Goal: Task Accomplishment & Management: Complete application form

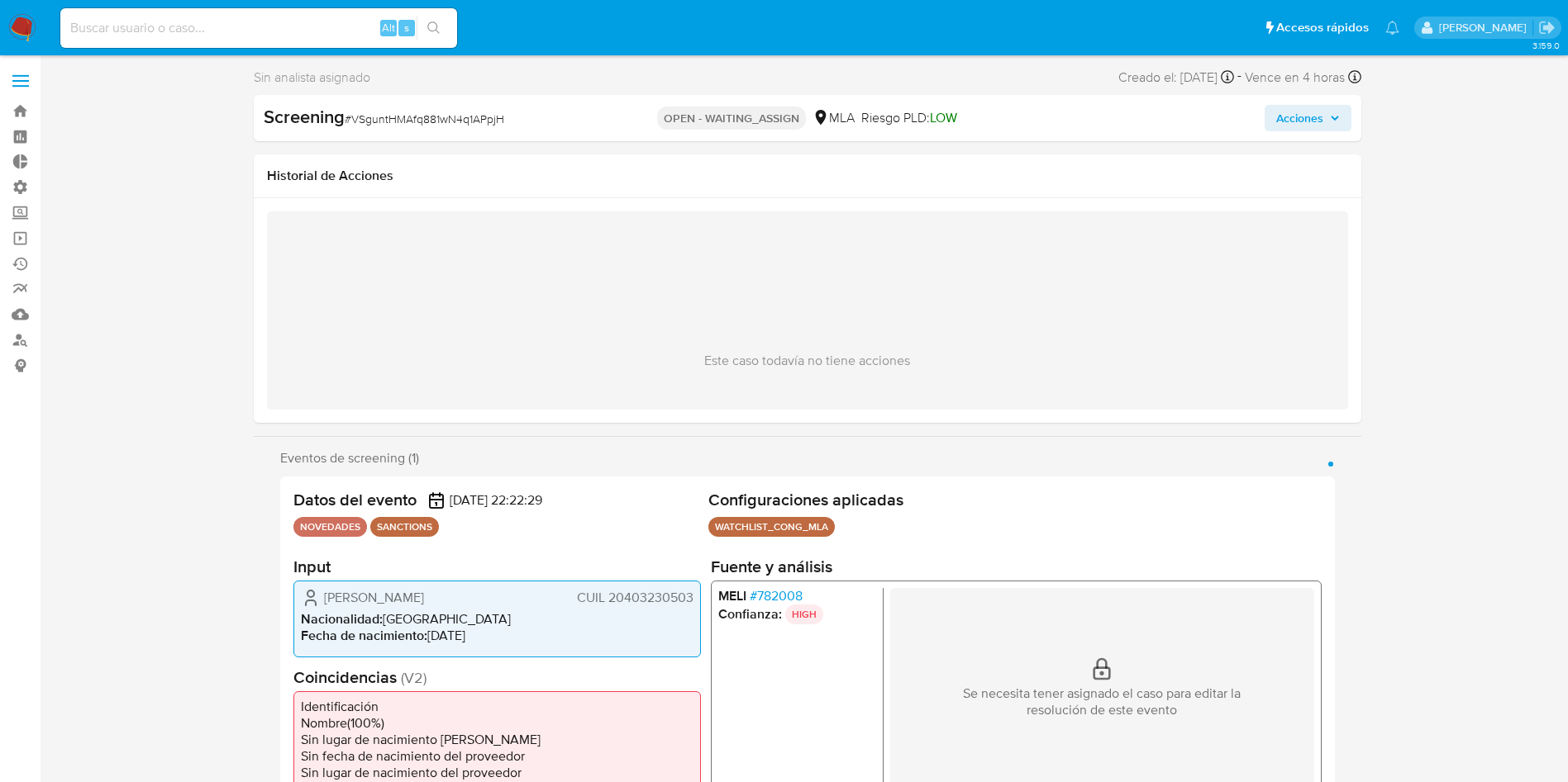
select select "10"
click at [23, 22] on img at bounding box center [22, 27] width 28 height 28
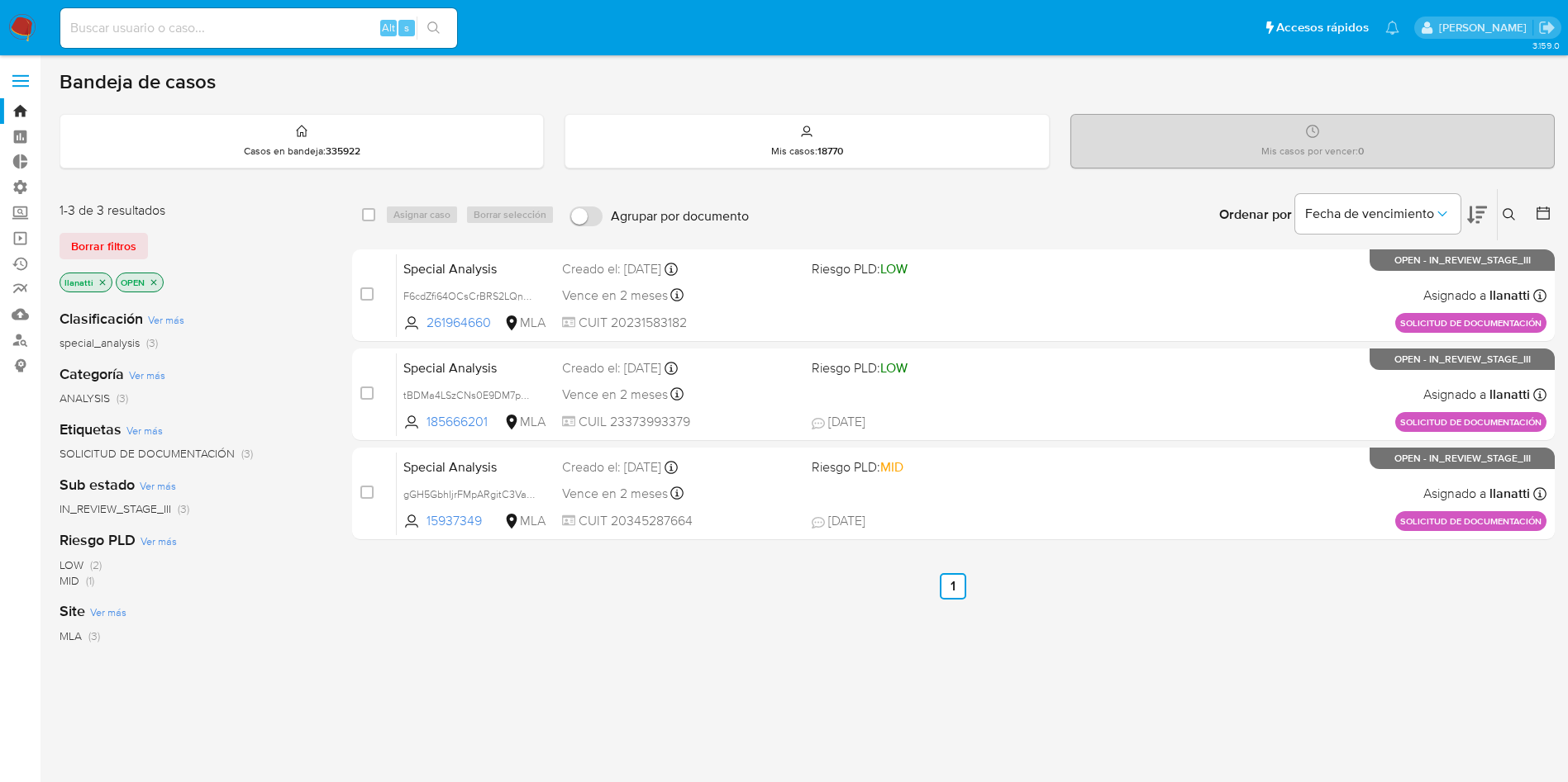
click at [157, 287] on p "OPEN" at bounding box center [140, 282] width 46 height 18
click at [105, 283] on icon "close-filter" at bounding box center [103, 283] width 10 height 10
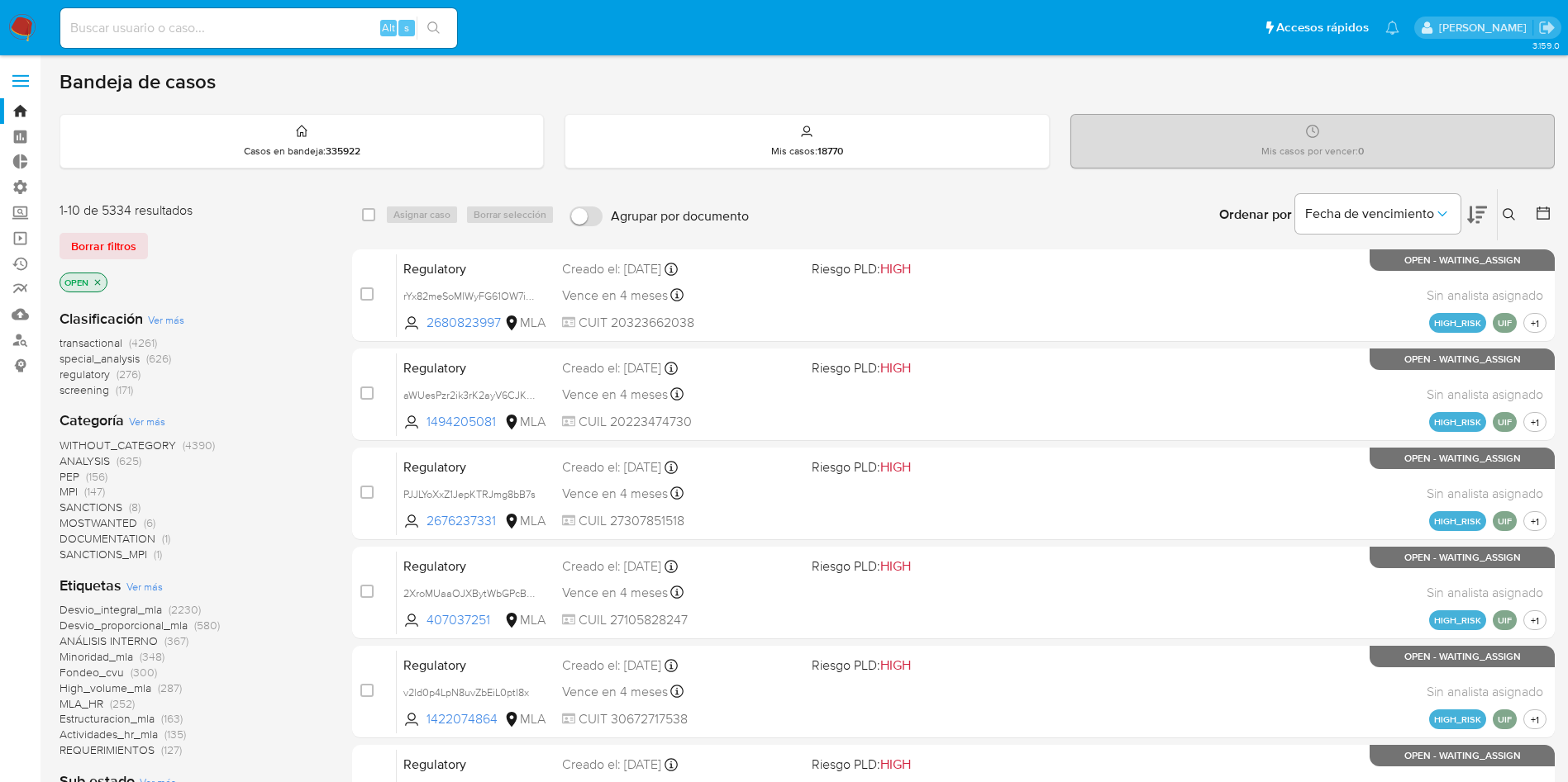
click at [103, 288] on p "OPEN" at bounding box center [83, 282] width 46 height 18
click at [94, 285] on icon "close-filter" at bounding box center [98, 283] width 10 height 10
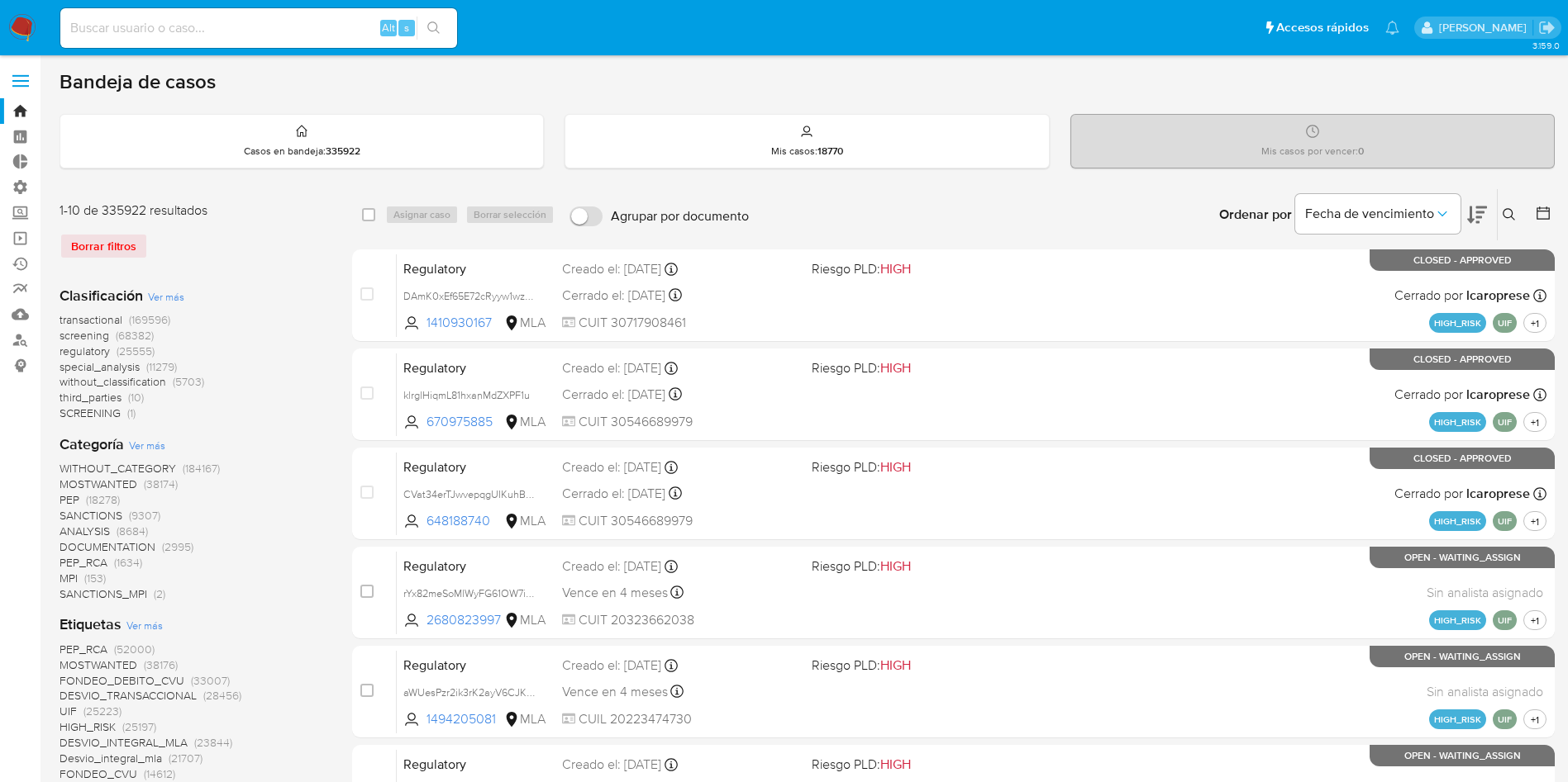
click at [79, 520] on span "SANCTIONS" at bounding box center [90, 515] width 63 height 16
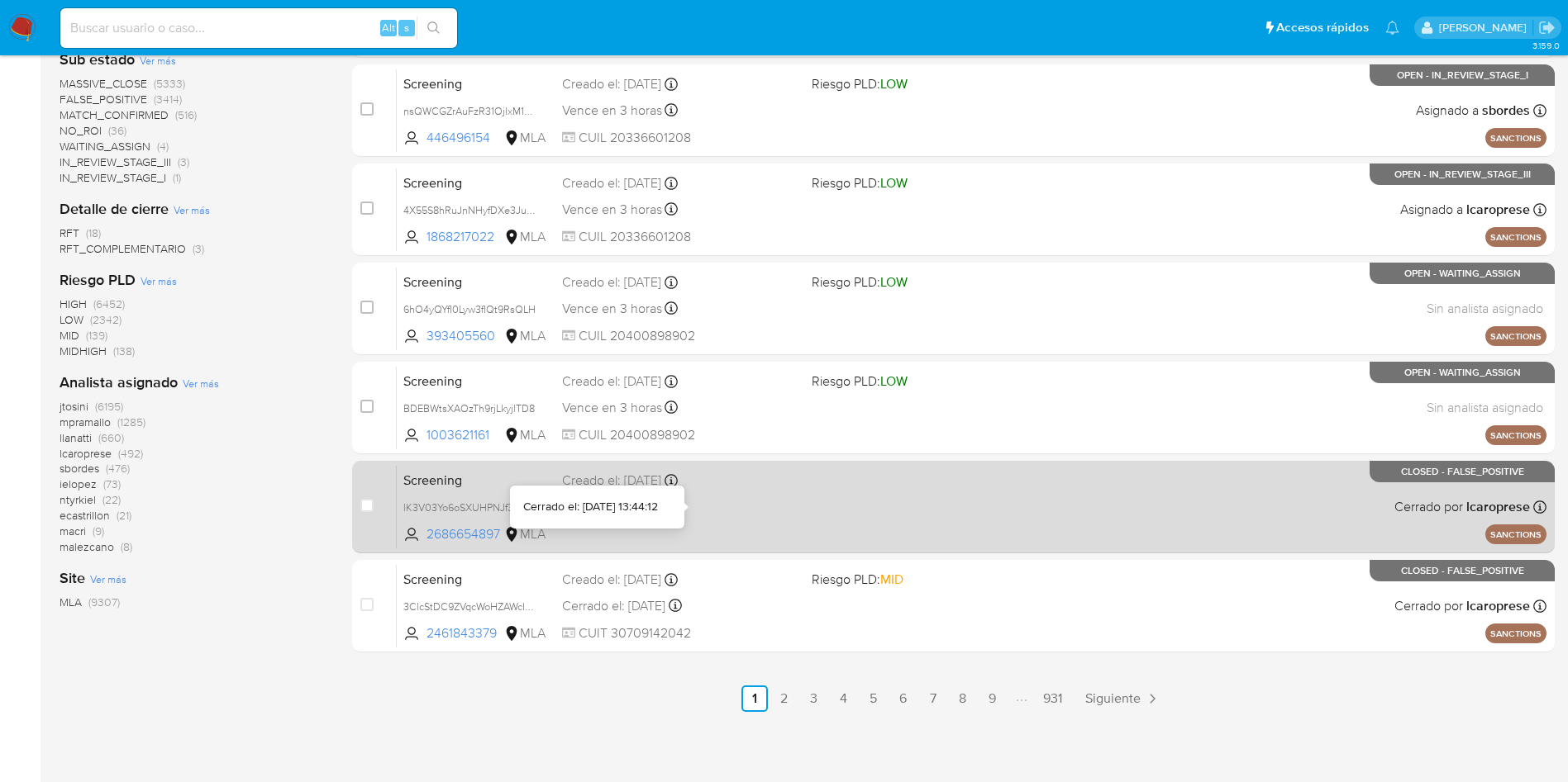
scroll to position [334, 0]
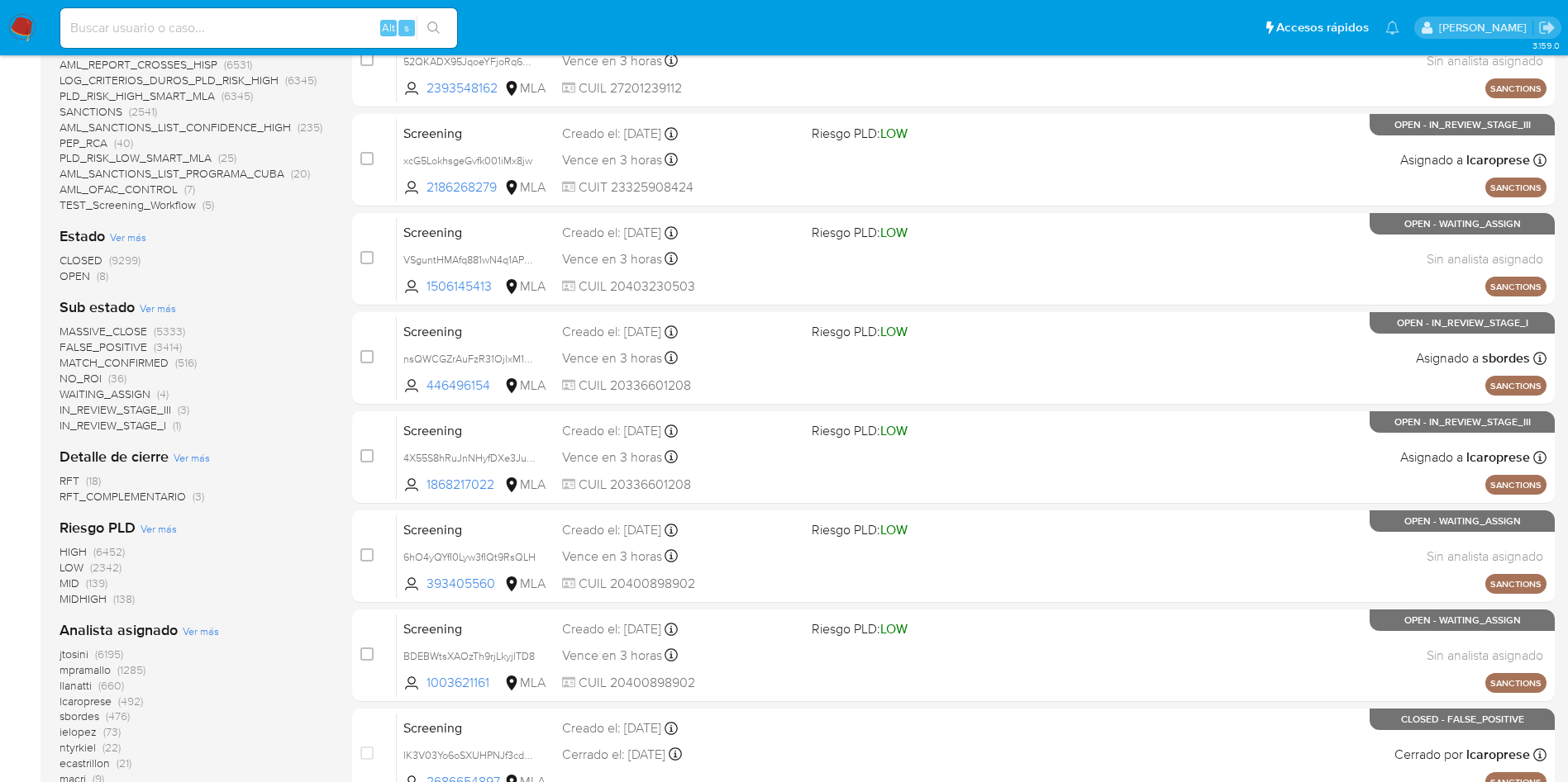
click at [127, 365] on span "MATCH_CONFIRMED" at bounding box center [113, 362] width 109 height 16
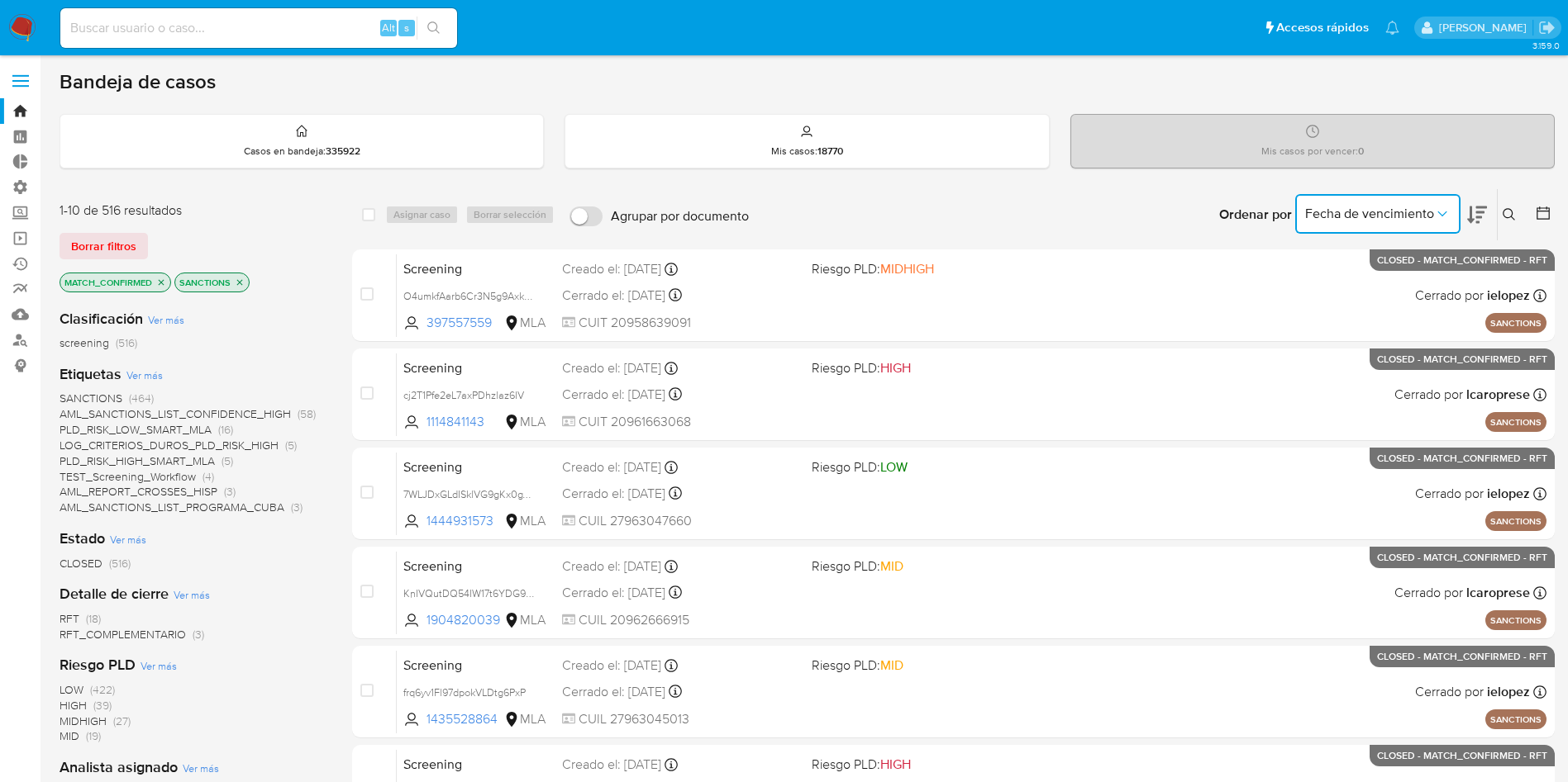
click at [1370, 206] on span "Fecha de vencimiento" at bounding box center [1369, 214] width 129 height 16
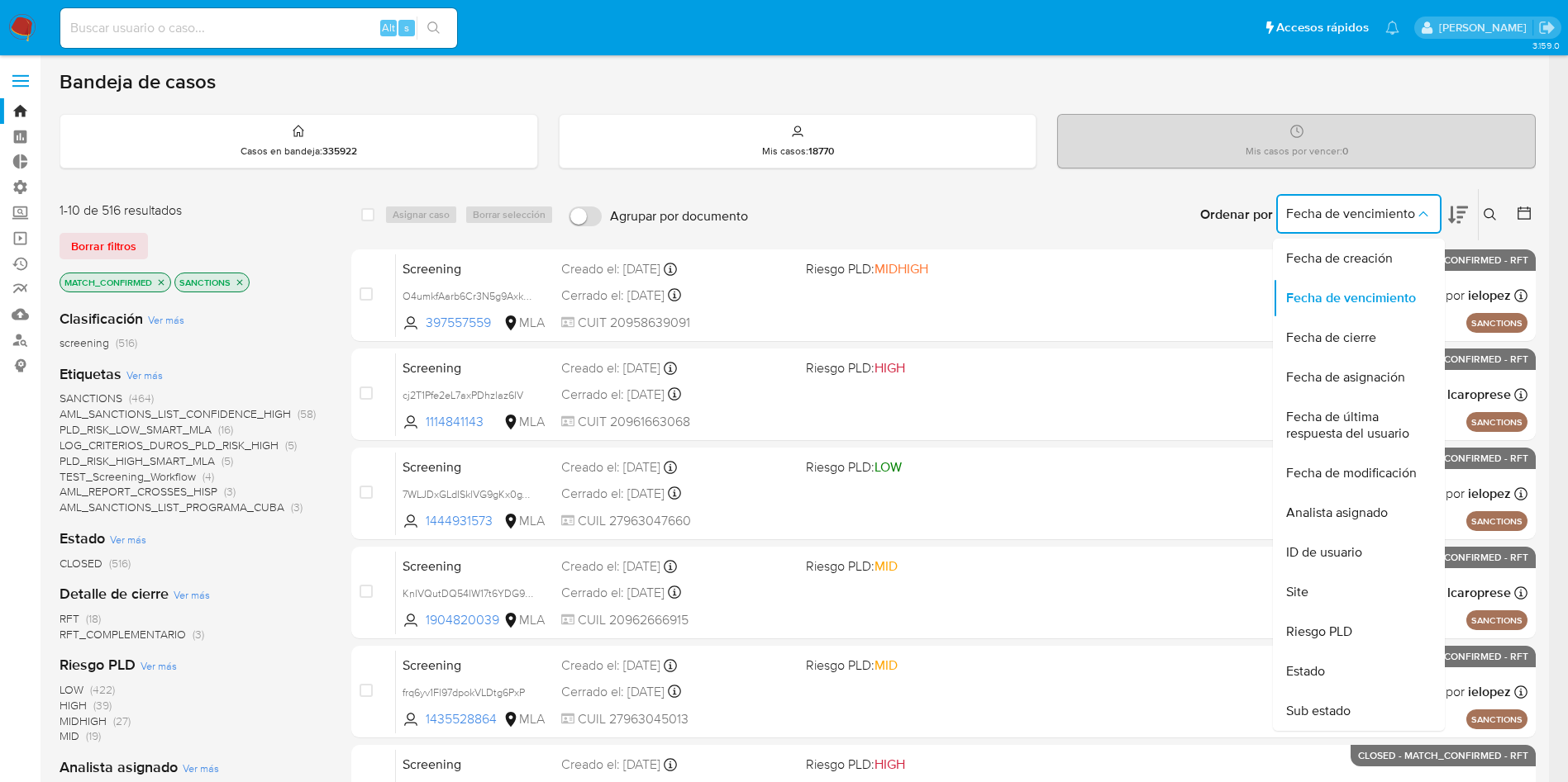
click at [1121, 197] on div "Ordenar por Fecha de vencimiento Fecha de creación Fecha de vencimiento Fecha d…" at bounding box center [1146, 215] width 779 height 51
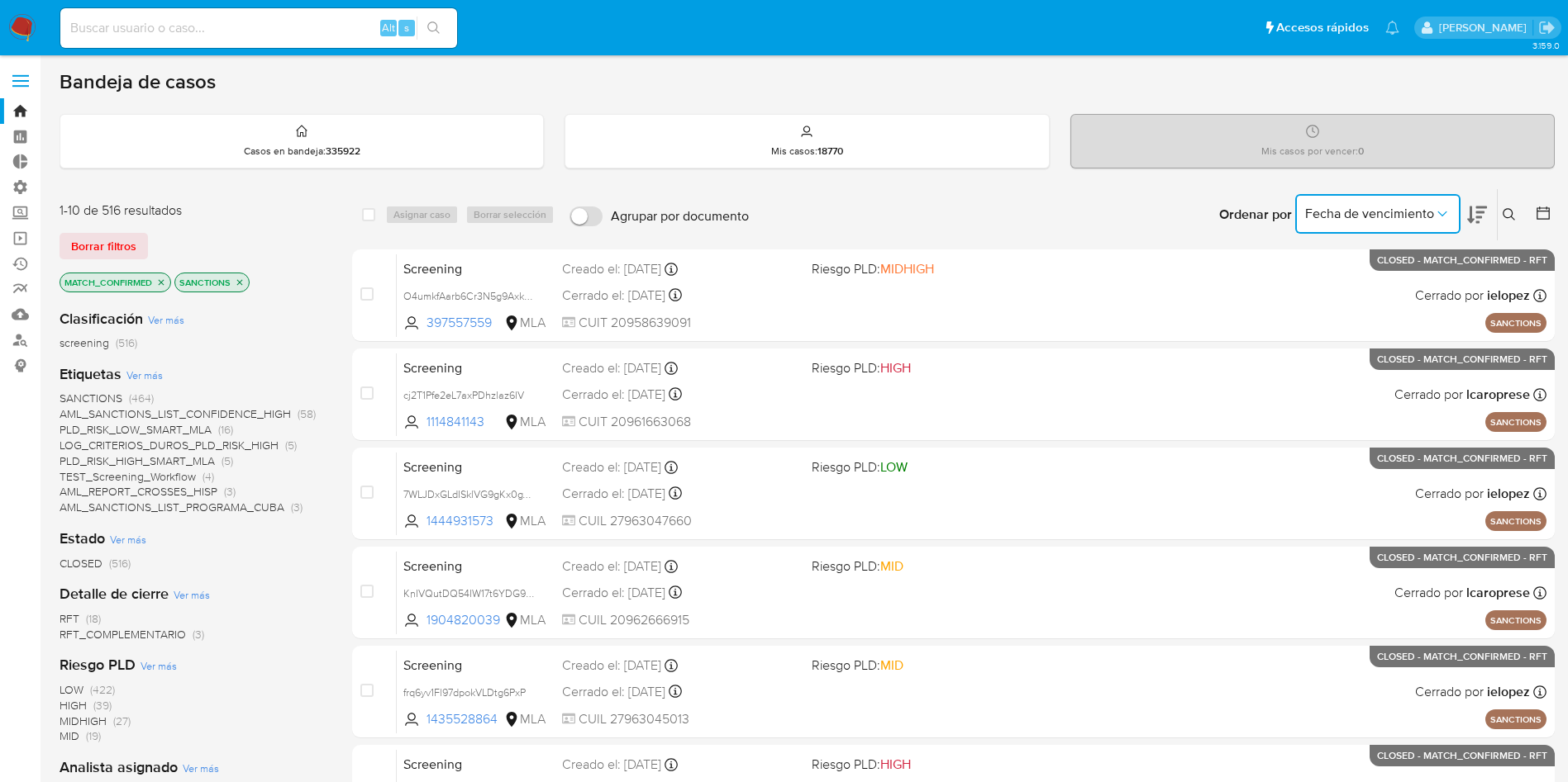
click at [1365, 208] on span "Fecha de vencimiento" at bounding box center [1369, 214] width 129 height 16
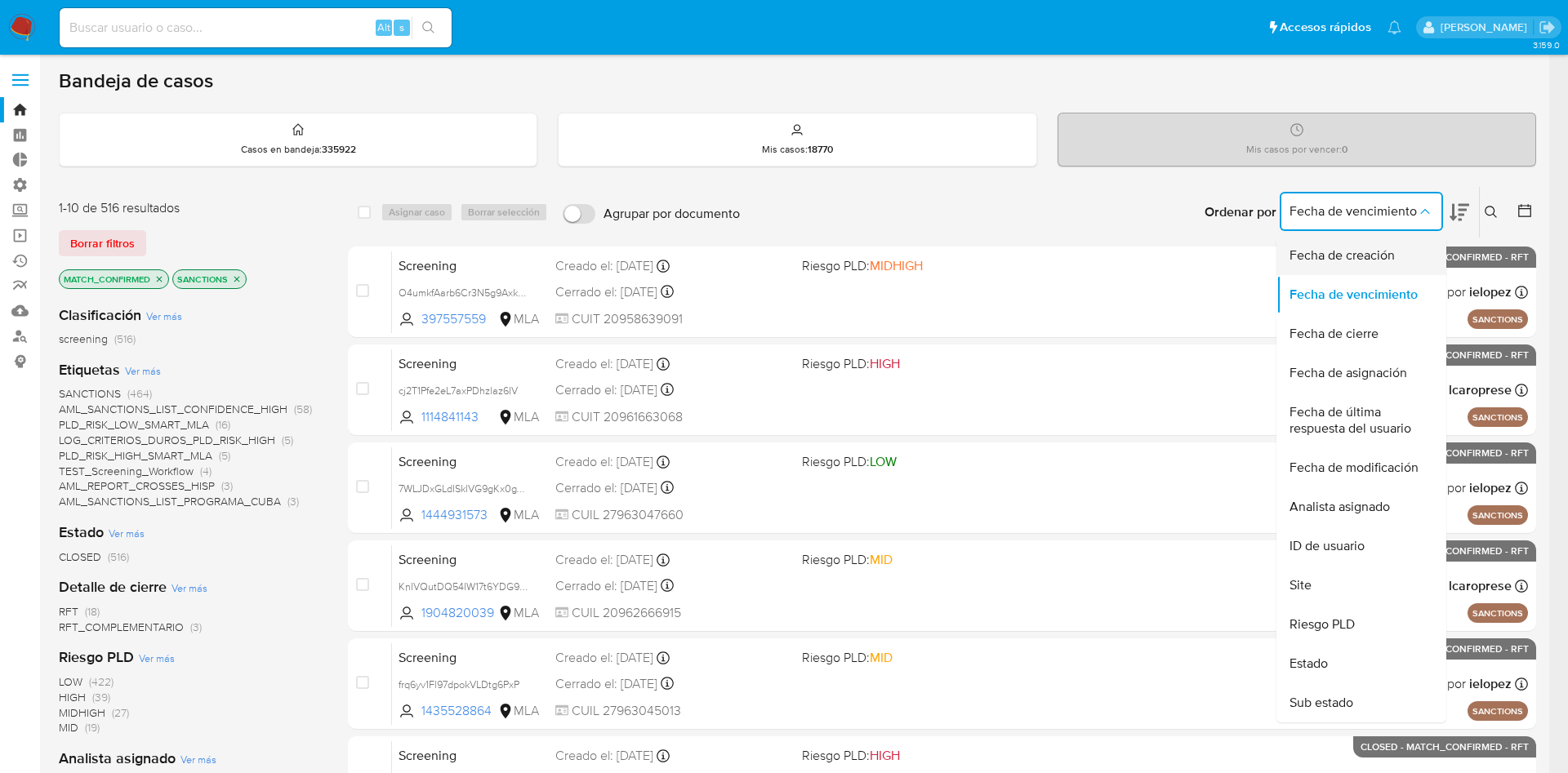
click at [1343, 254] on span "Fecha de creación" at bounding box center [1342, 255] width 105 height 16
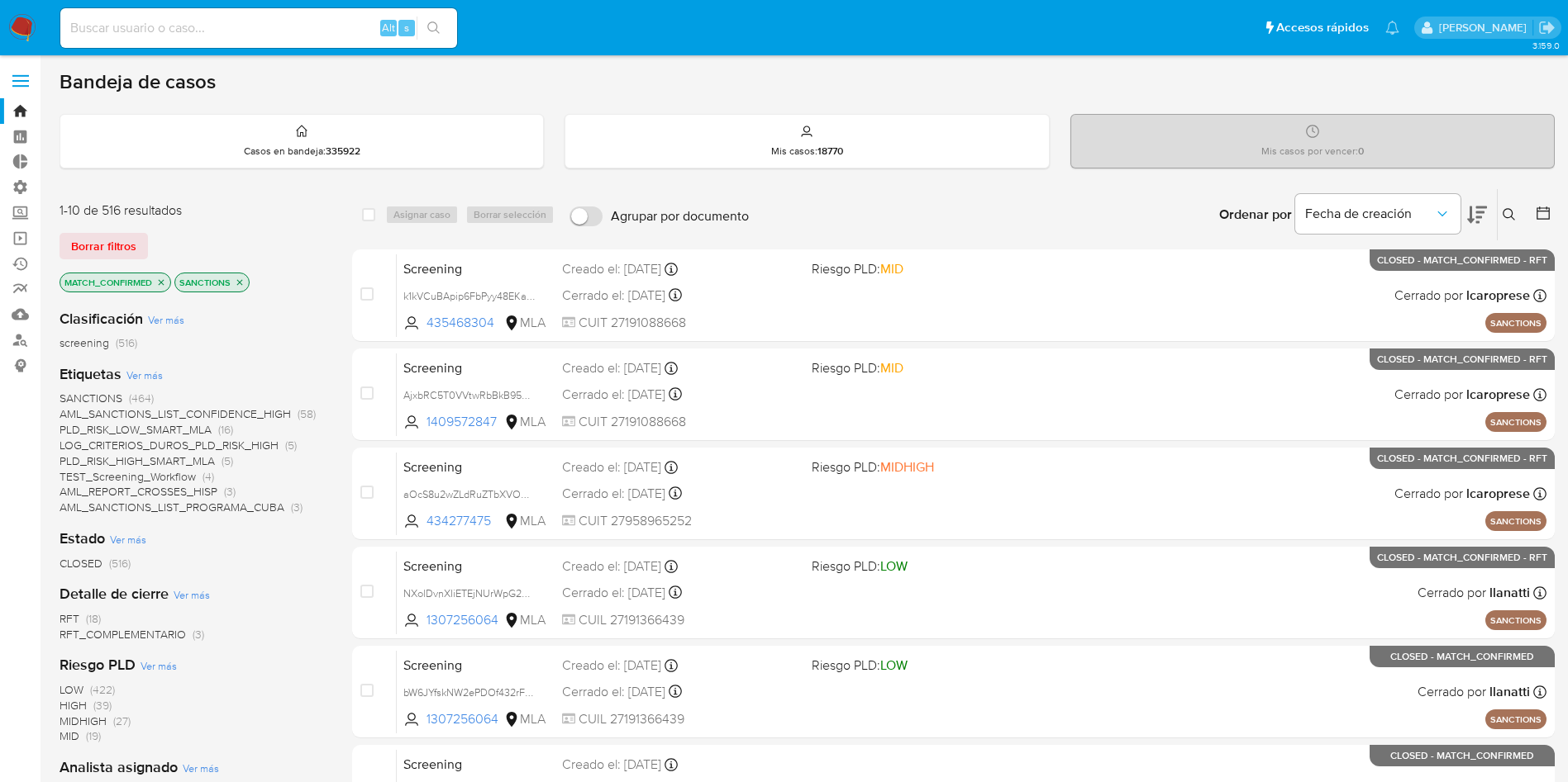
click at [81, 619] on span "RFT (18)" at bounding box center [80, 619] width 41 height 15
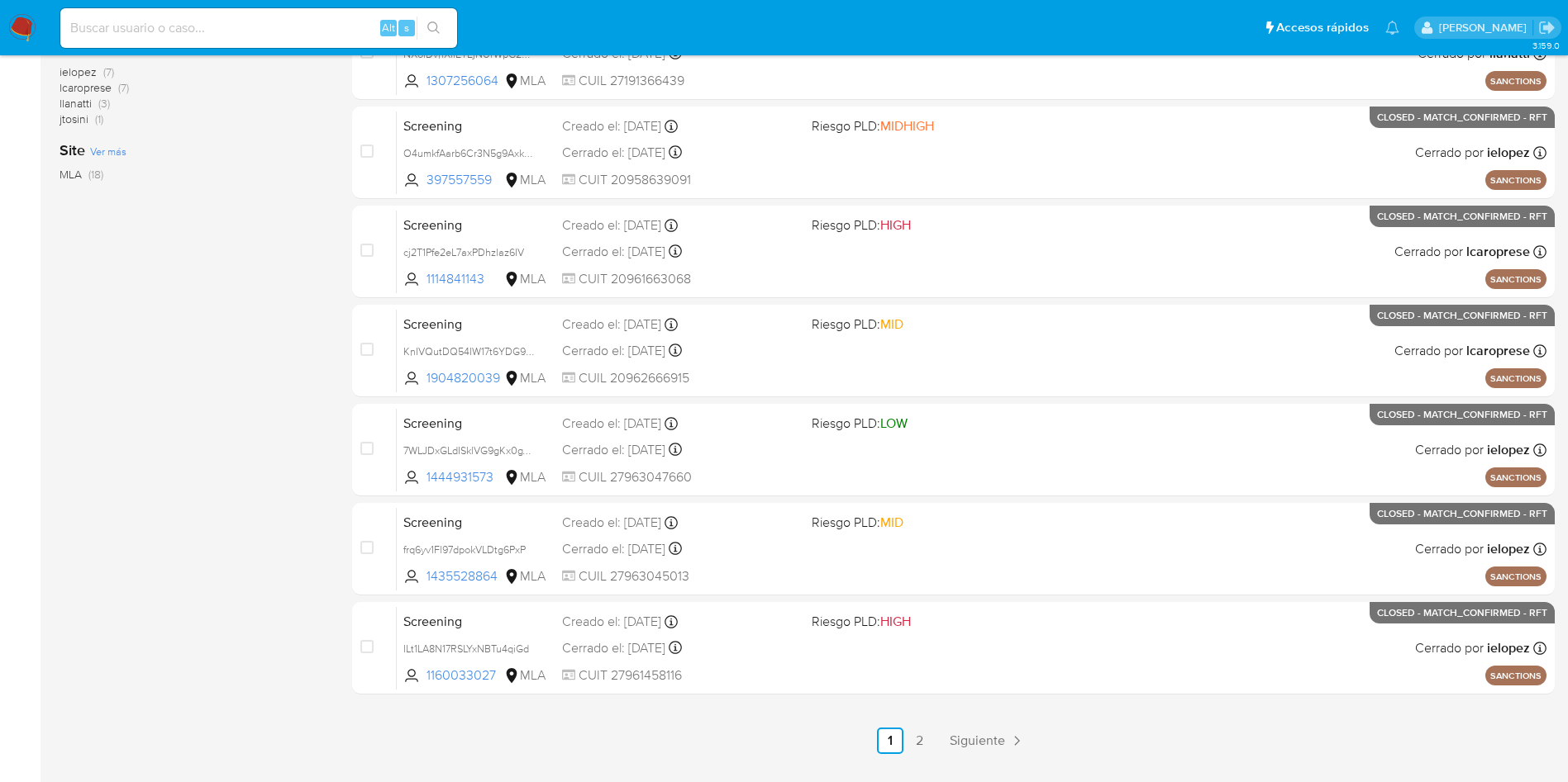
scroll to position [581, 0]
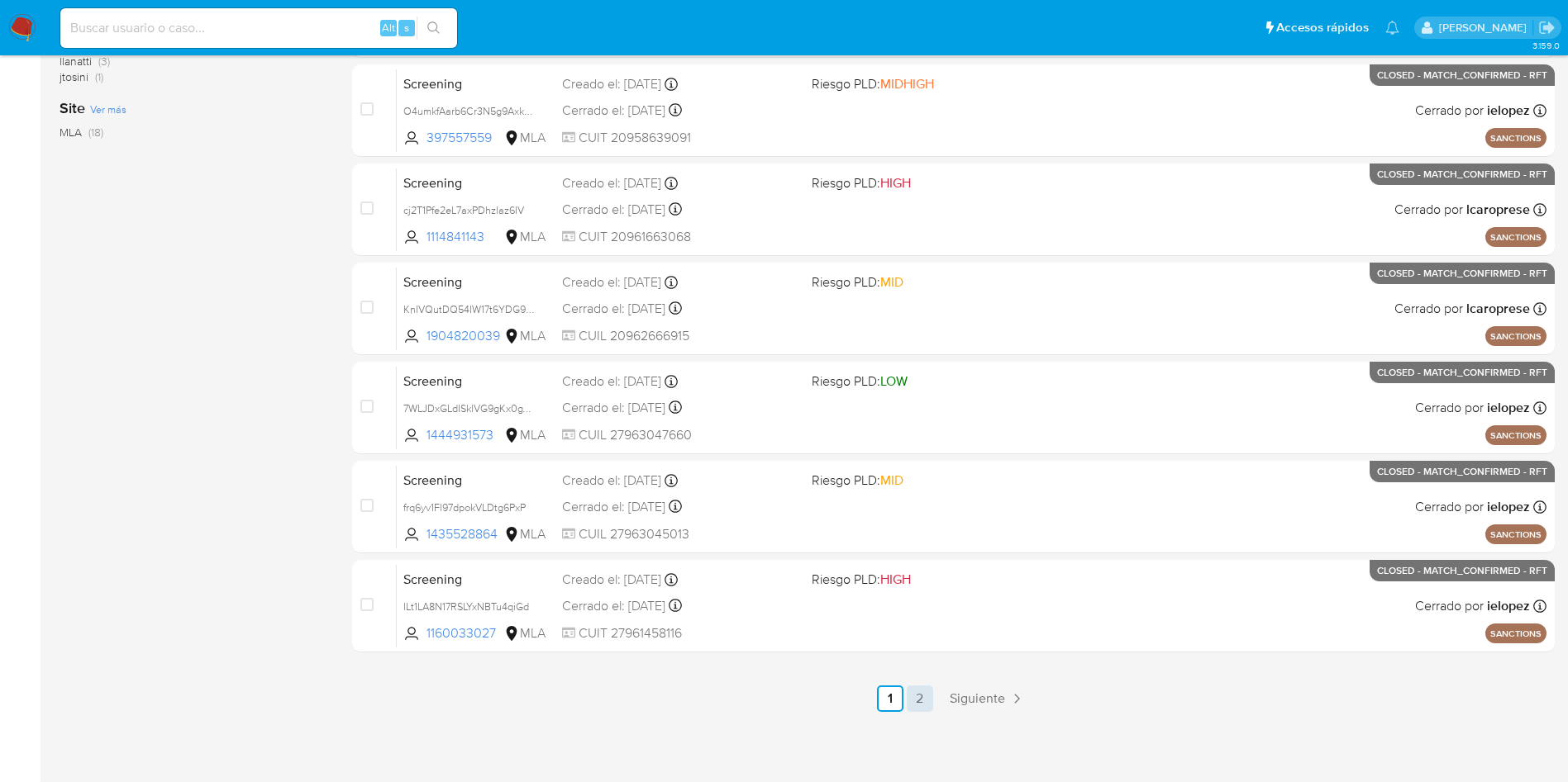
click at [930, 696] on link "2" at bounding box center [920, 699] width 27 height 27
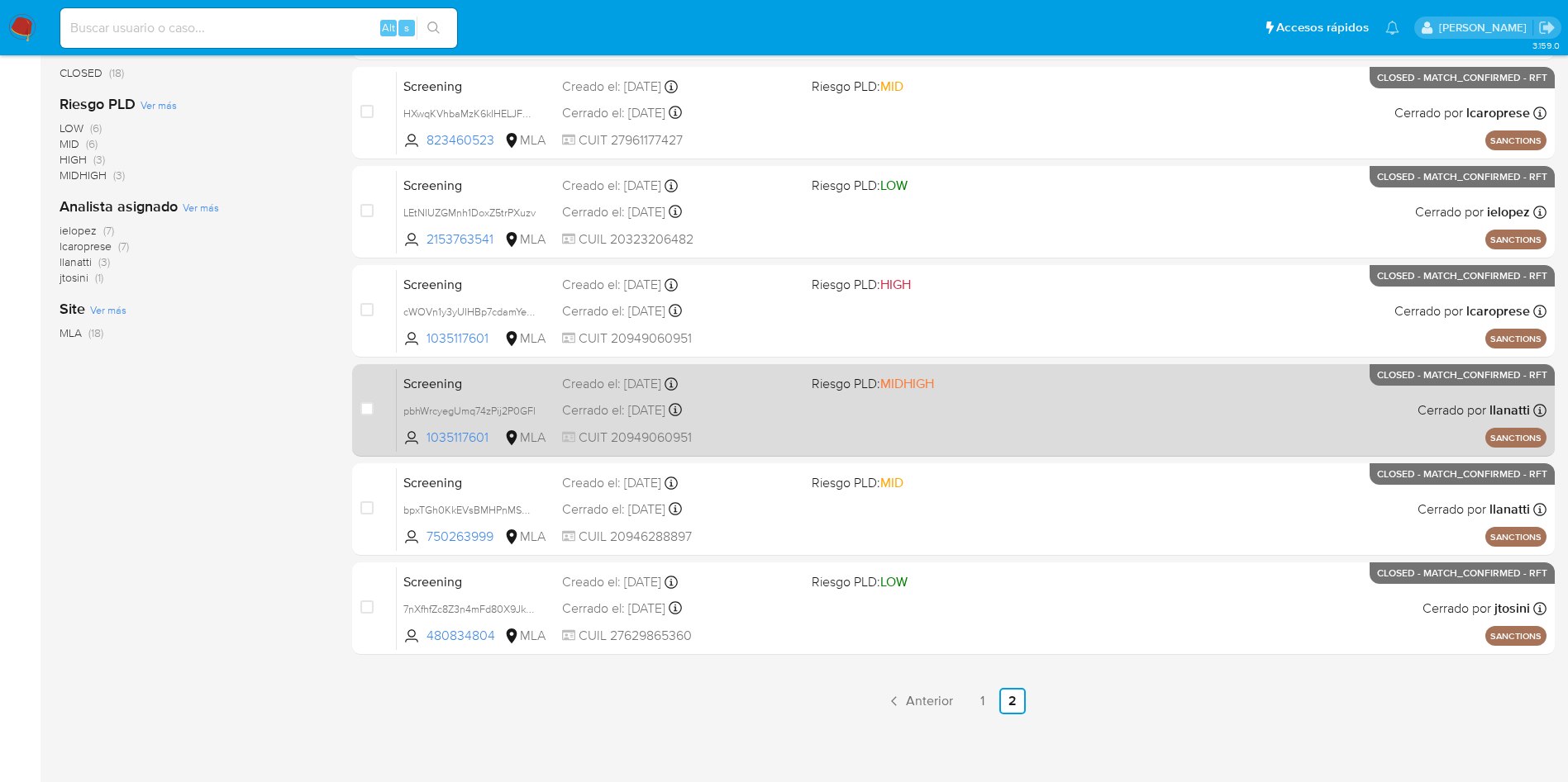
scroll to position [383, 0]
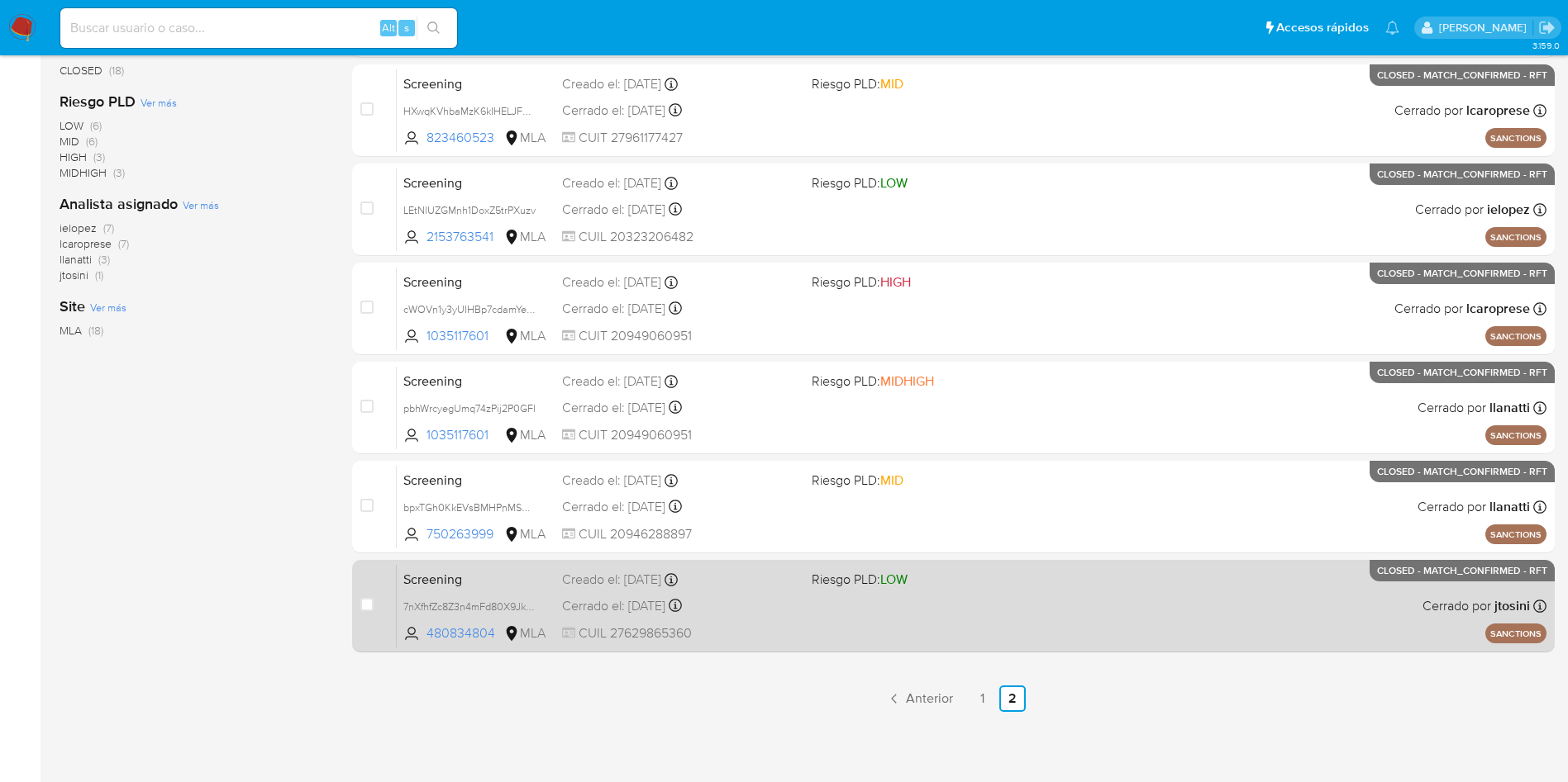
click at [772, 612] on div "Cerrado el: 18/01/2024 Cerrado el: 18/01/2024 18:44:43" at bounding box center [680, 606] width 237 height 18
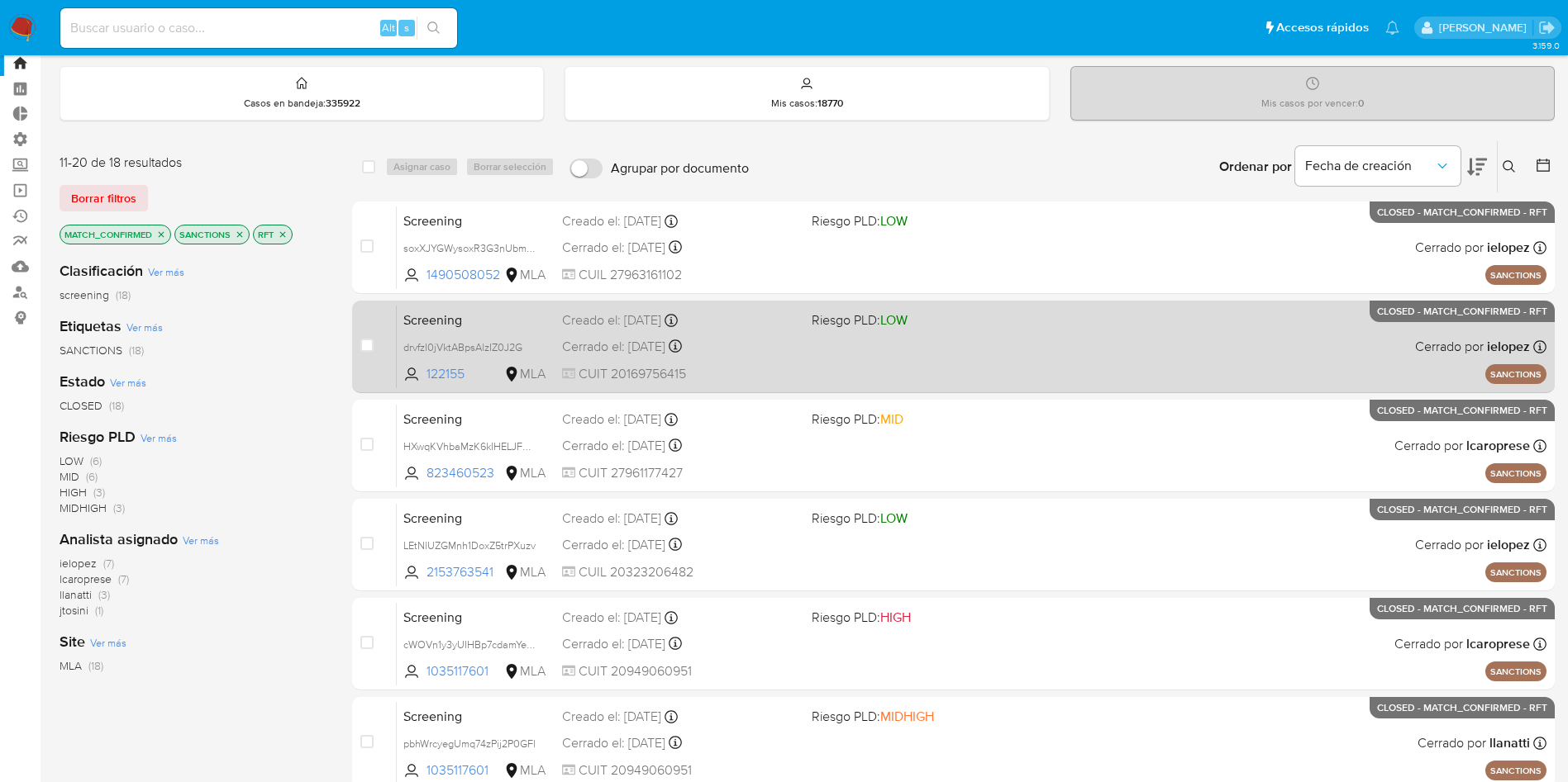
scroll to position [0, 0]
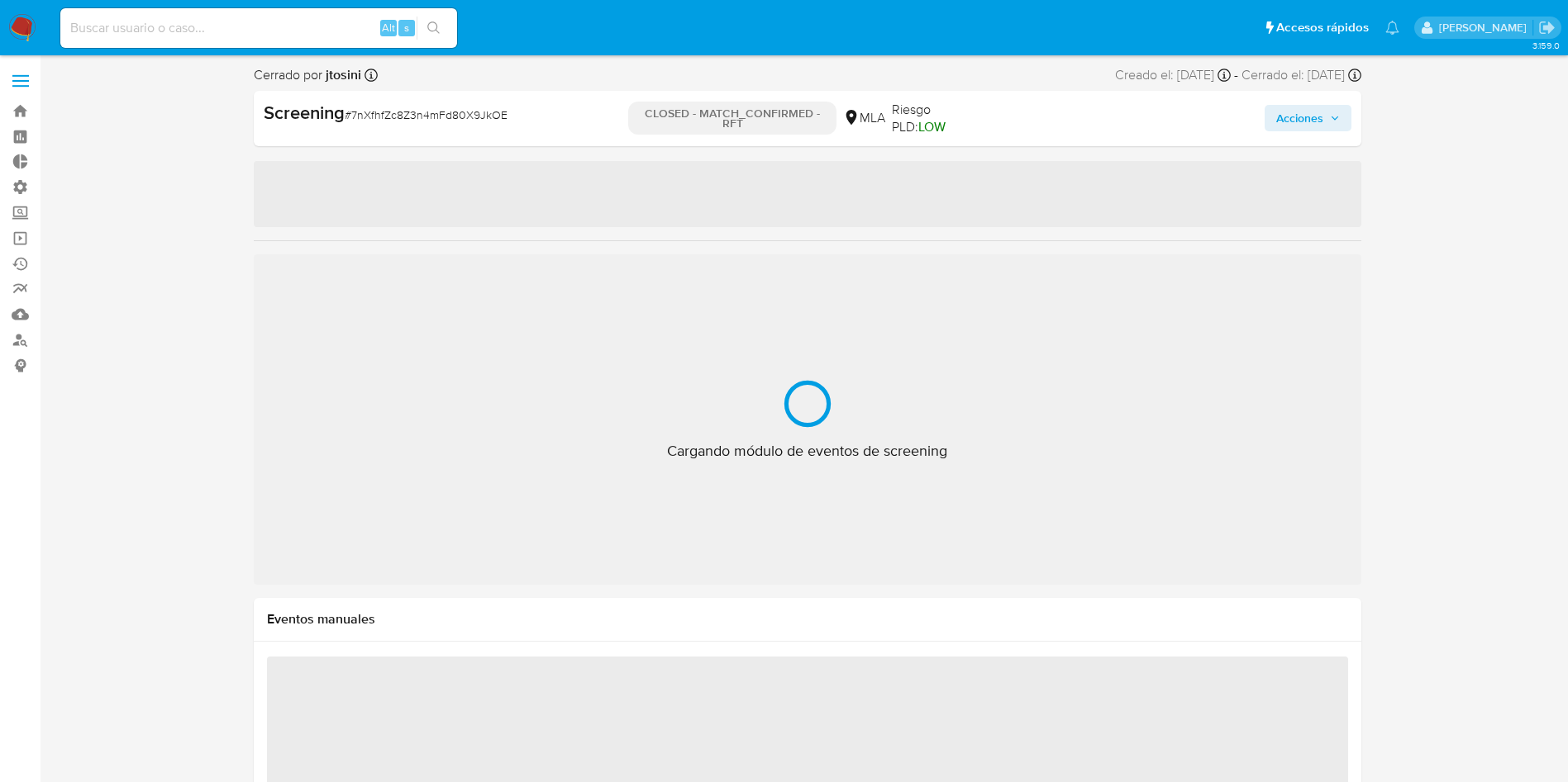
select select "10"
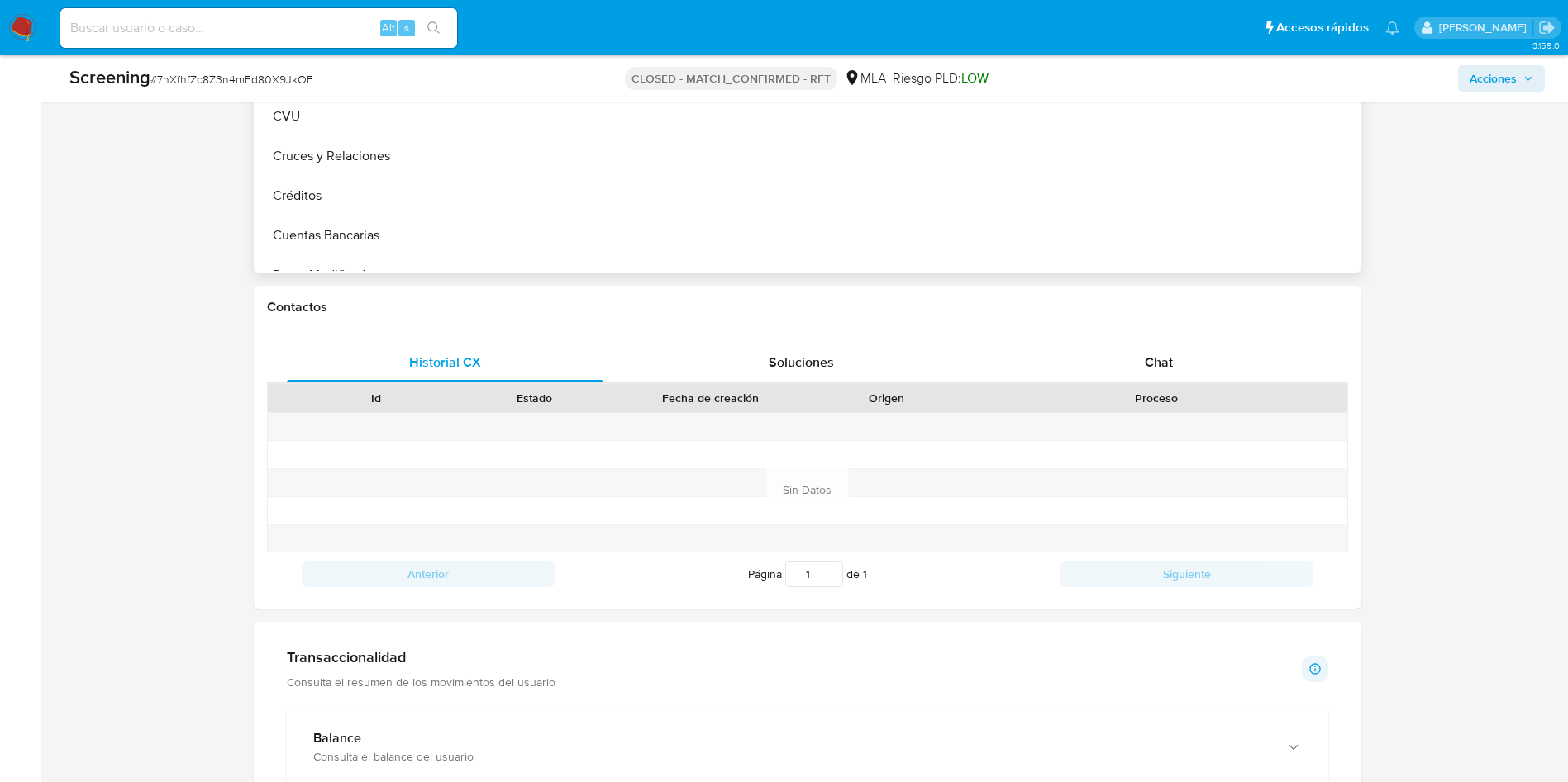
scroll to position [743, 0]
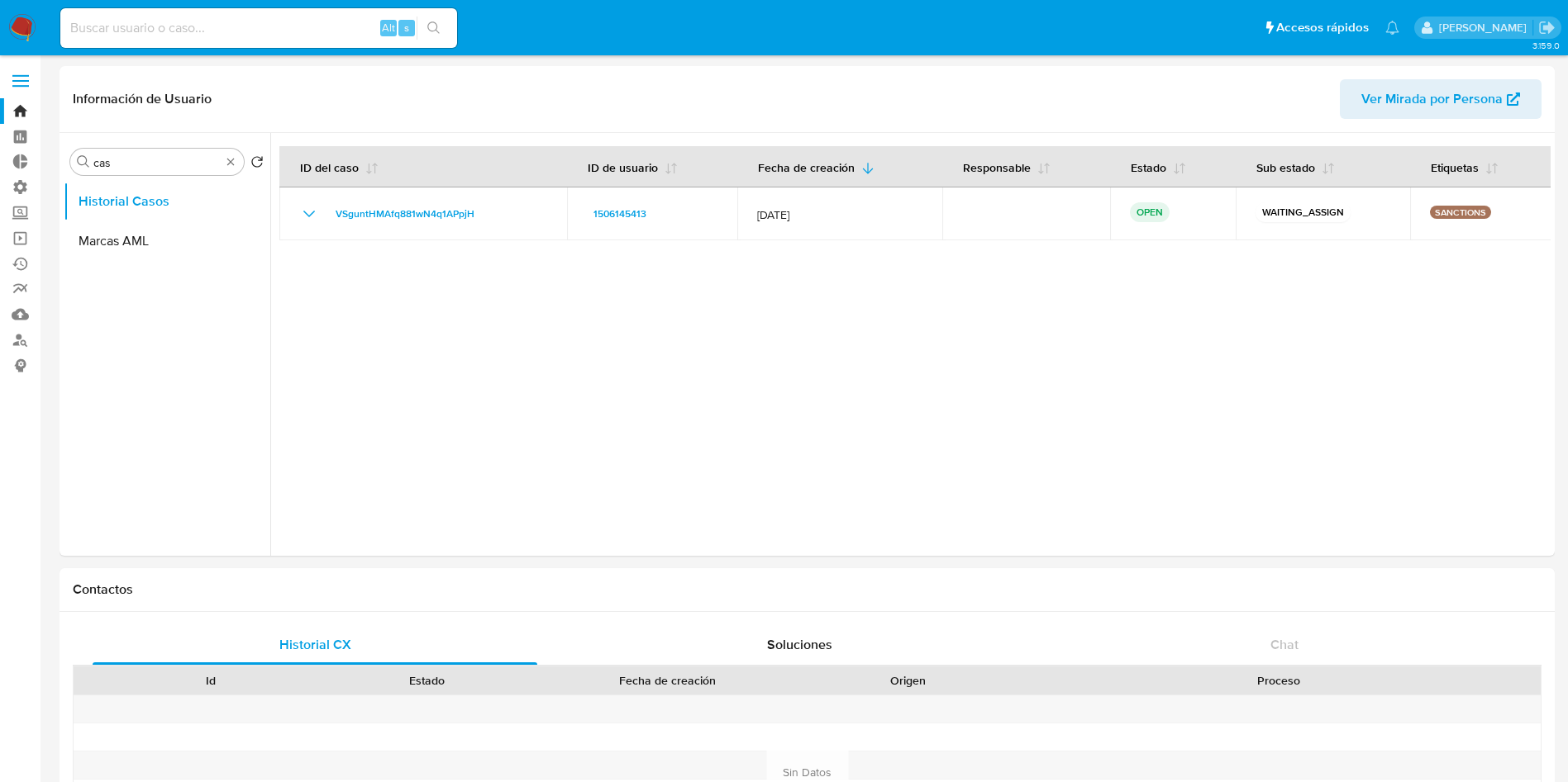
select select "10"
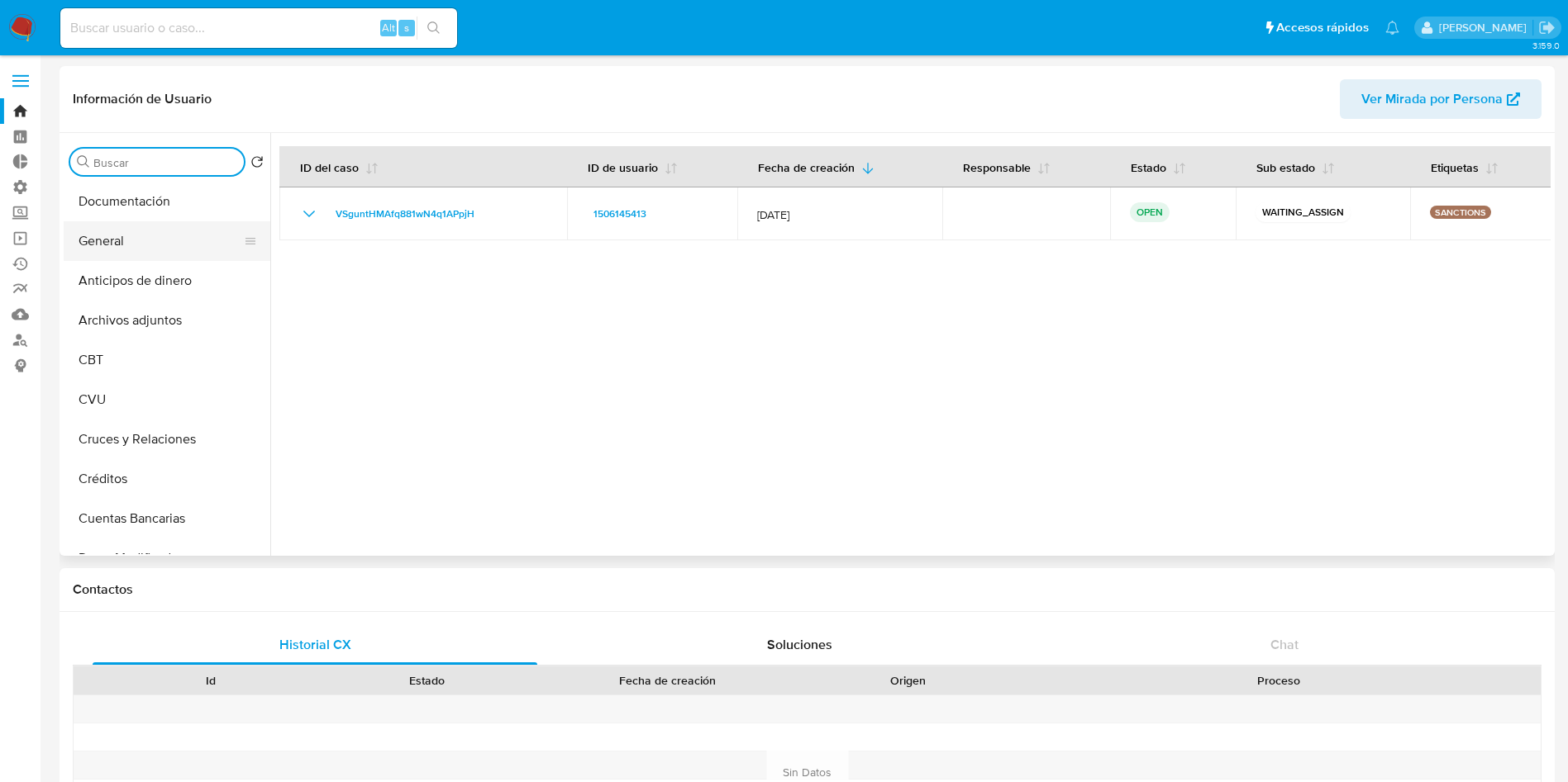
click at [131, 229] on button "General" at bounding box center [160, 241] width 193 height 39
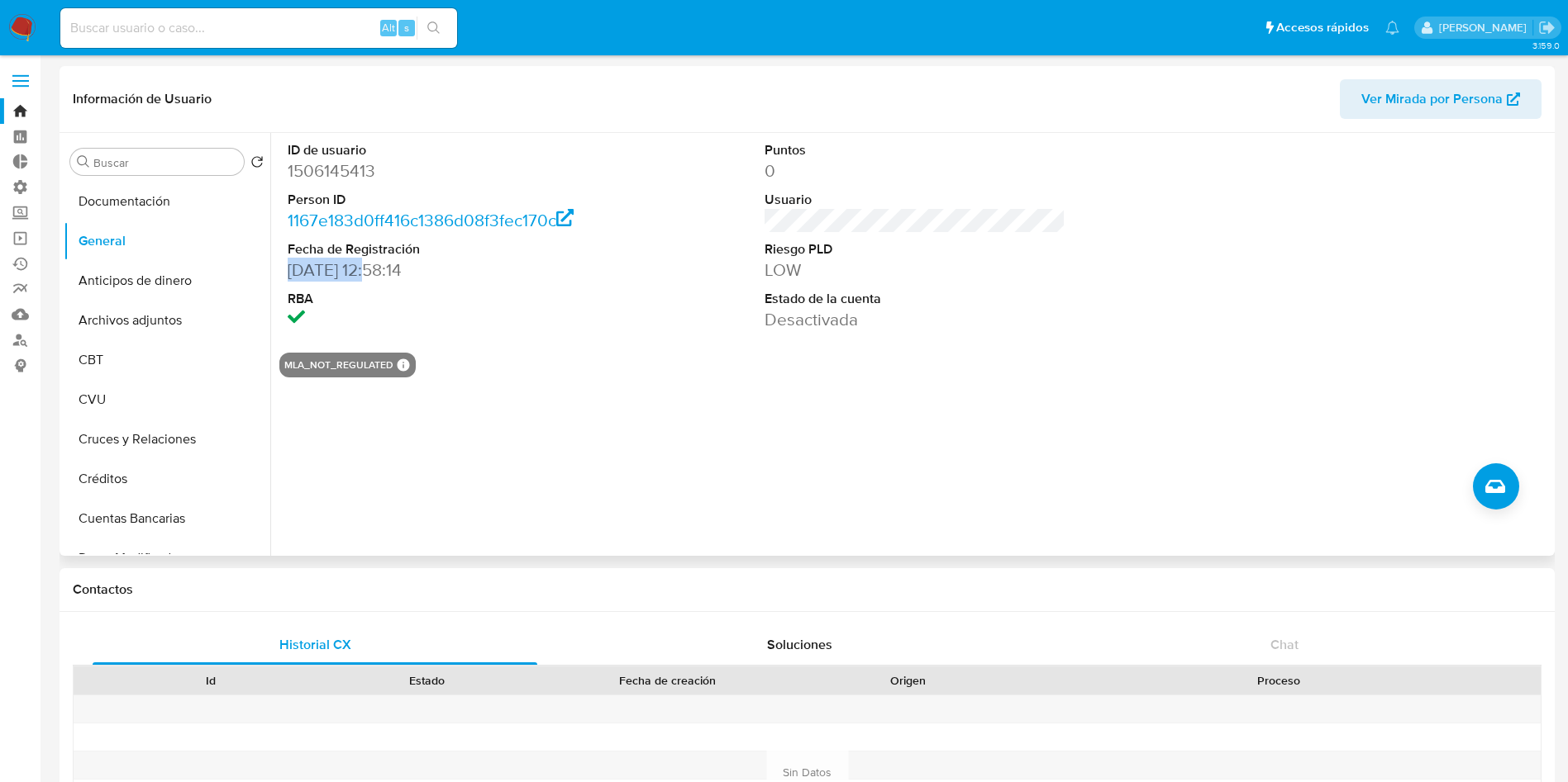
drag, startPoint x: 371, startPoint y: 273, endPoint x: 282, endPoint y: 264, distance: 89.5
click at [282, 264] on div "ID de usuario 1506145413 Person ID 1167e183d0ff416c1386d08f3fec170c Fecha de Re…" at bounding box center [438, 236] width 318 height 207
copy dd "10/10/2023"
click at [160, 164] on input "cas" at bounding box center [166, 162] width 144 height 15
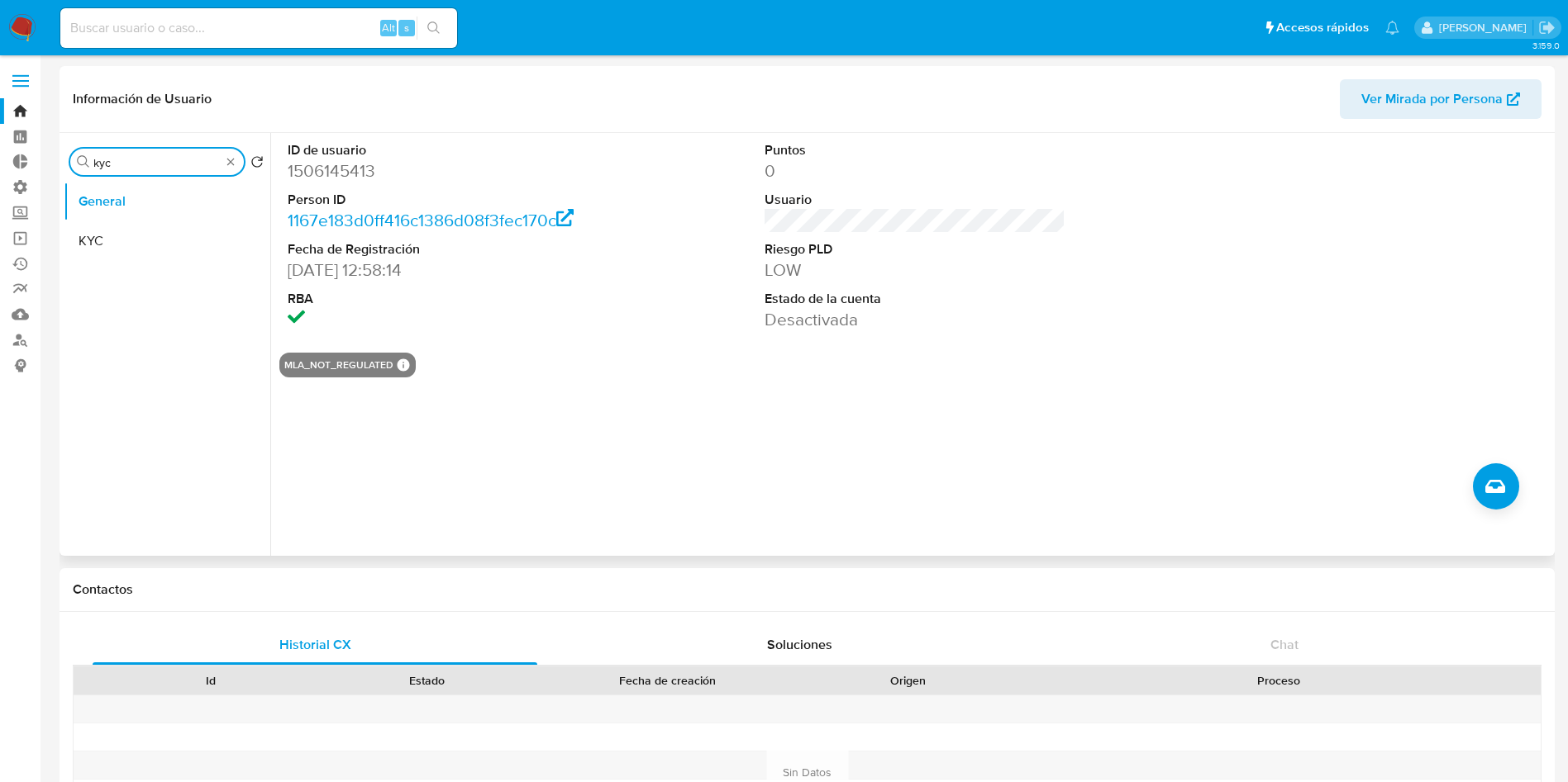
type input "kyc"
click at [61, 247] on div "Buscar kyc Volver al orden por defecto General KYC ID de usuario 1506145413 Per…" at bounding box center [806, 344] width 1495 height 423
click at [136, 239] on button "KYC" at bounding box center [160, 241] width 193 height 39
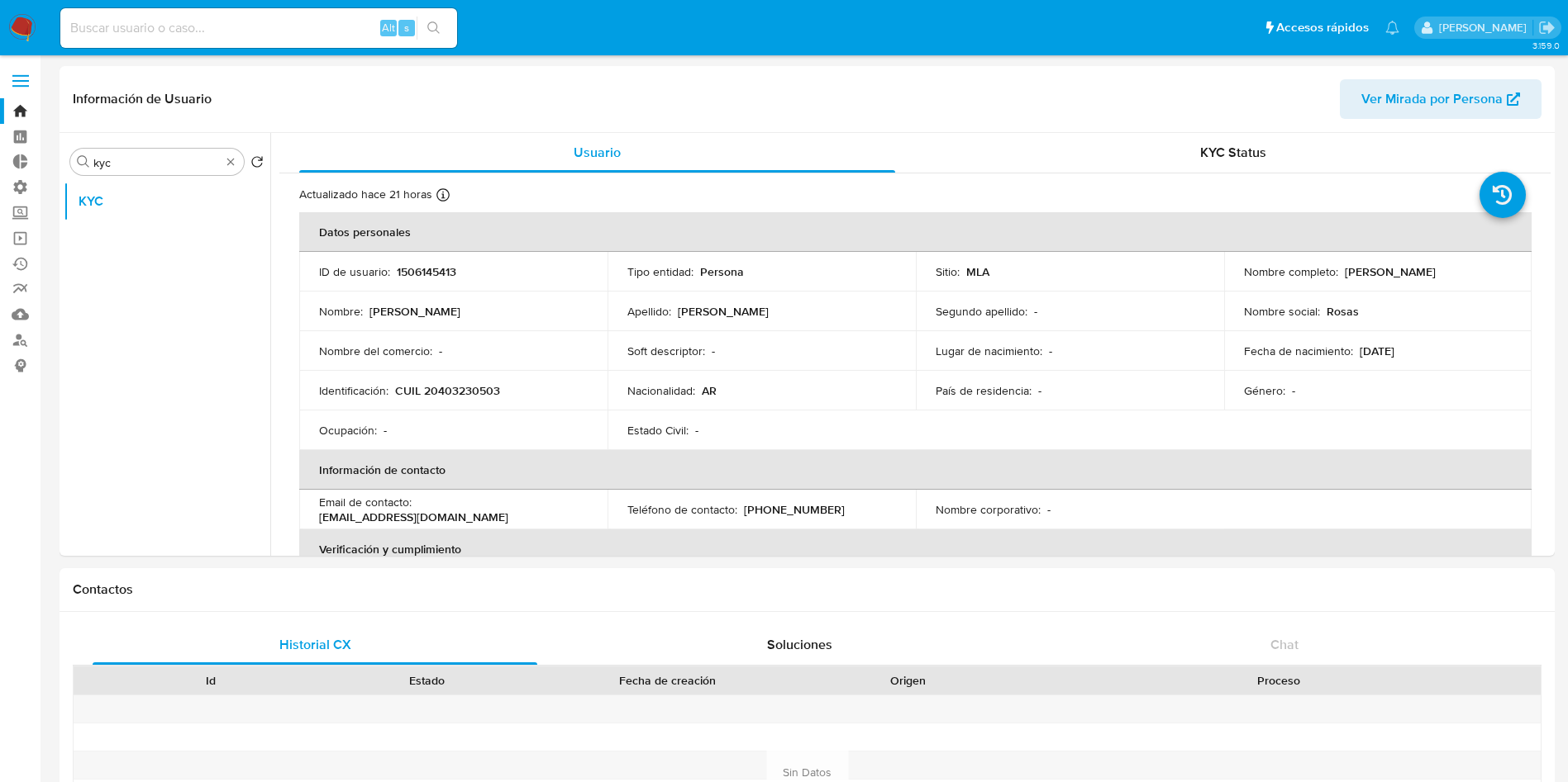
click at [36, 29] on nav "Pausado Ver notificaciones Alt s Accesos rápidos Presiona las siguientes teclas…" at bounding box center [784, 27] width 1568 height 56
click at [33, 32] on img at bounding box center [22, 27] width 28 height 28
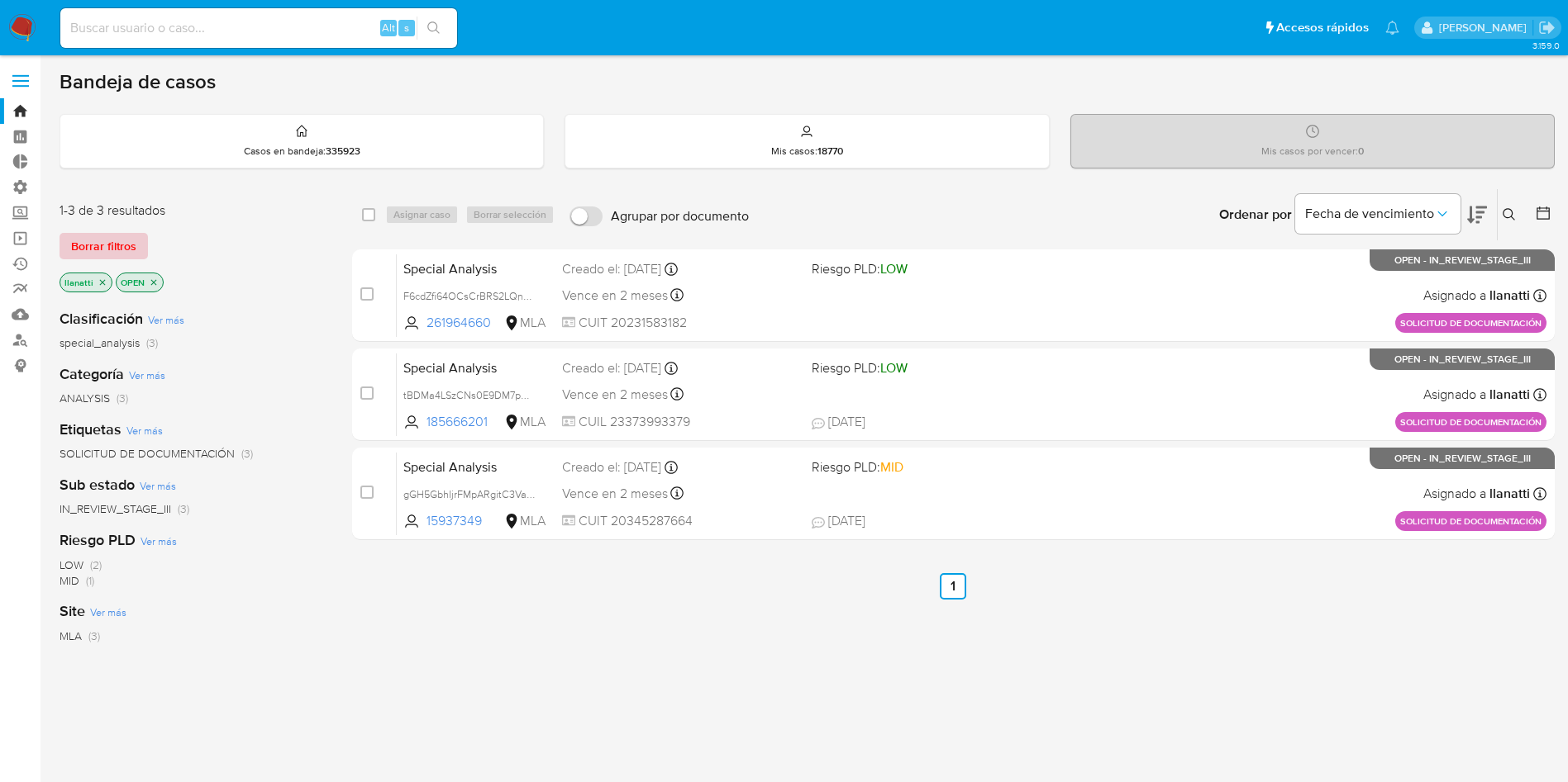
click at [111, 243] on span "Borrar filtros" at bounding box center [104, 246] width 65 height 23
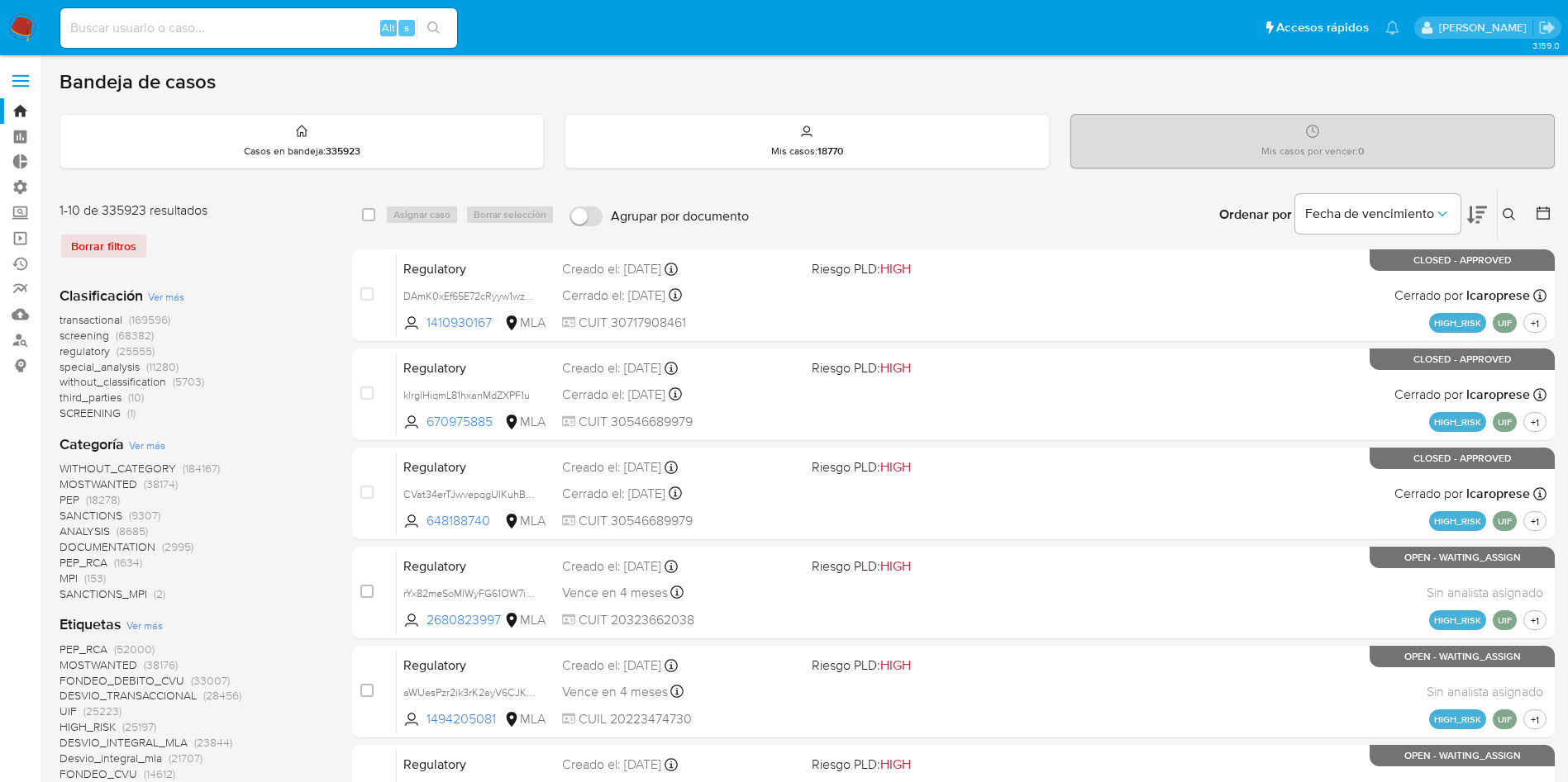
click at [154, 444] on span "Ver más" at bounding box center [147, 445] width 36 height 15
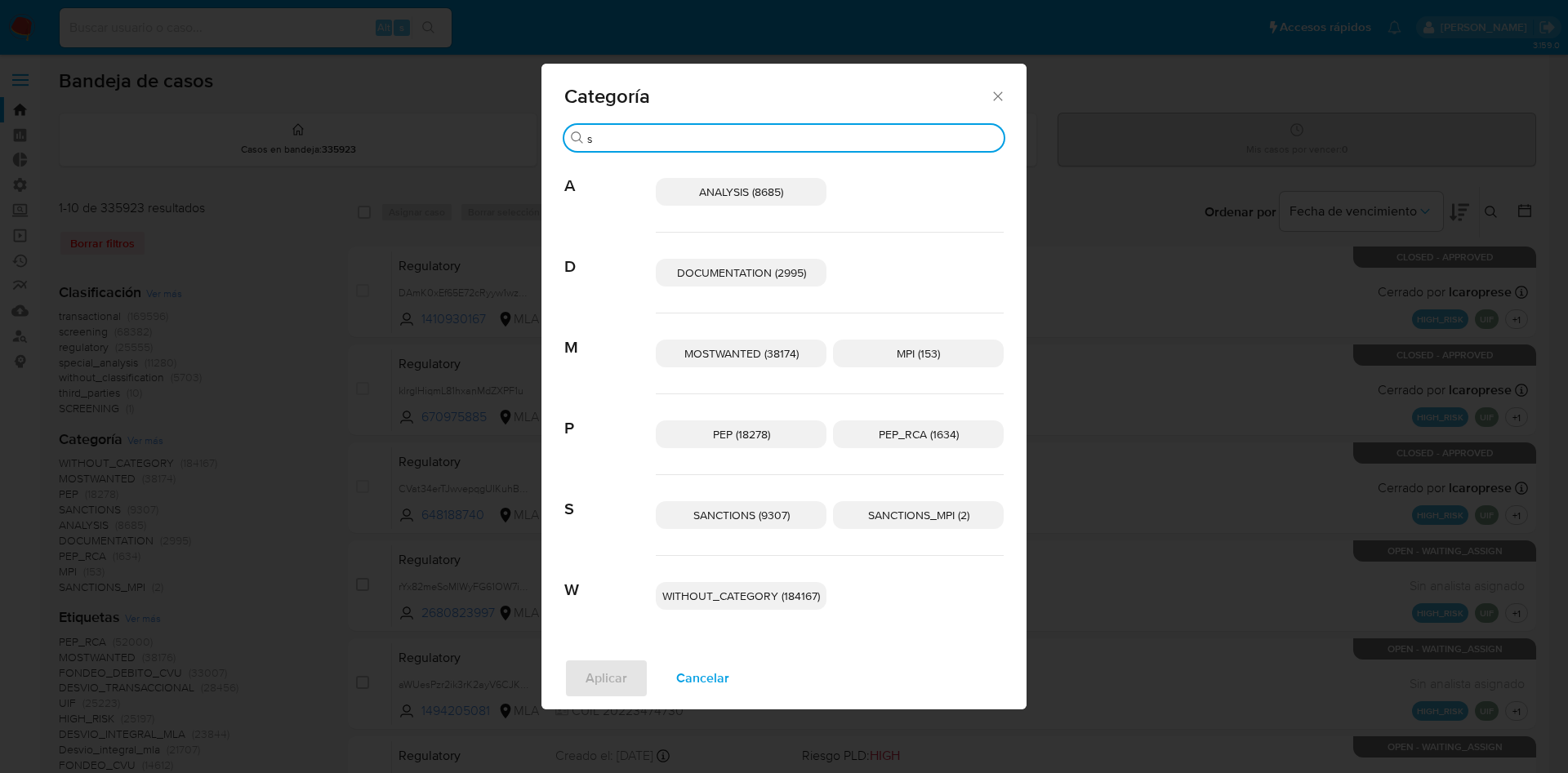
click at [694, 140] on div "Categoría Buscar s A ANALYSIS (8685) D DOCUMENTATION (2995) M MOSTWANTED (38174…" at bounding box center [784, 386] width 1568 height 773
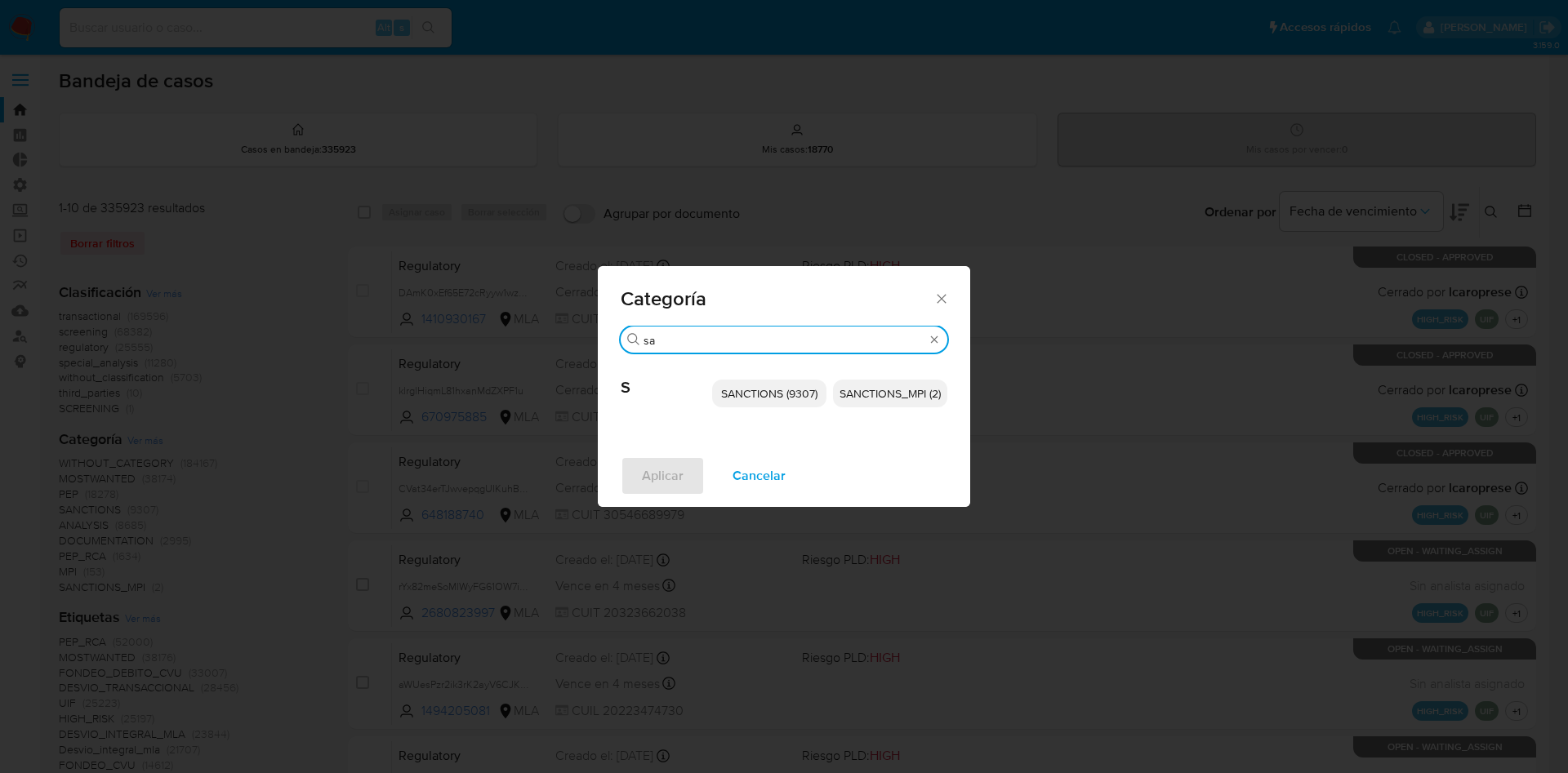
type input "sa"
click at [773, 390] on span "SANCTIONS (9307)" at bounding box center [770, 393] width 97 height 16
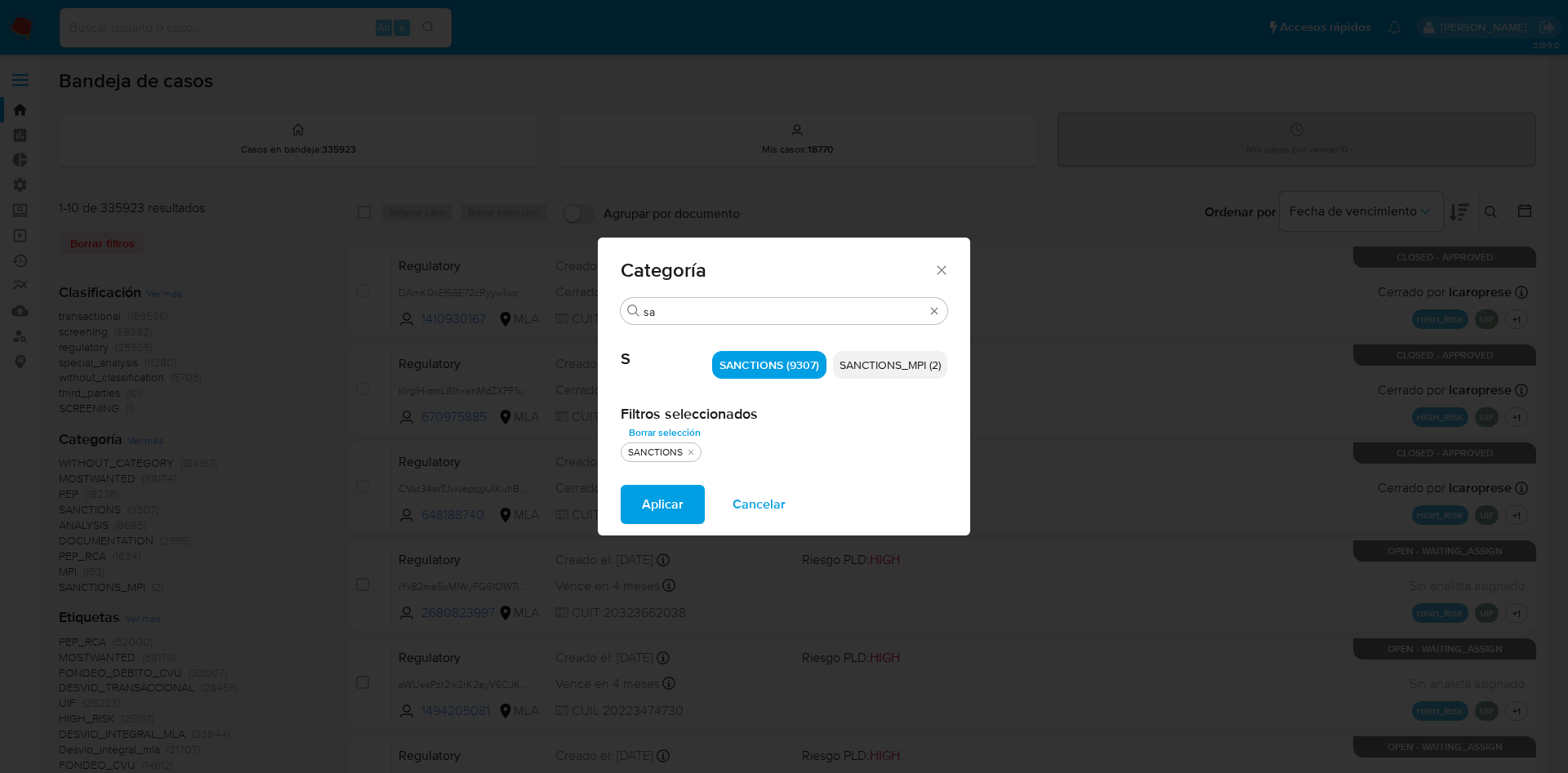
click at [653, 498] on span "Aplicar" at bounding box center [662, 504] width 42 height 36
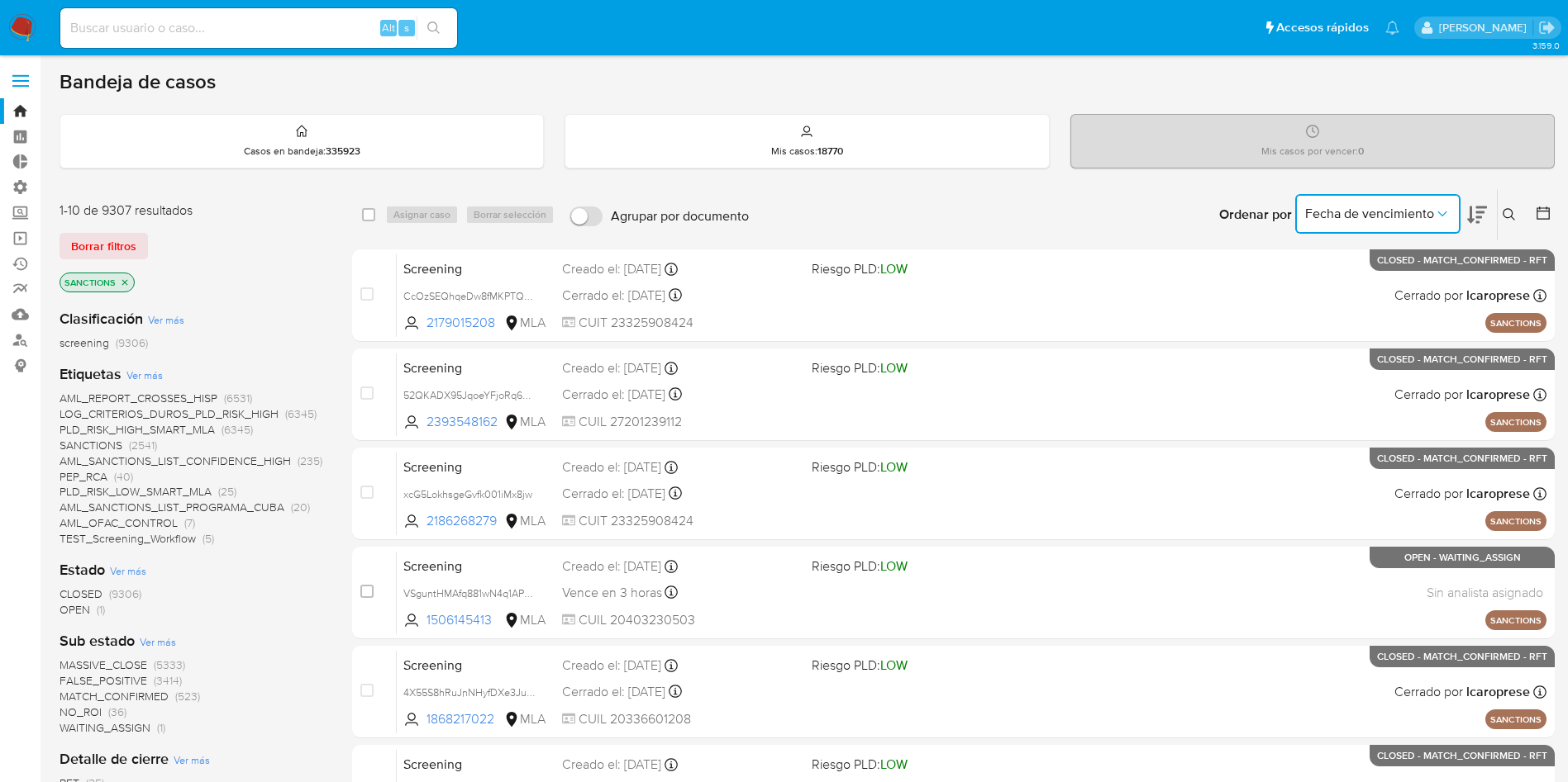
click at [1396, 213] on span "Fecha de vencimiento" at bounding box center [1369, 214] width 129 height 16
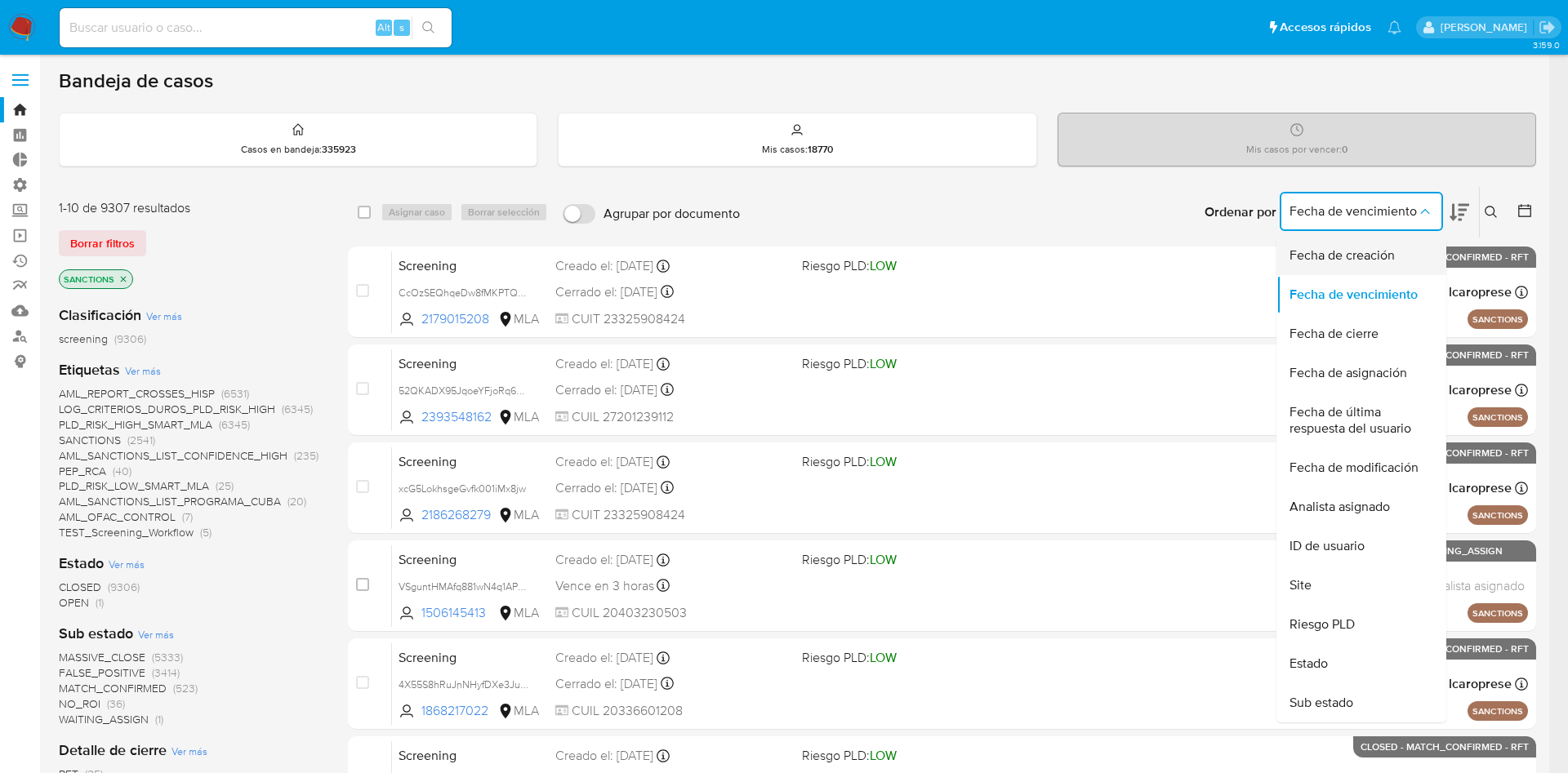
click at [1358, 257] on span "Fecha de creación" at bounding box center [1342, 255] width 105 height 16
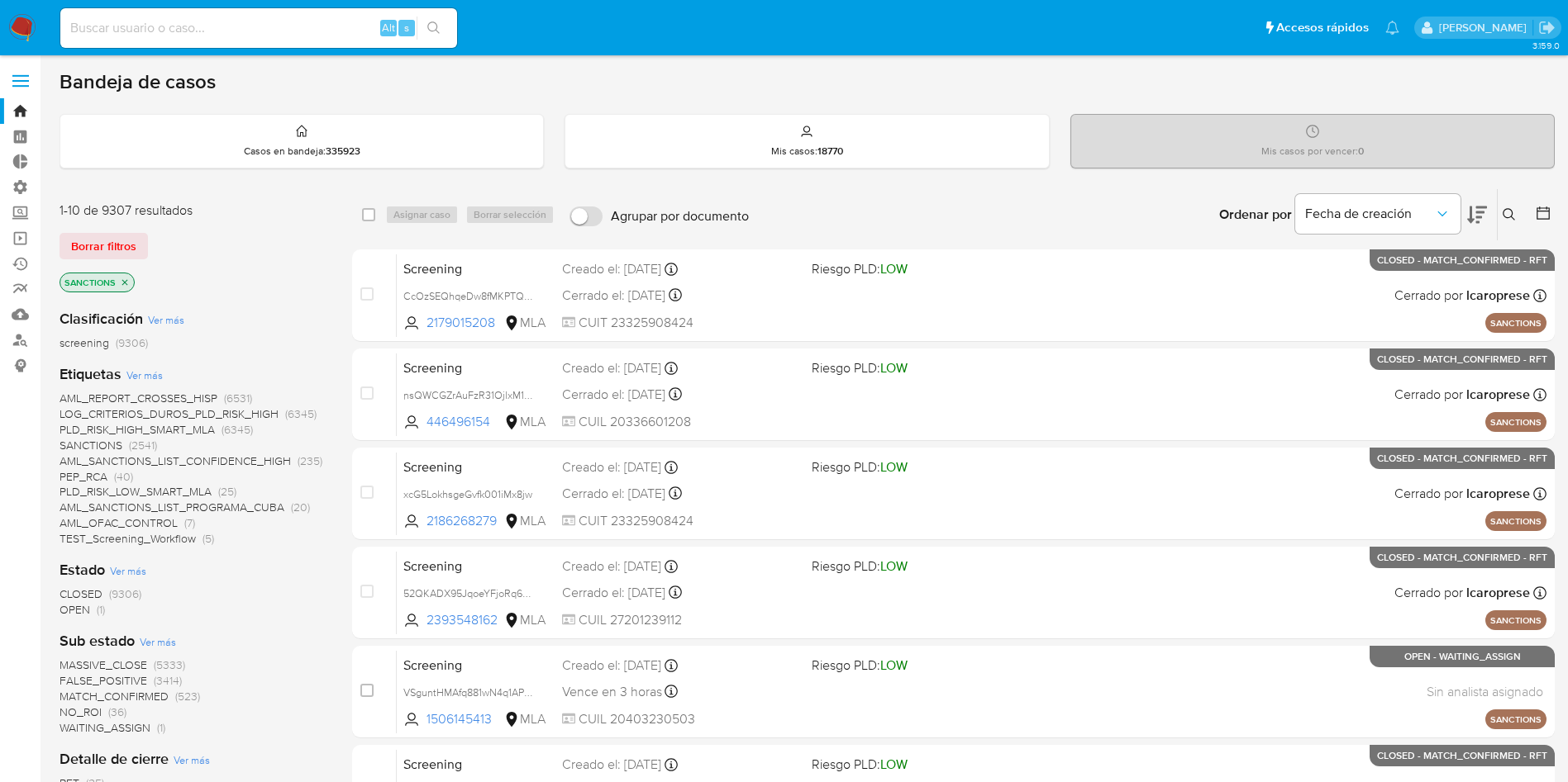
click at [1481, 221] on icon at bounding box center [1476, 214] width 20 height 20
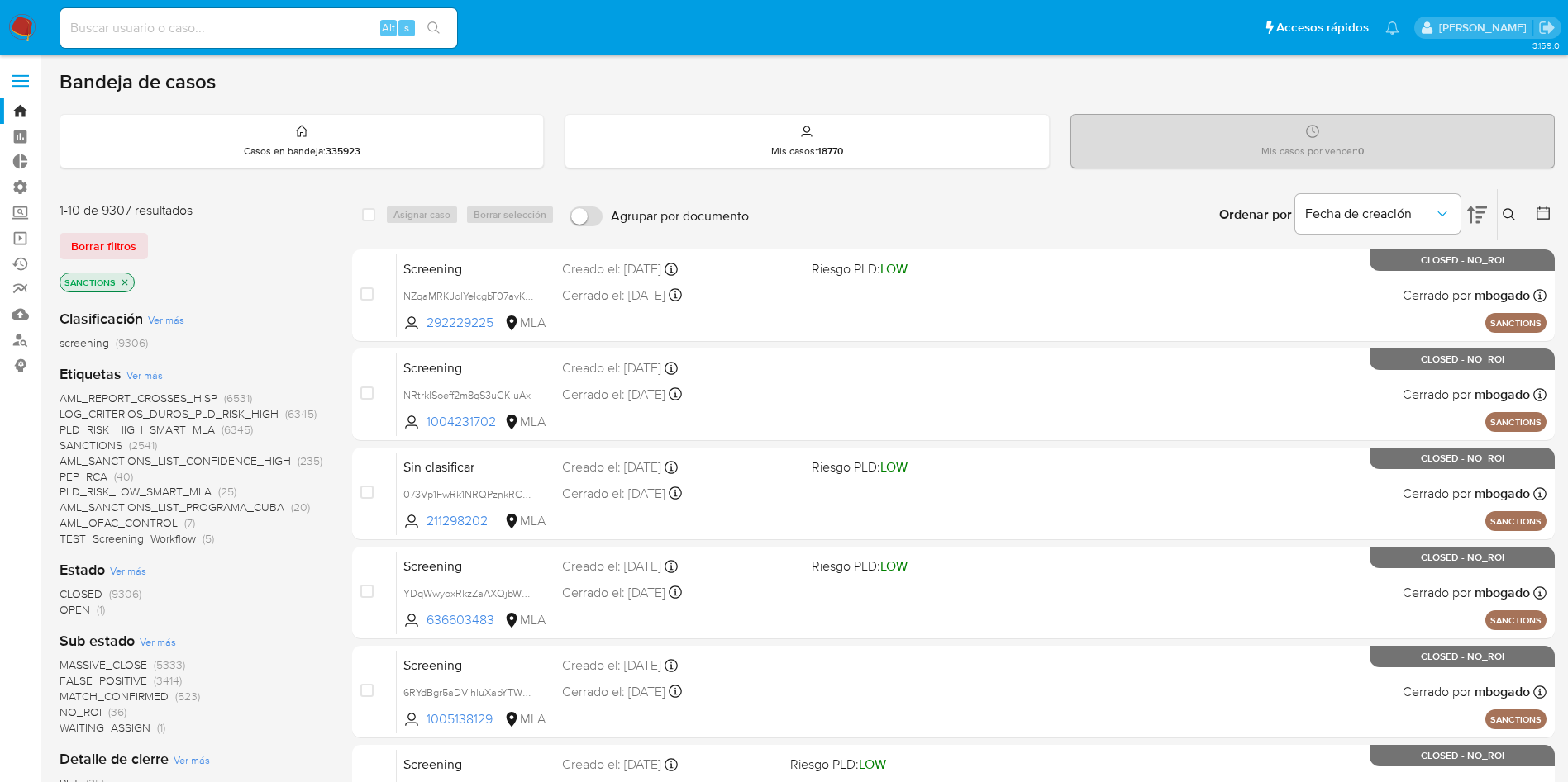
click at [1468, 210] on icon at bounding box center [1476, 215] width 20 height 17
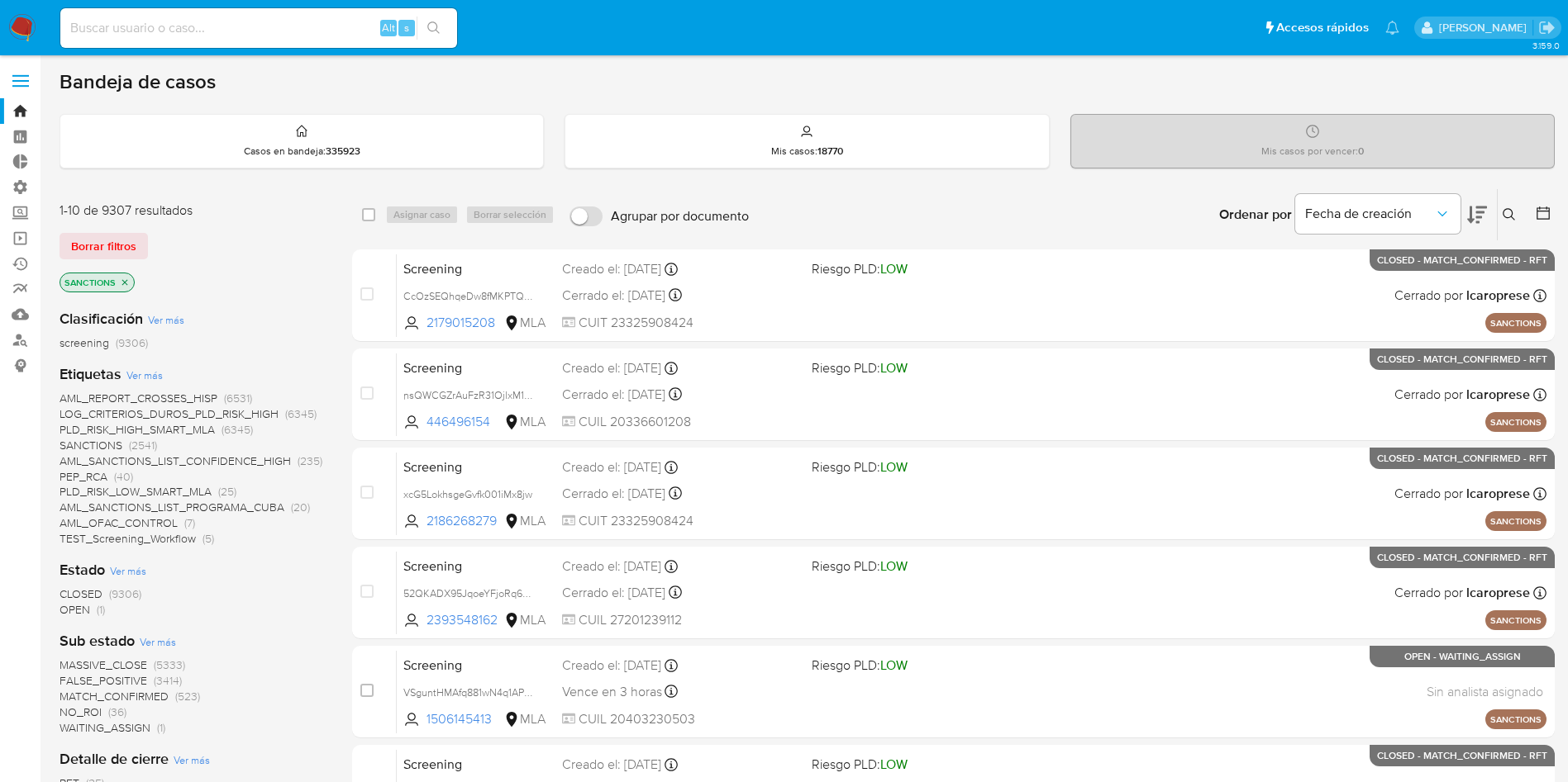
click at [79, 611] on span "OPEN" at bounding box center [75, 609] width 31 height 16
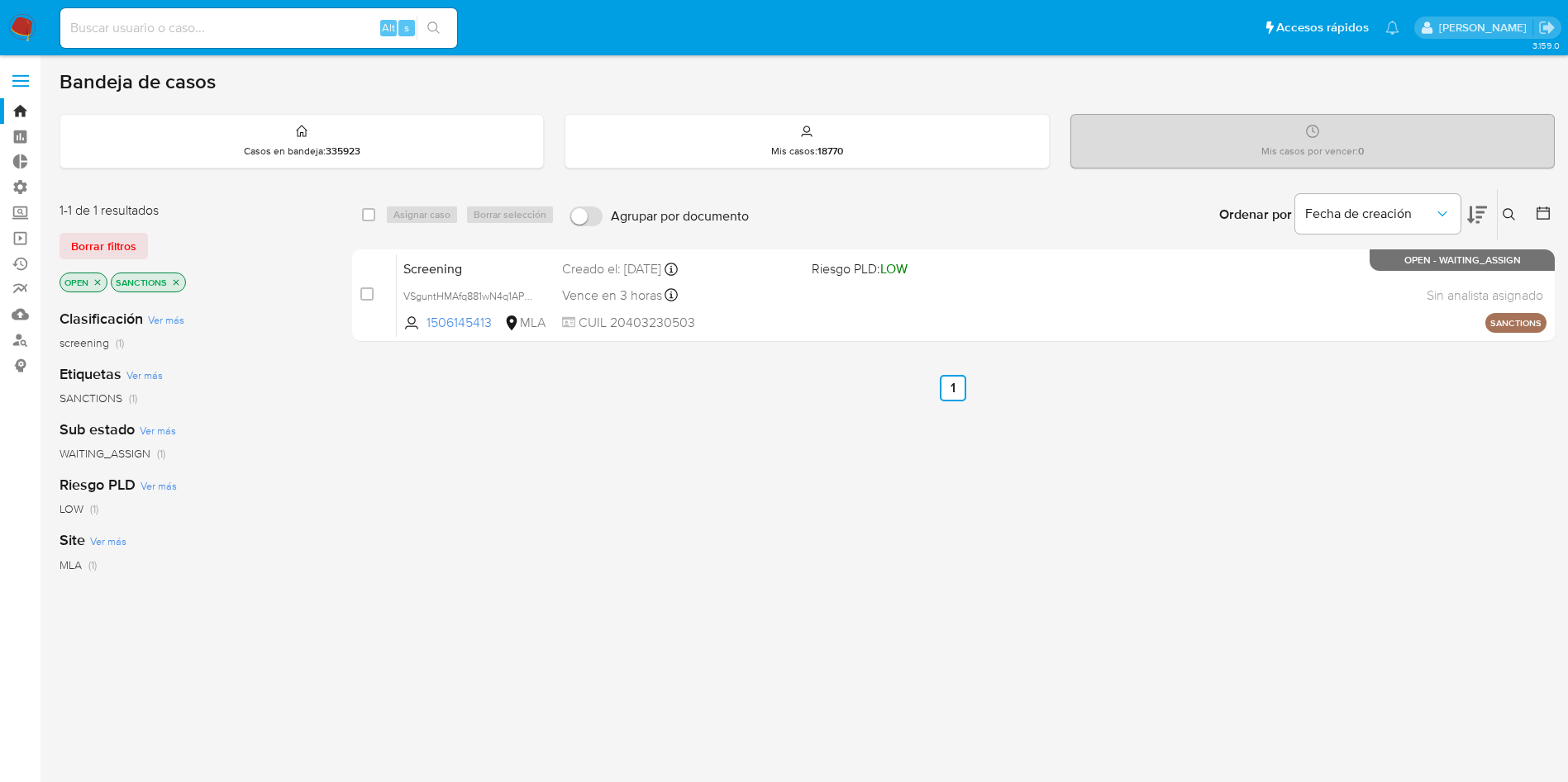
click at [177, 279] on icon "close-filter" at bounding box center [176, 283] width 10 height 10
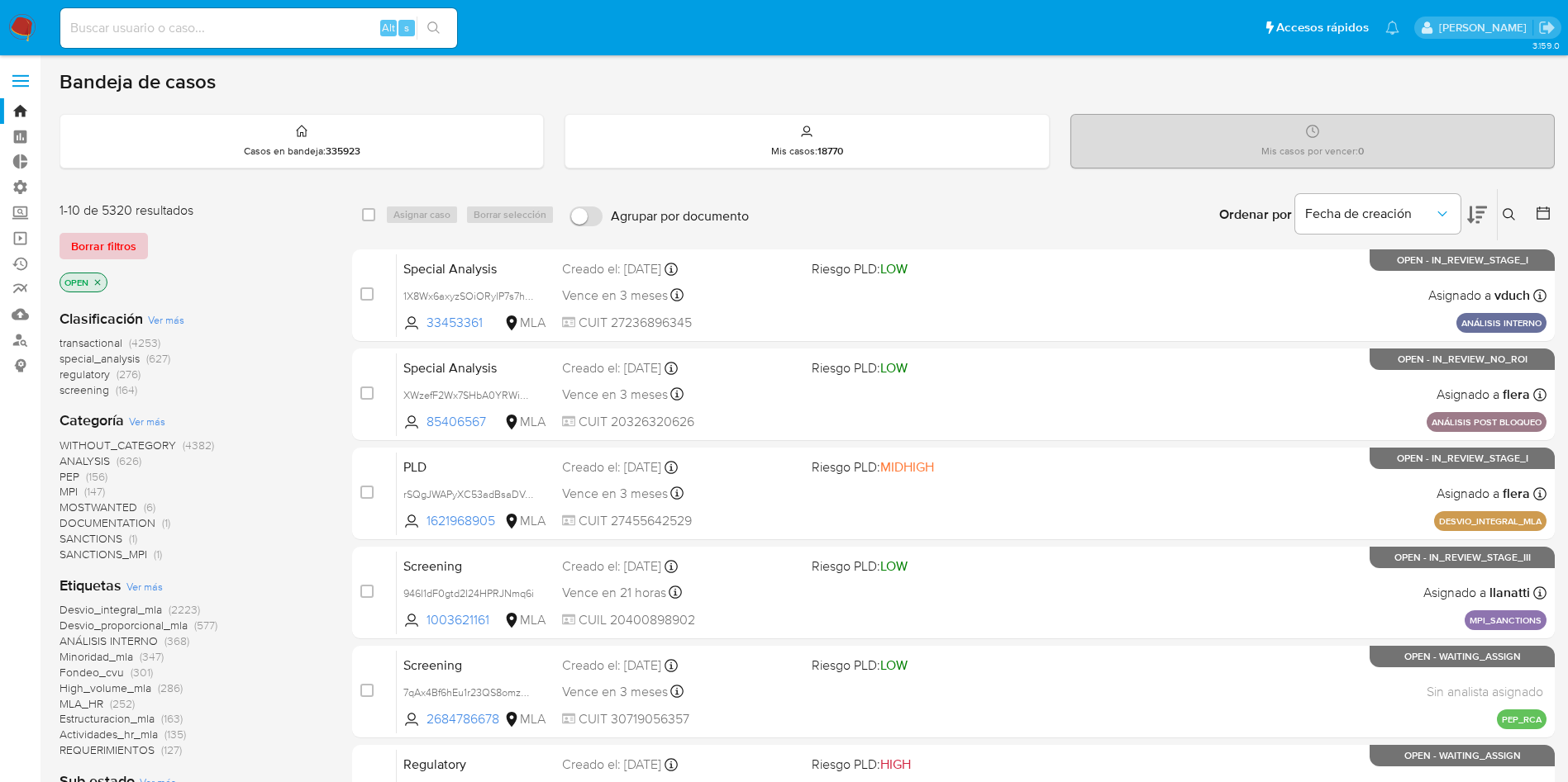
click at [106, 249] on span "Borrar filtros" at bounding box center [104, 246] width 65 height 23
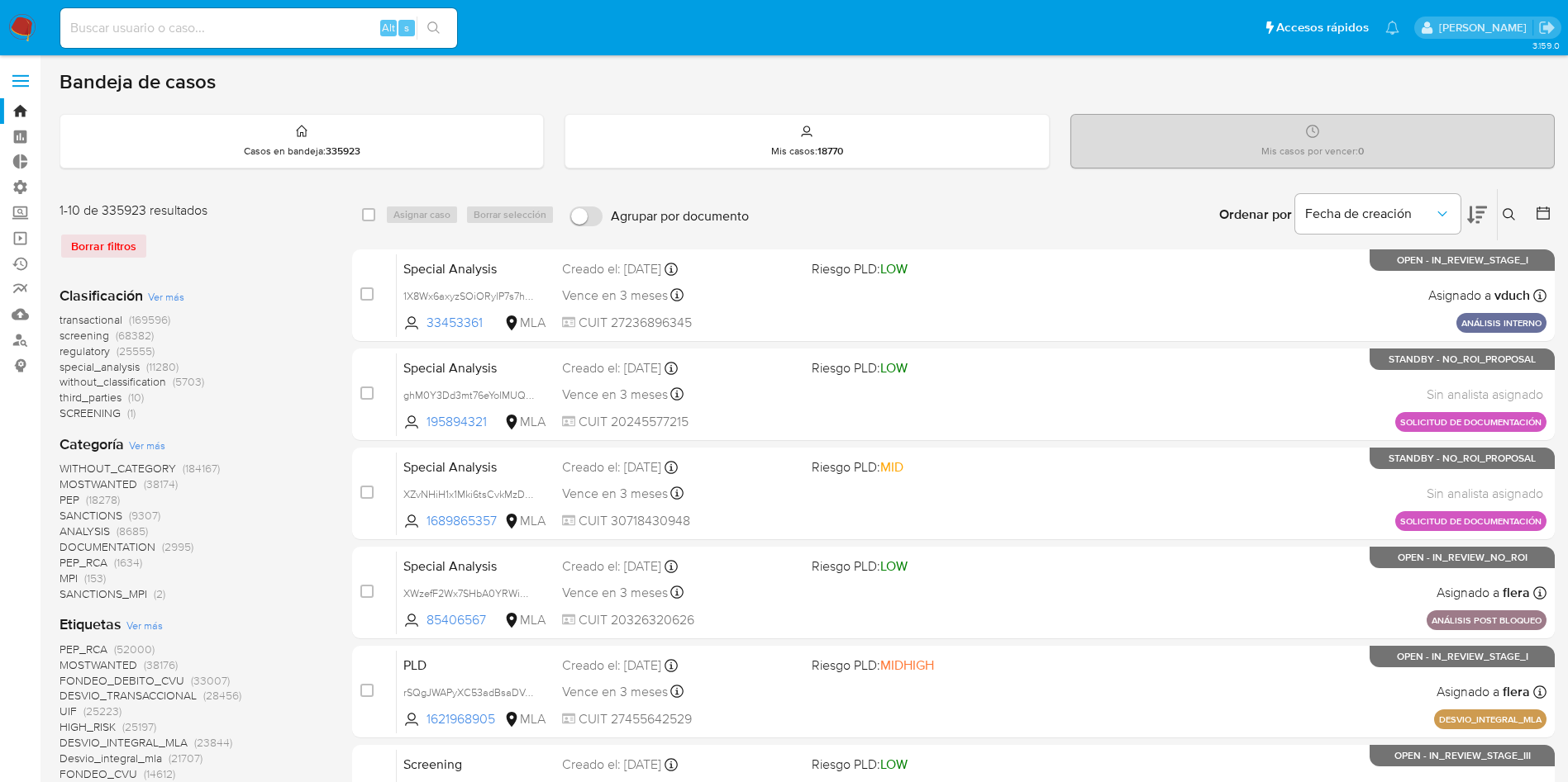
click at [25, 26] on img at bounding box center [22, 27] width 28 height 28
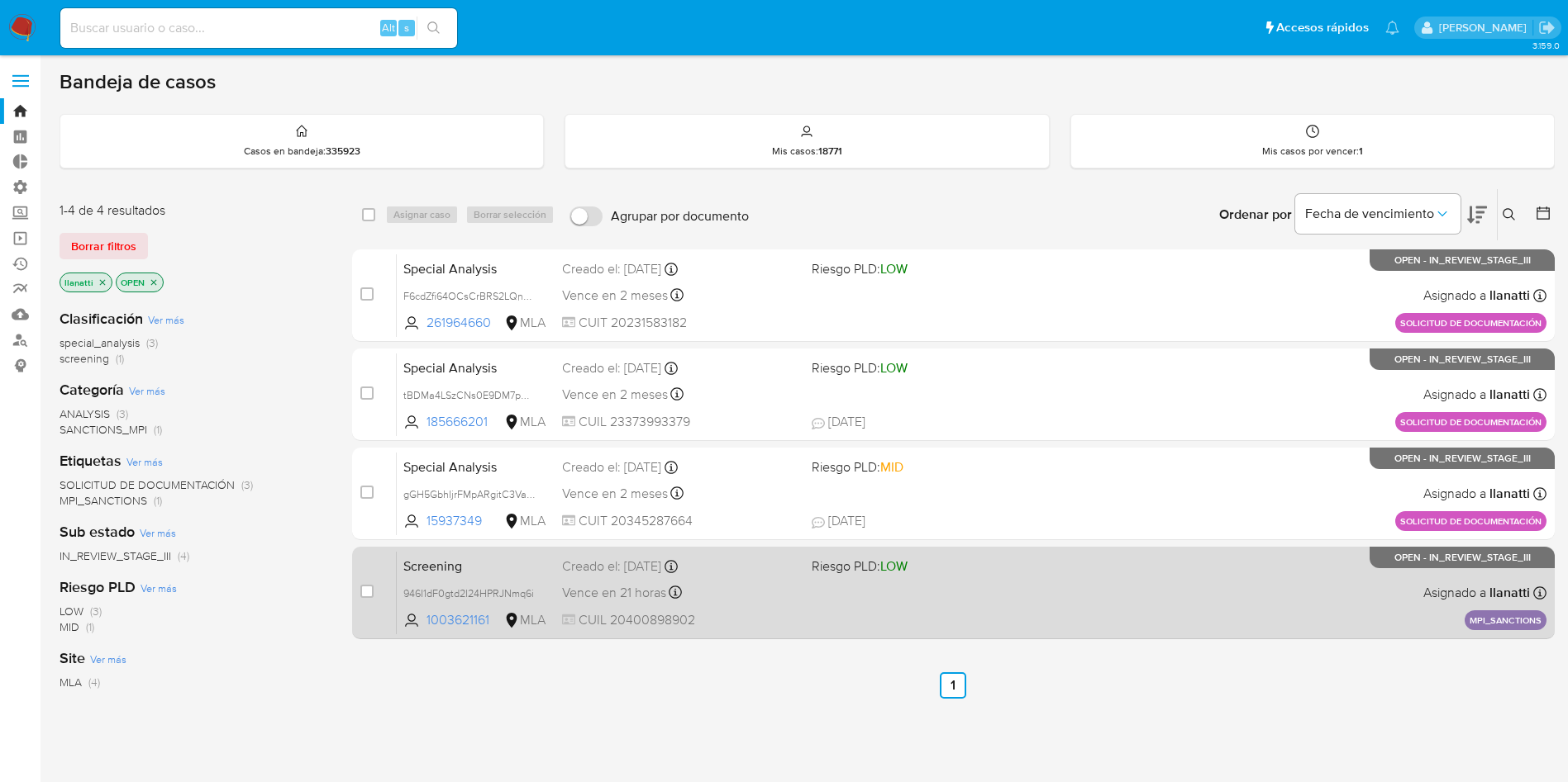
click at [763, 594] on div "Vence en 21 horas Vence el 17/09/2025 13:00:56" at bounding box center [680, 593] width 237 height 22
click at [1004, 599] on div "Screening 946I1dF0gtd2I24HPRJNmq6i 1003621161 MLA Riesgo PLD: LOW Creado el: 16…" at bounding box center [971, 593] width 1149 height 83
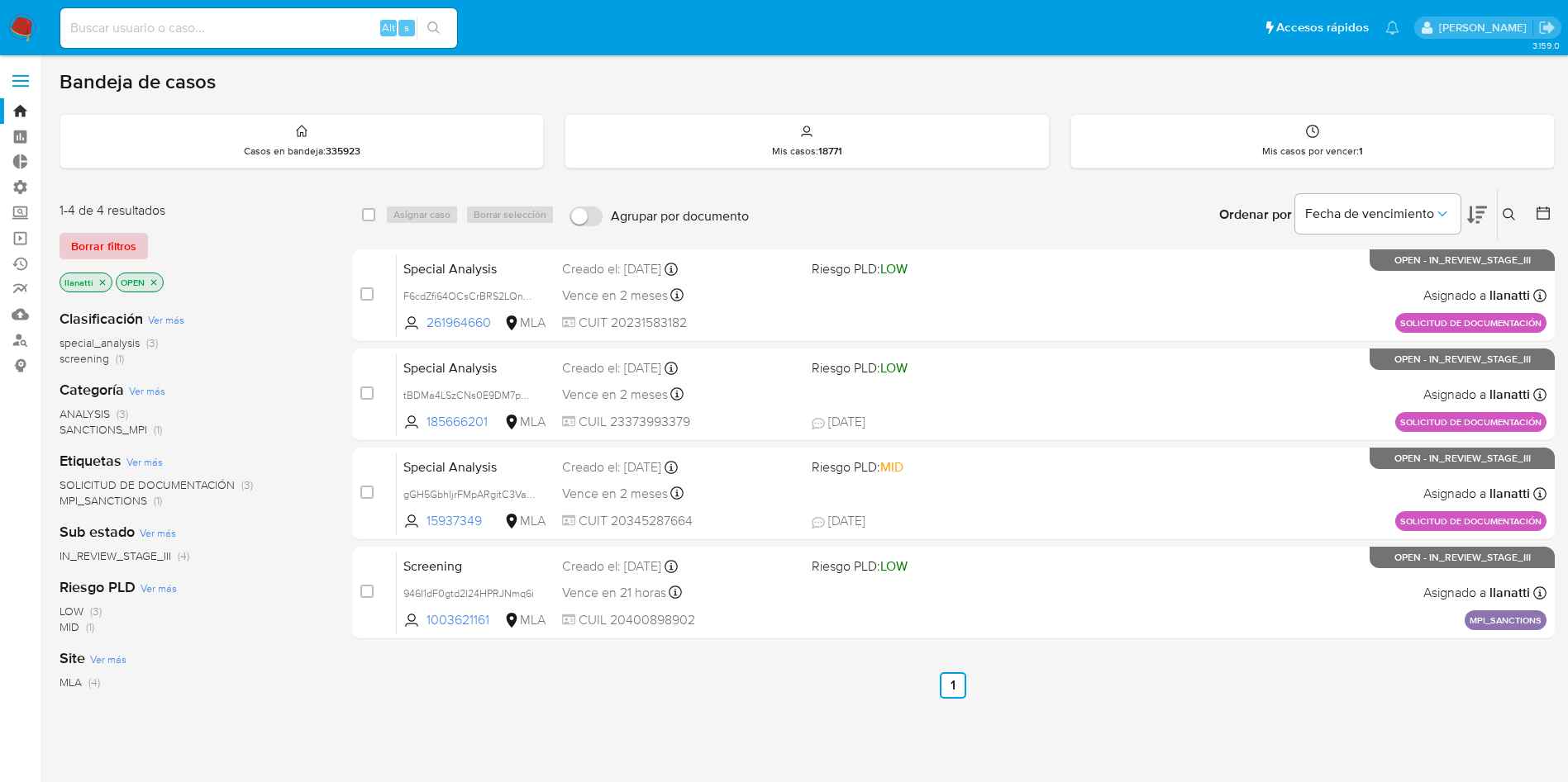
click at [128, 242] on span "Borrar filtros" at bounding box center [104, 246] width 65 height 23
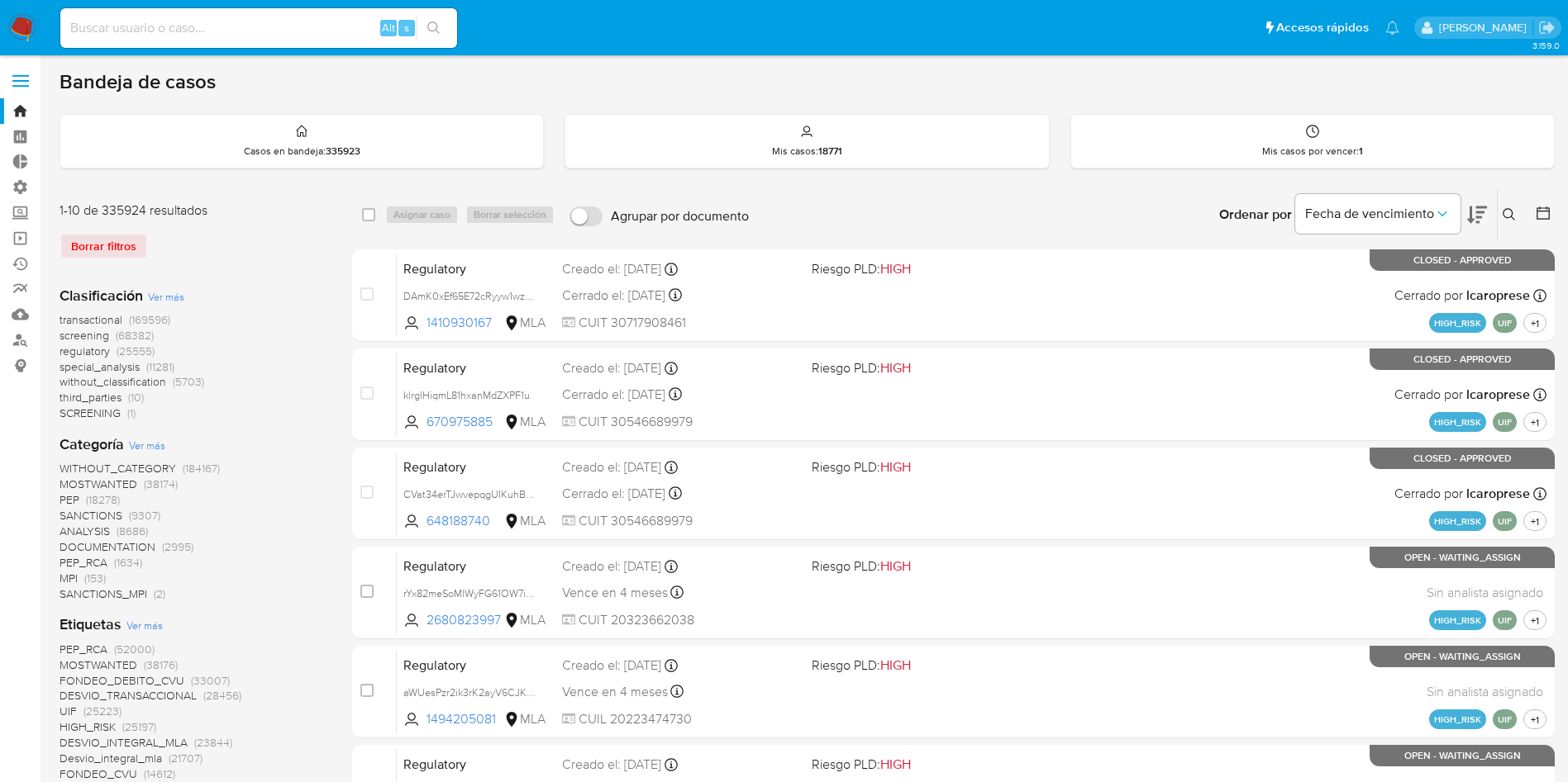
click at [89, 593] on span "SANCTIONS_MPI" at bounding box center [103, 593] width 87 height 16
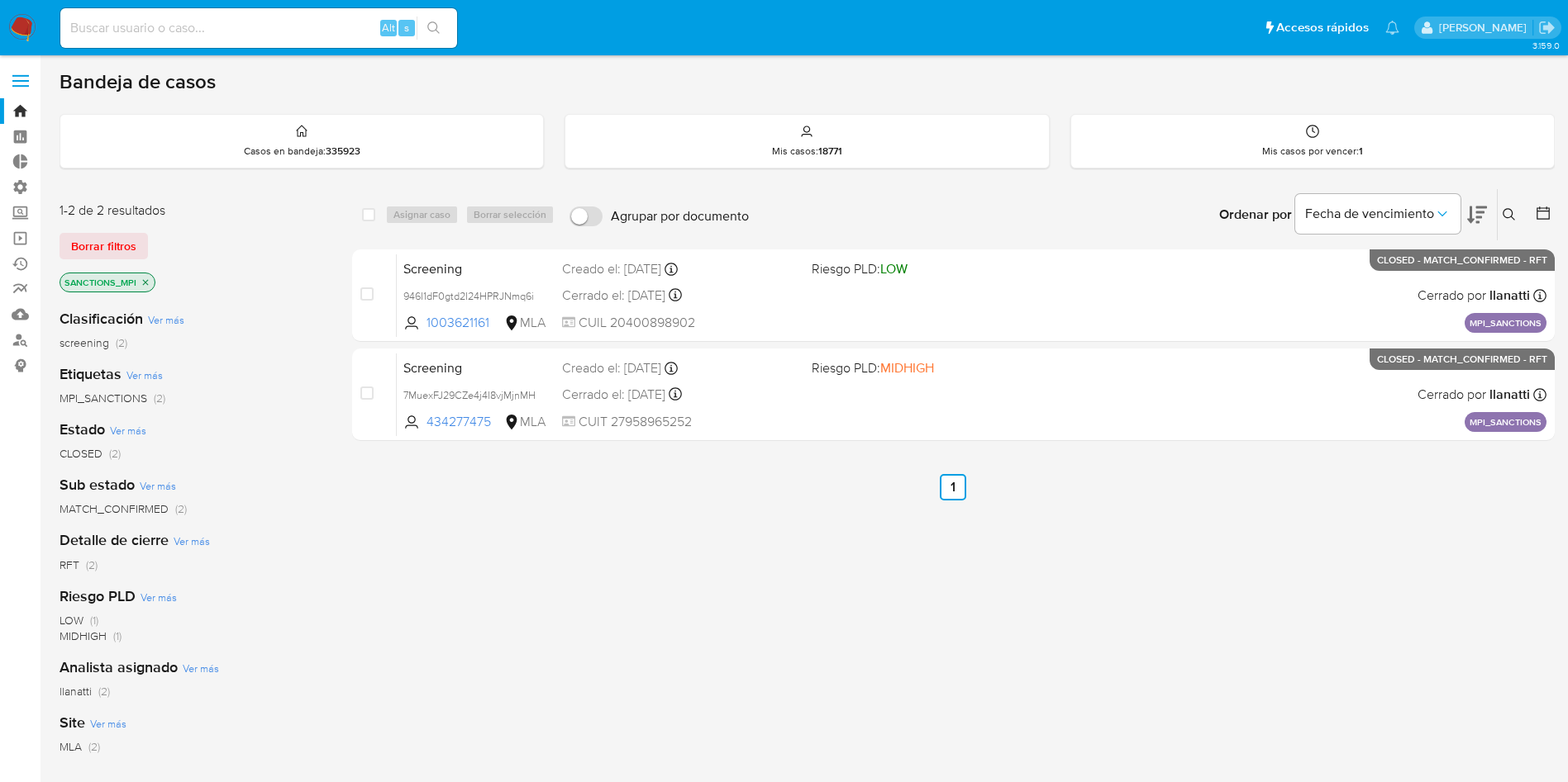
click at [151, 284] on p "SANCTIONS_MPI" at bounding box center [107, 282] width 94 height 18
click at [147, 282] on icon "close-filter" at bounding box center [146, 283] width 10 height 10
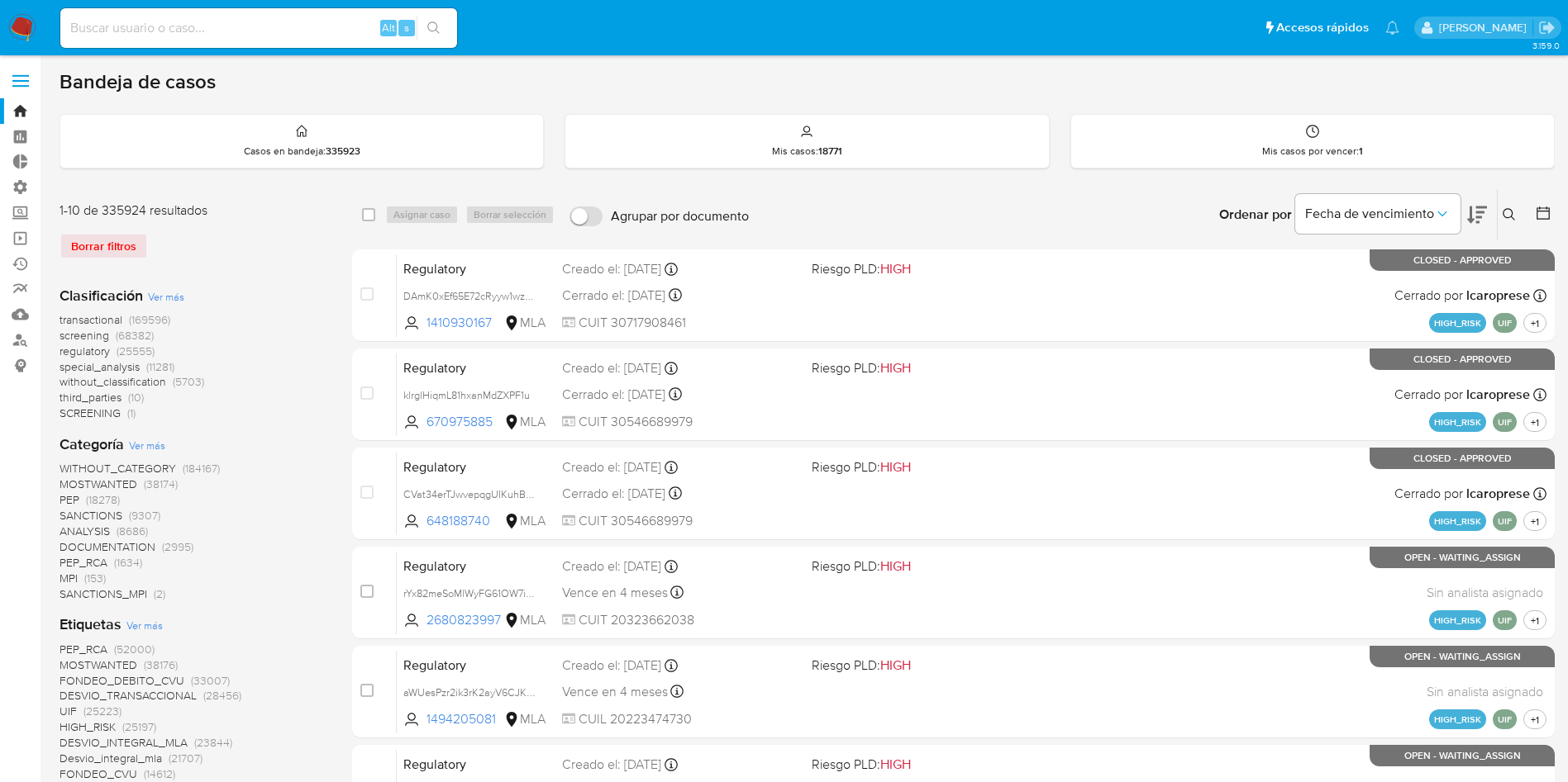
click at [163, 440] on span "Ver más" at bounding box center [147, 445] width 36 height 15
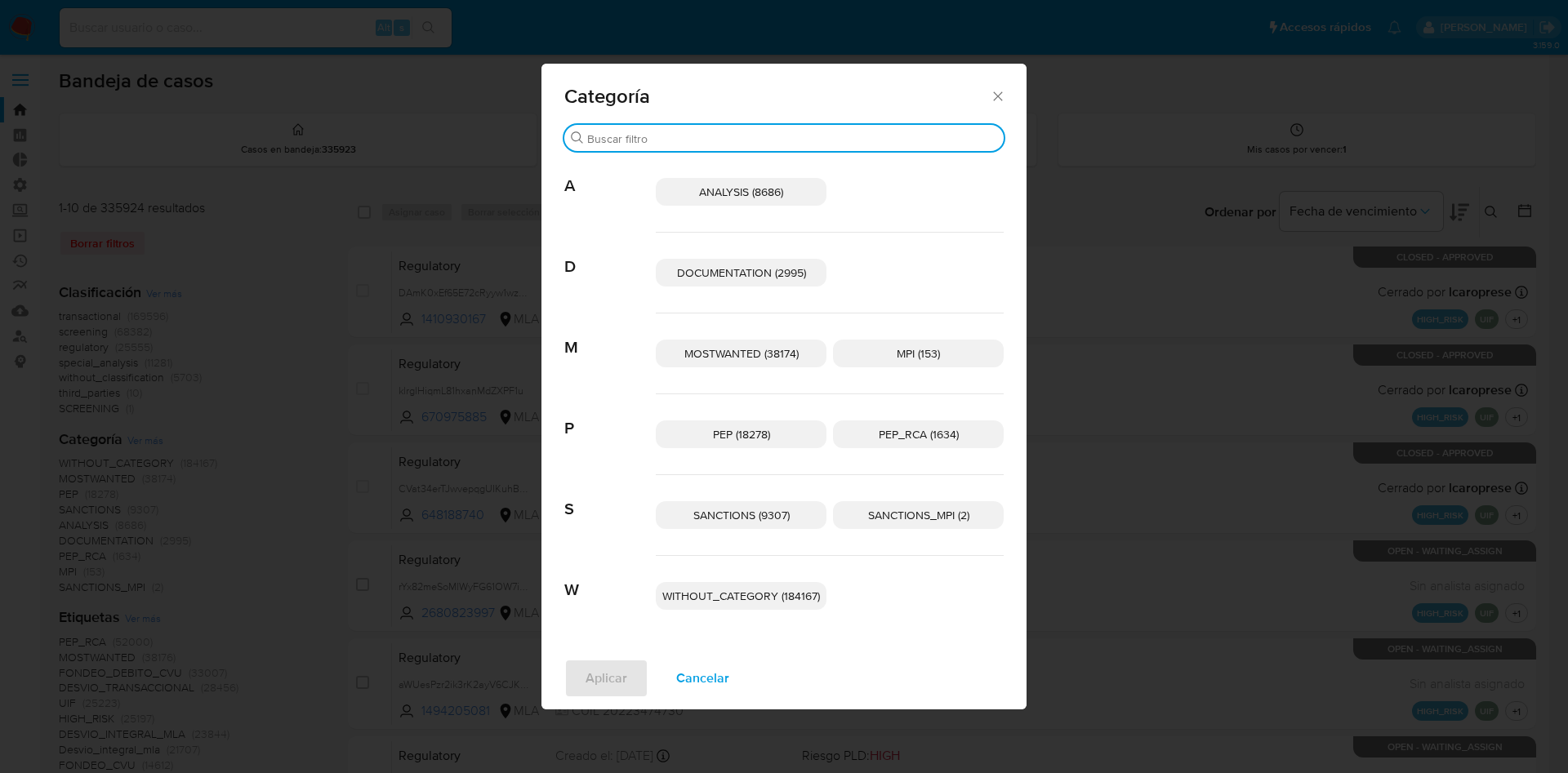
click at [683, 143] on input "Buscar" at bounding box center [792, 138] width 410 height 14
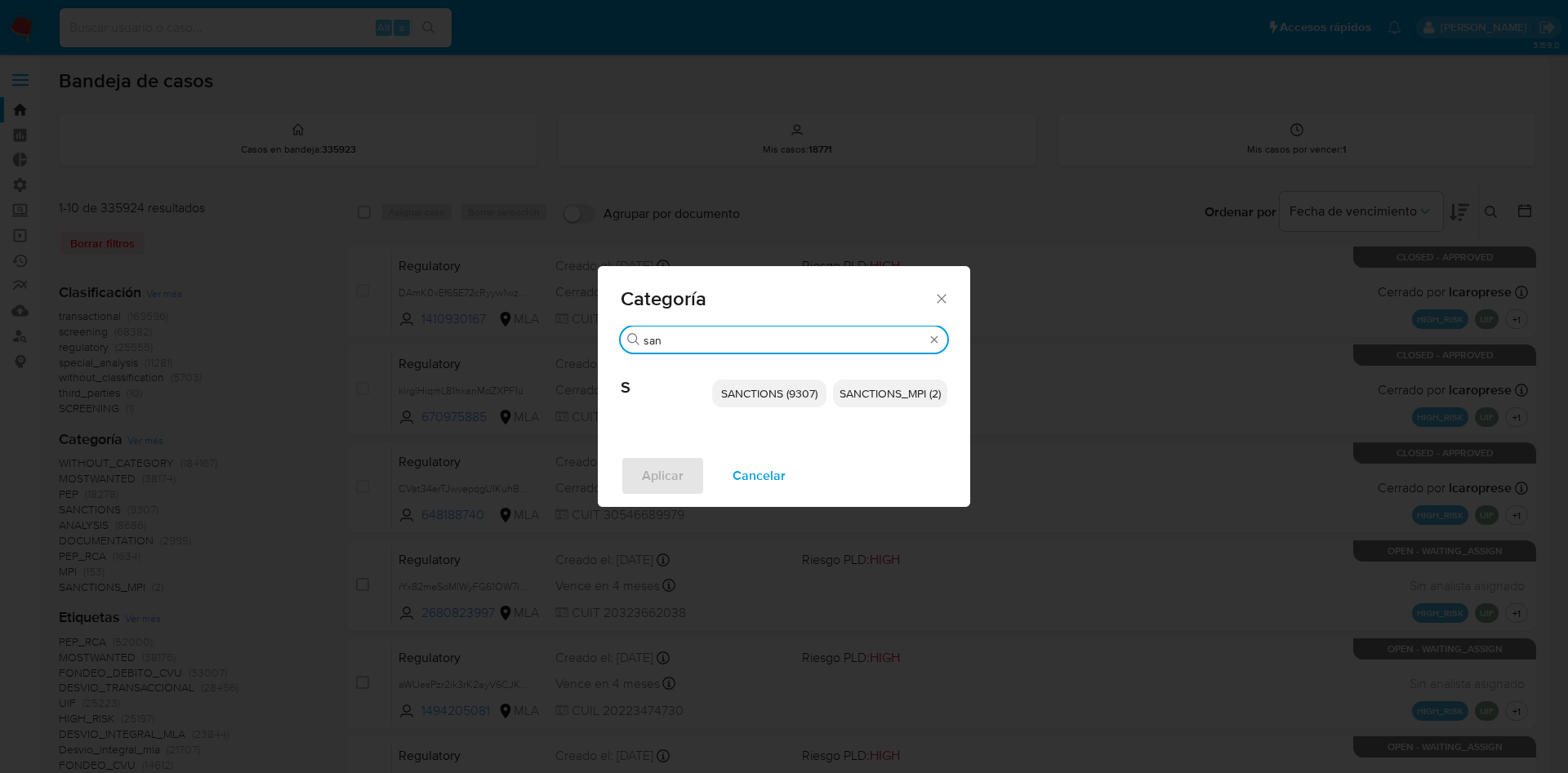
type input "san"
drag, startPoint x: 792, startPoint y: 394, endPoint x: 703, endPoint y: 463, distance: 112.6
click at [791, 394] on span "SANCTIONS (9307)" at bounding box center [770, 393] width 97 height 16
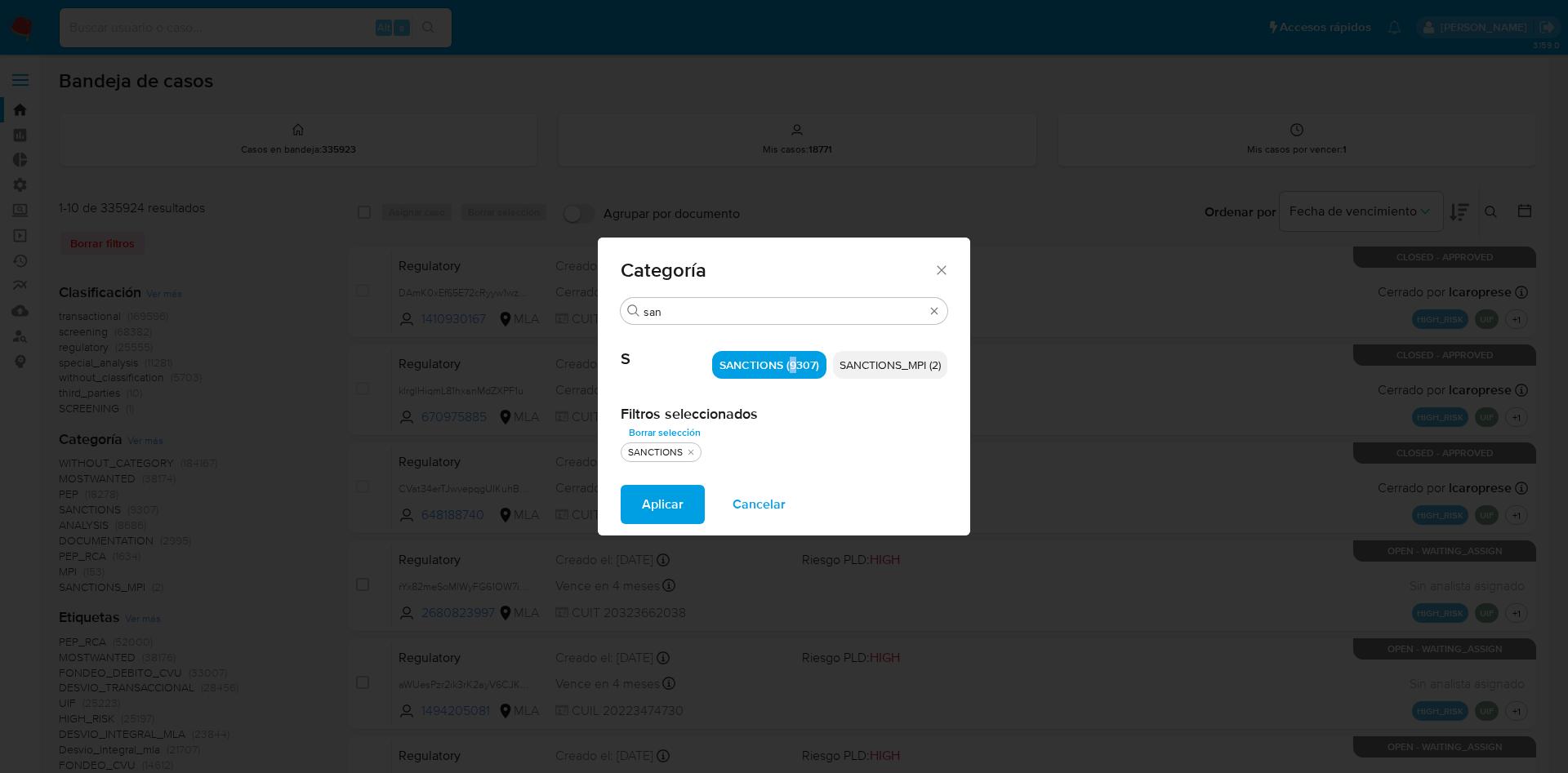
click at [655, 509] on span "Aplicar" at bounding box center [662, 504] width 42 height 36
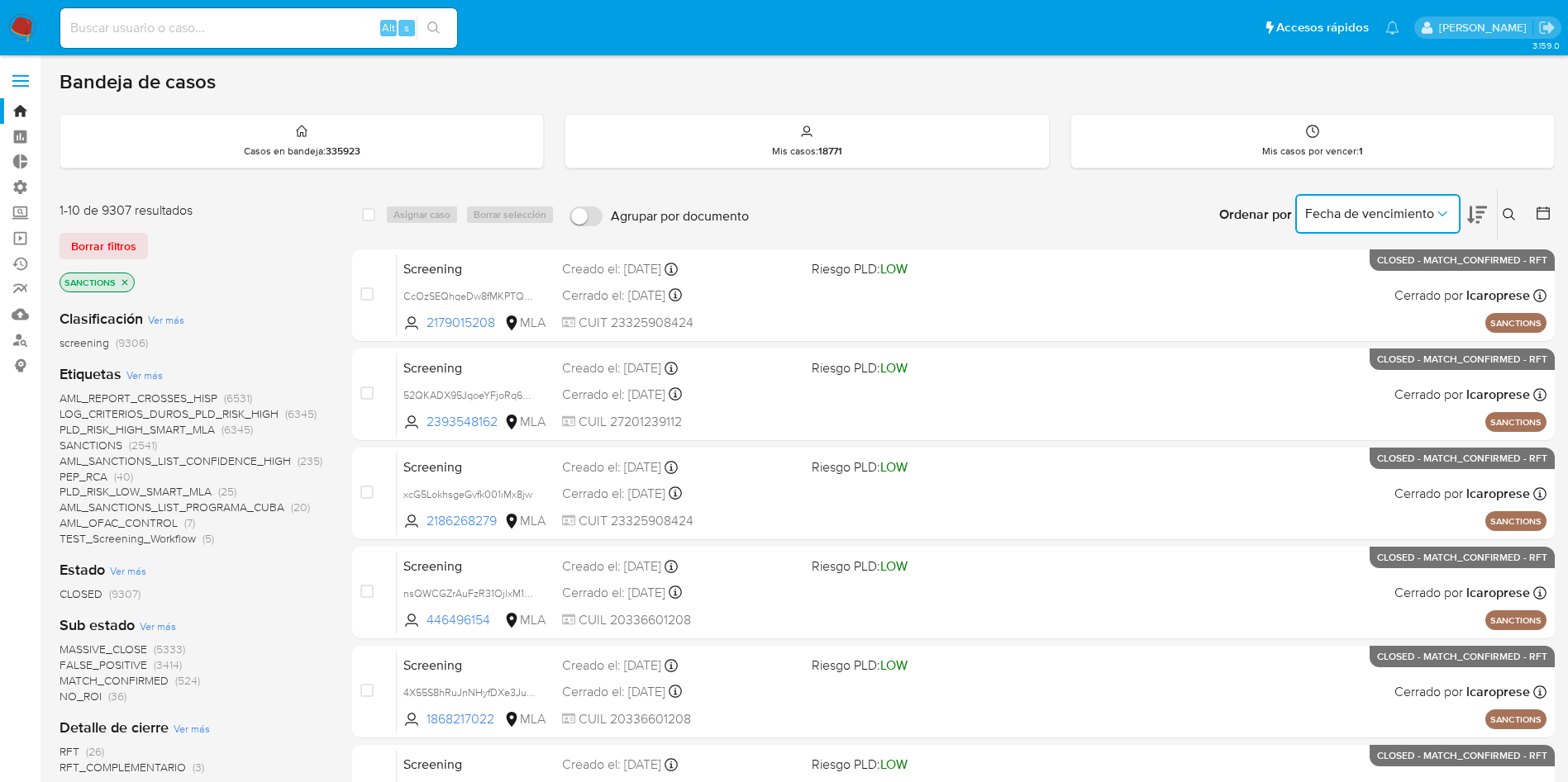
click at [1388, 211] on span "Fecha de vencimiento" at bounding box center [1369, 214] width 129 height 16
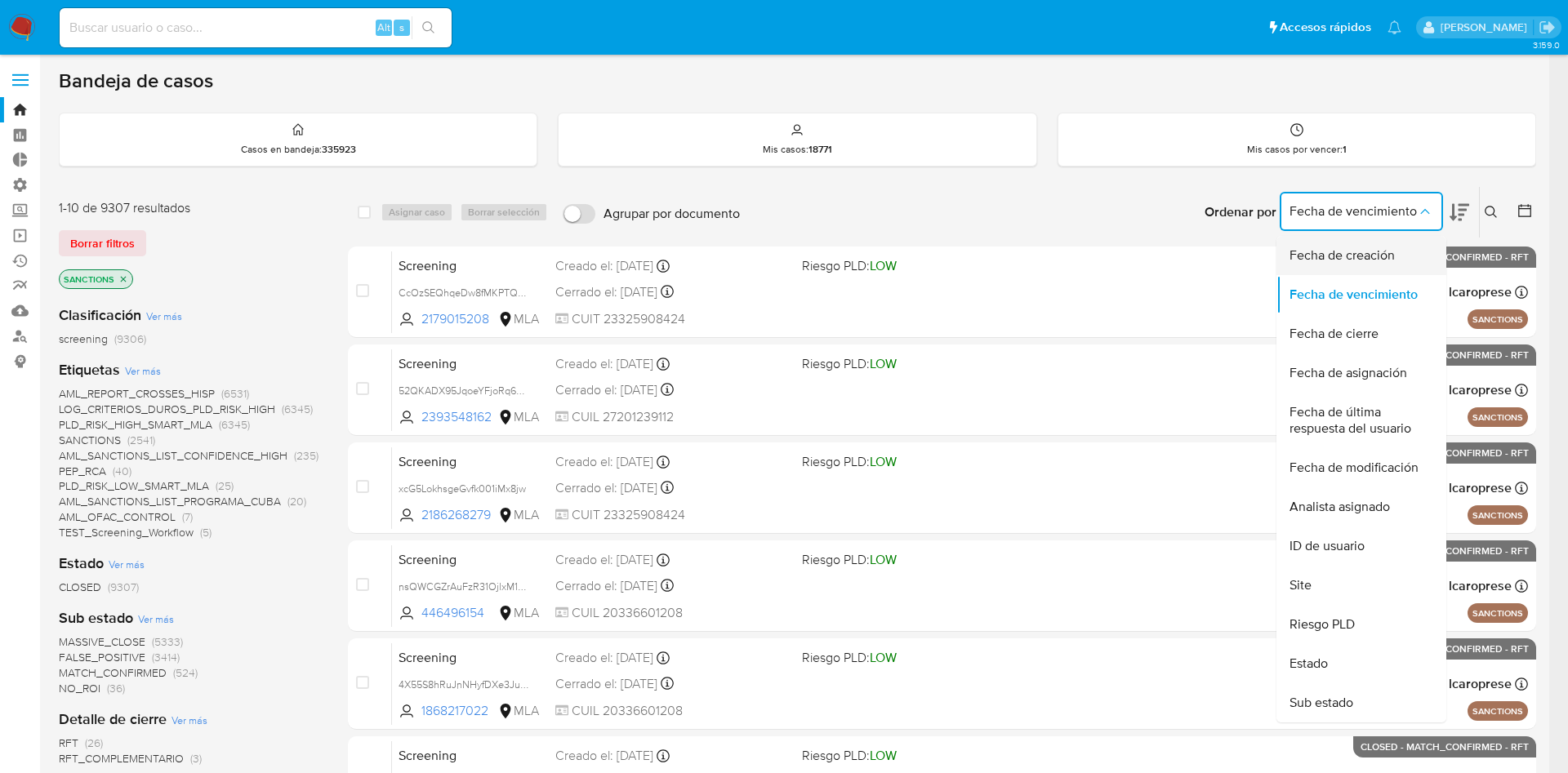
click at [1359, 260] on span "Fecha de creación" at bounding box center [1342, 255] width 105 height 16
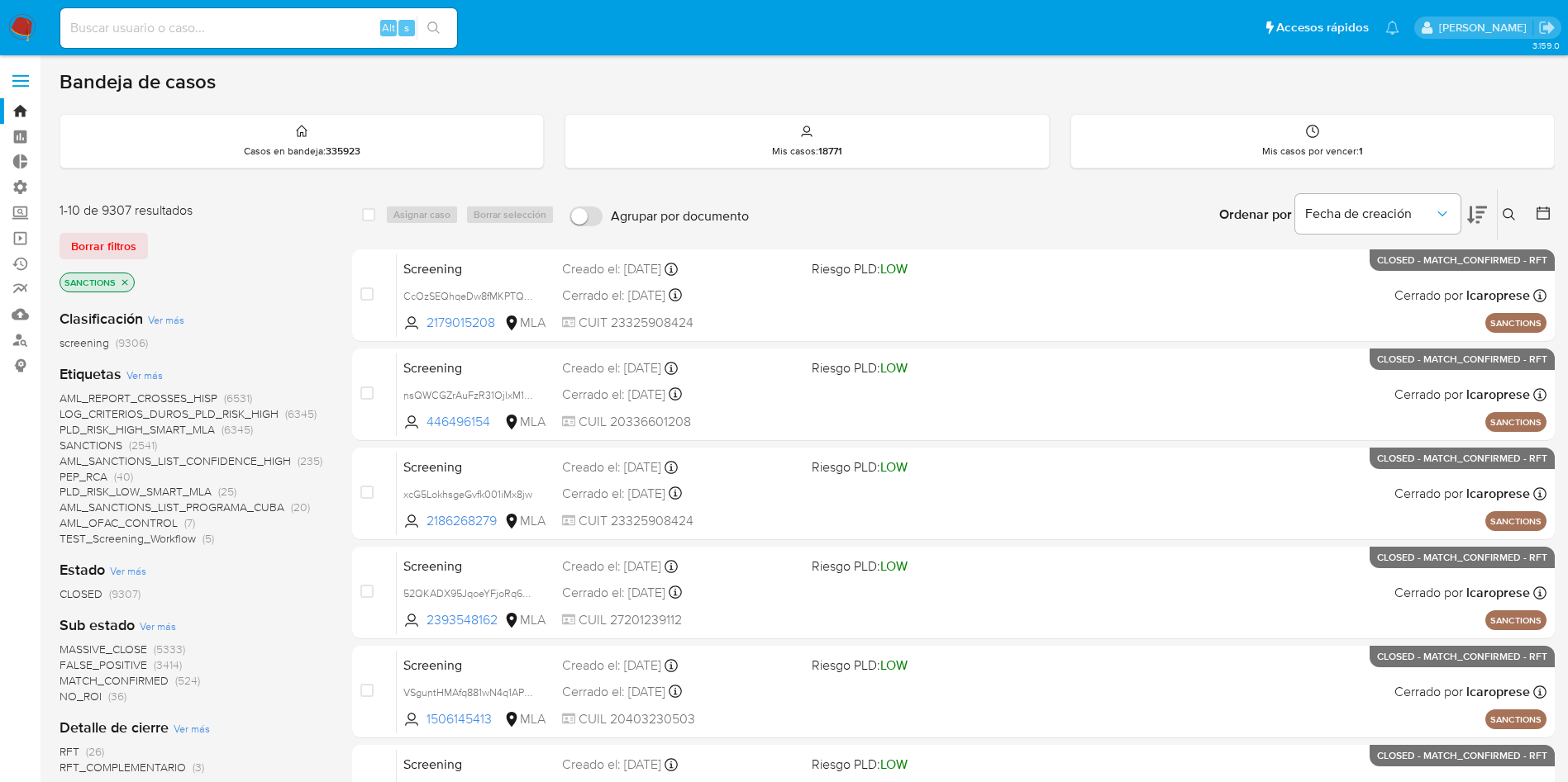
click at [1483, 205] on icon at bounding box center [1476, 214] width 20 height 20
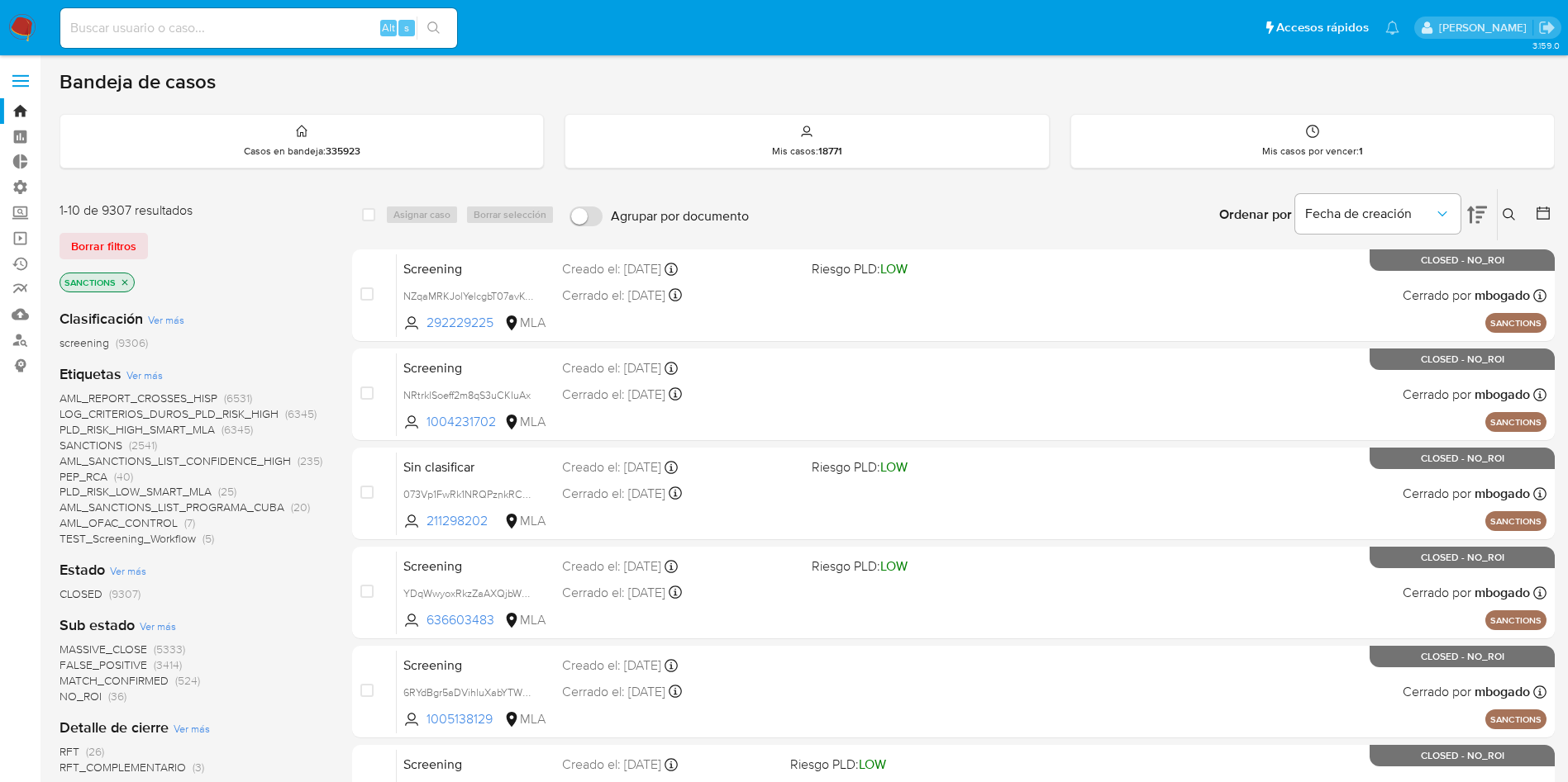
click at [1470, 211] on icon at bounding box center [1476, 215] width 20 height 17
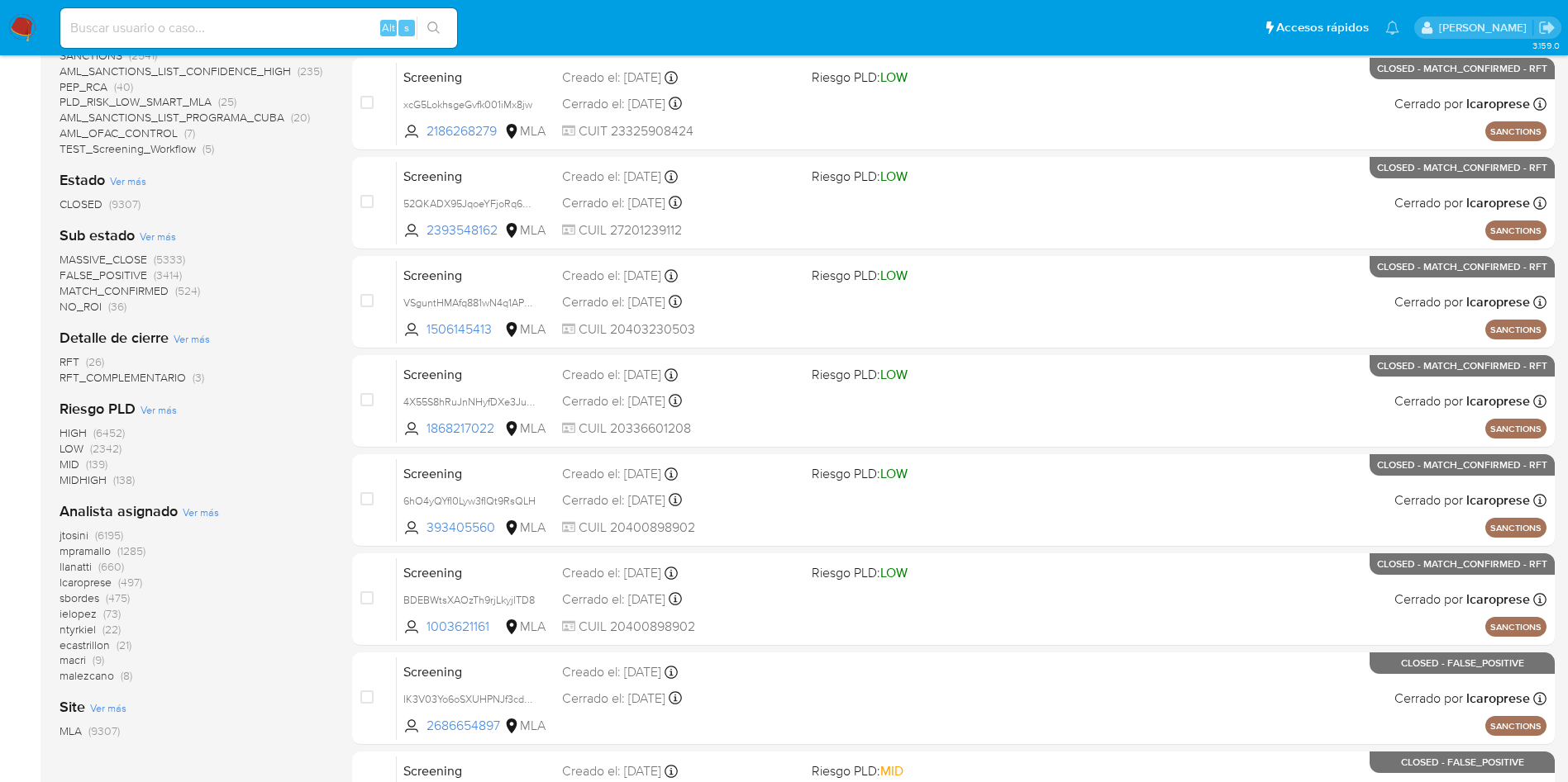
scroll to position [581, 0]
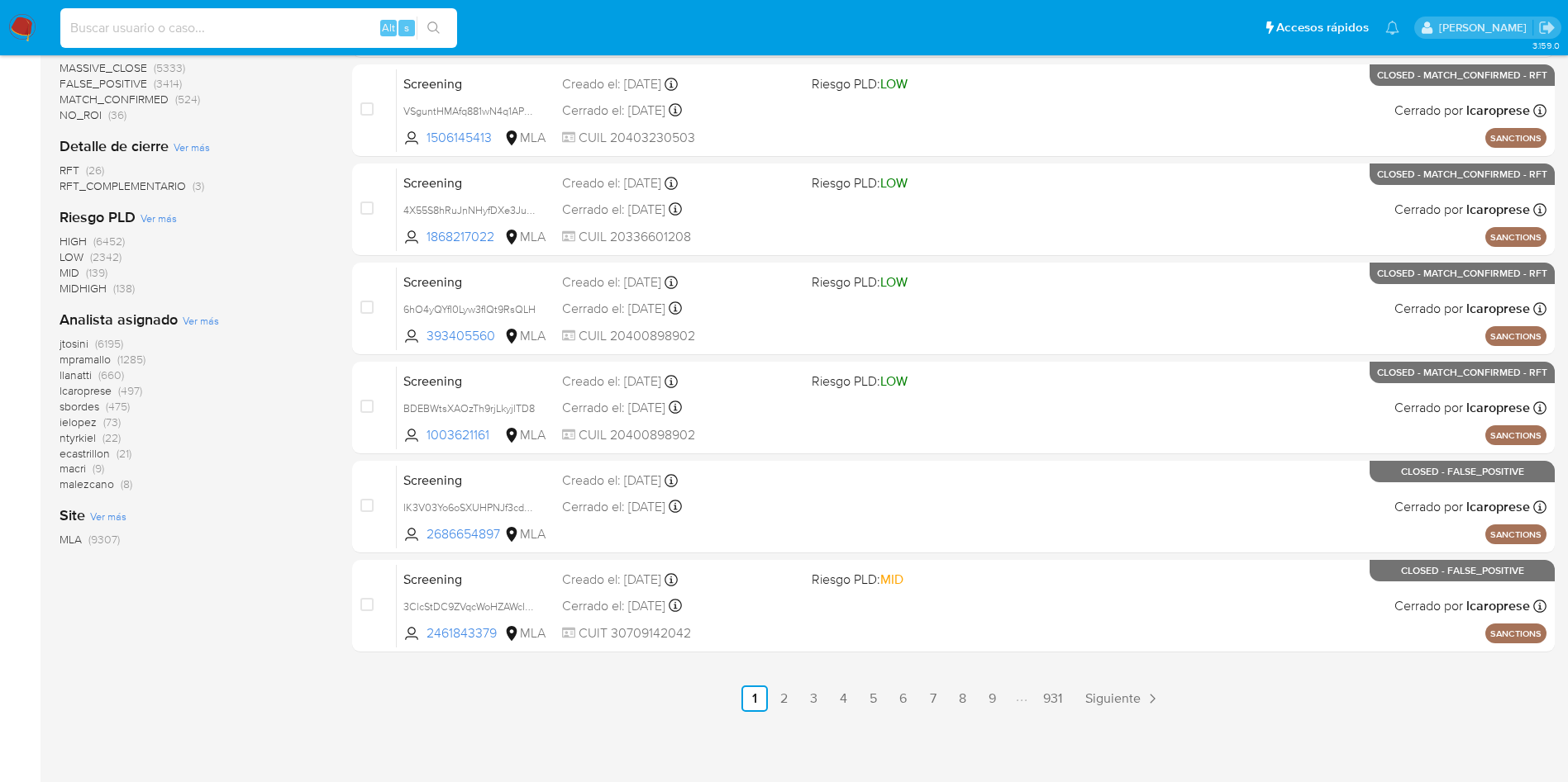
click at [267, 24] on input at bounding box center [258, 27] width 396 height 21
paste input "1322103727"
type input "1322103727"
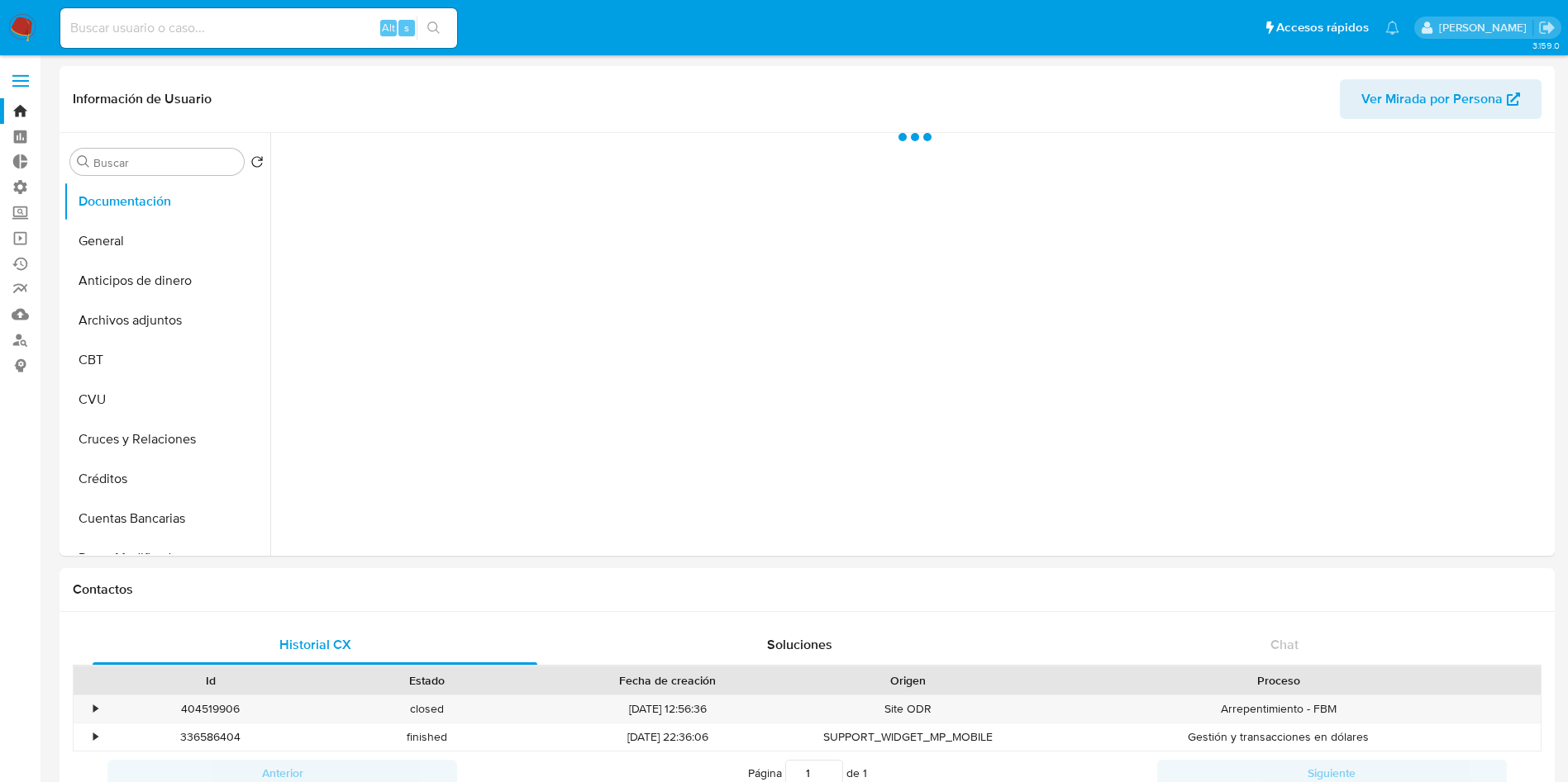
select select "10"
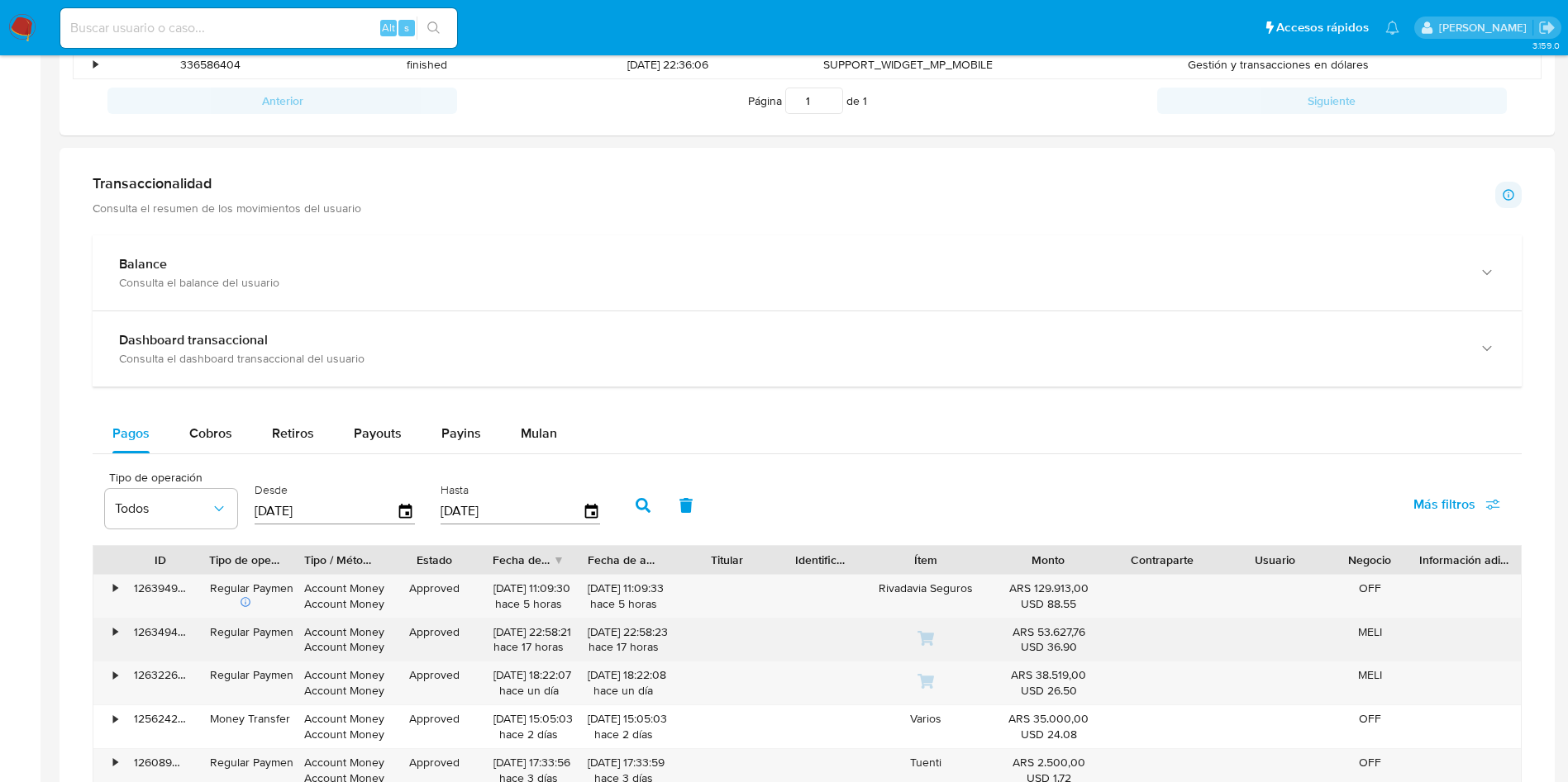
scroll to position [743, 0]
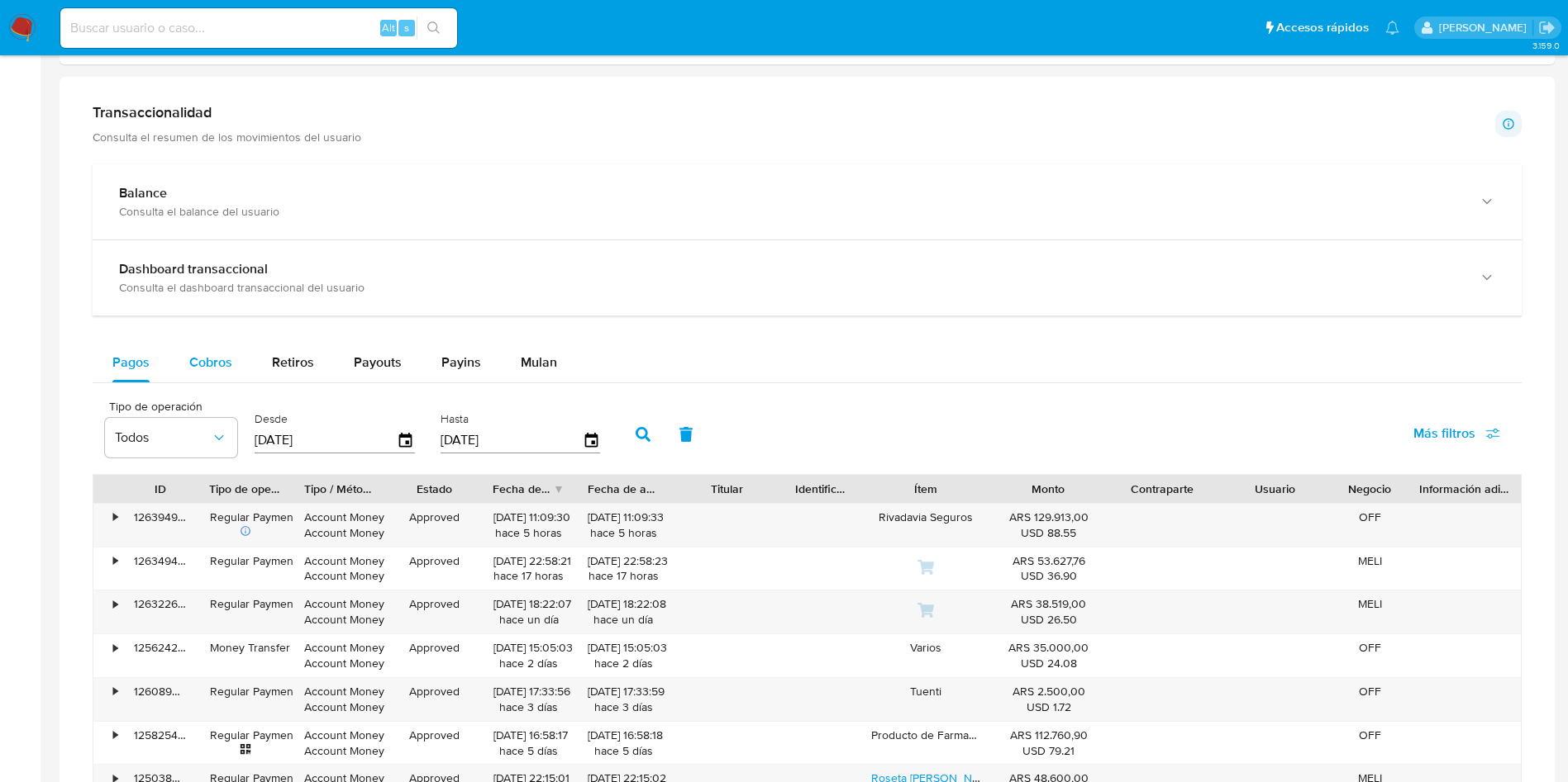
click at [222, 376] on div "Cobros" at bounding box center [211, 363] width 43 height 39
select select "10"
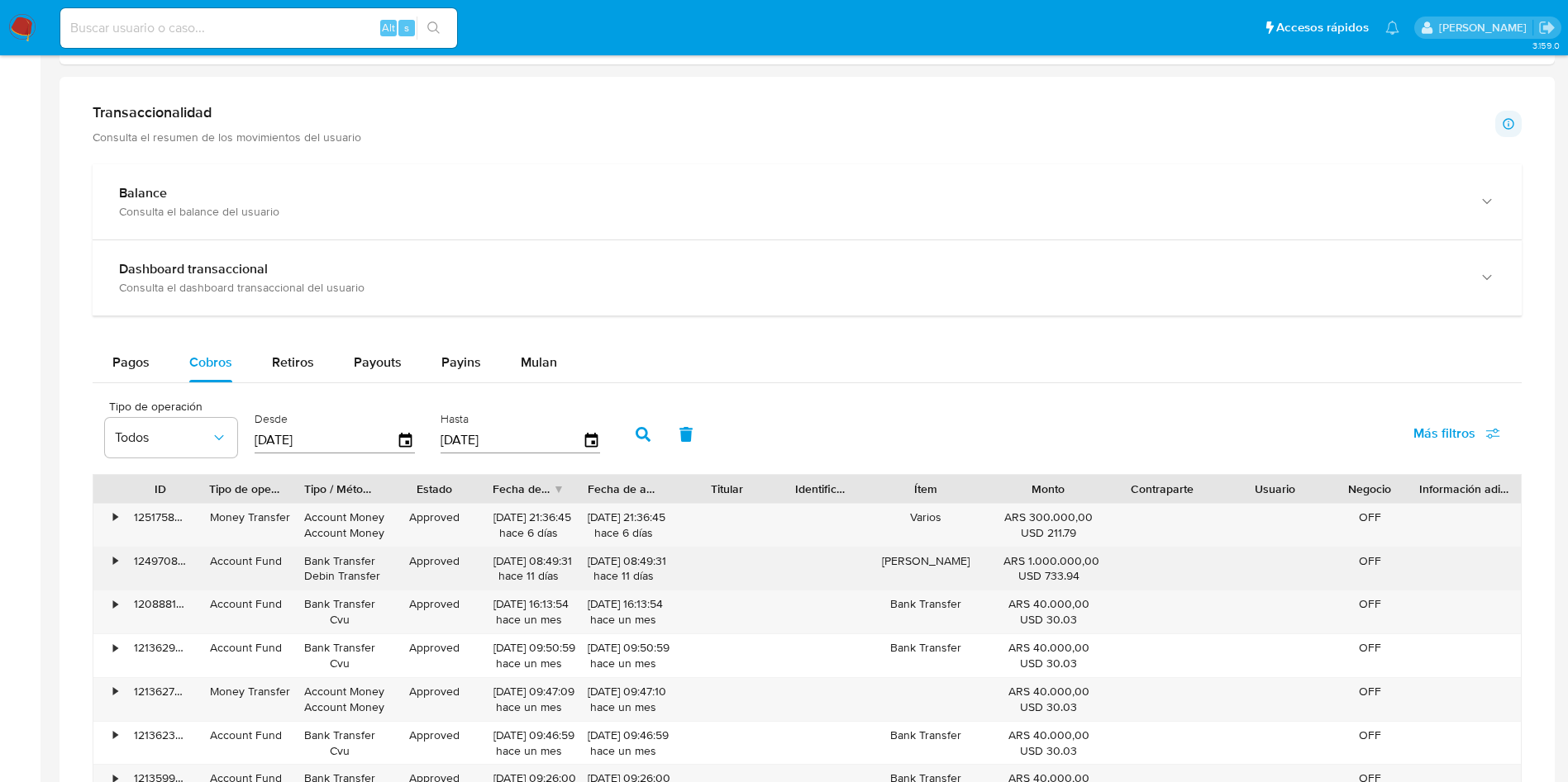
scroll to position [991, 0]
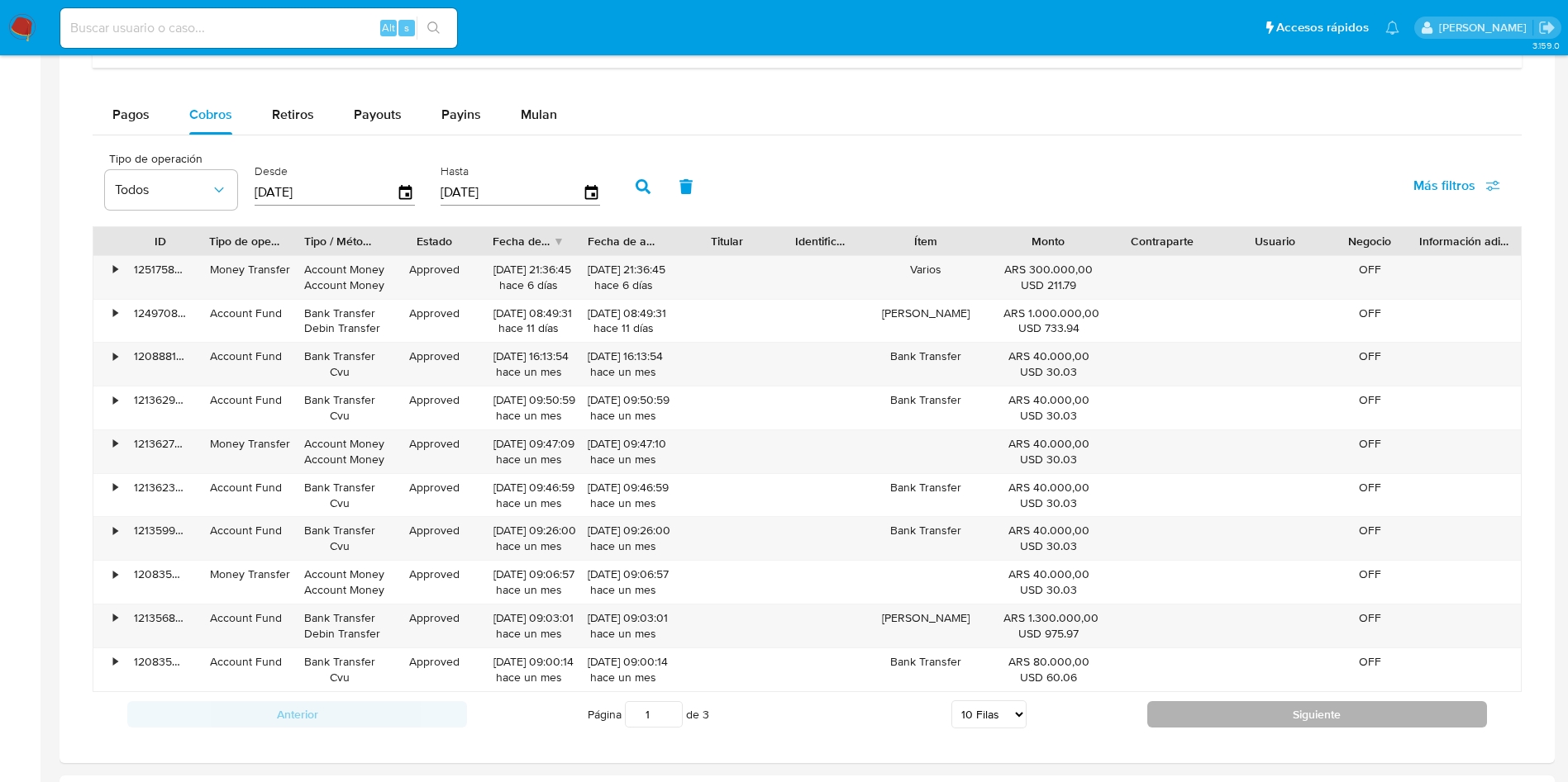
click at [1345, 713] on button "Siguiente" at bounding box center [1317, 714] width 340 height 27
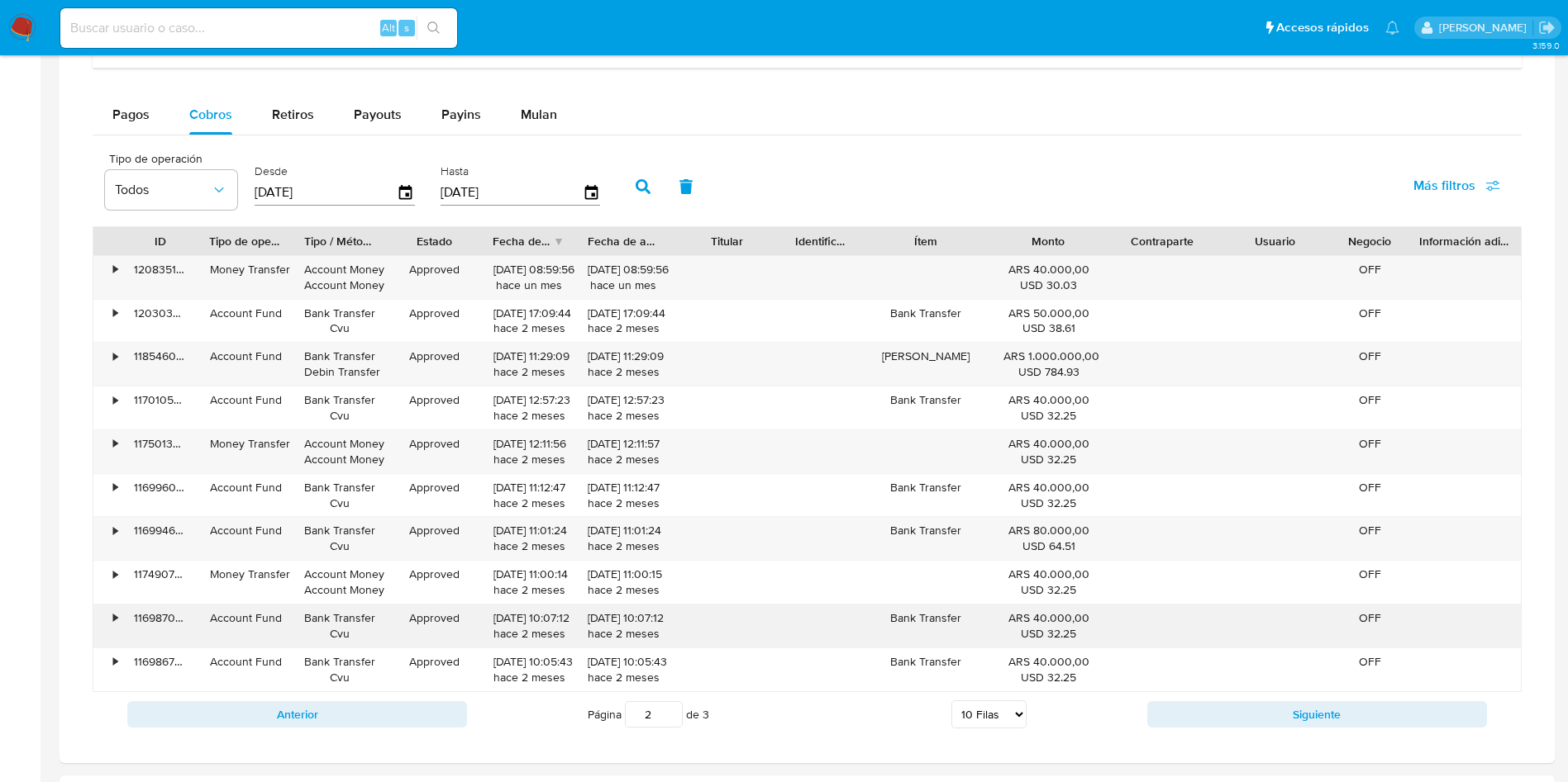
scroll to position [1239, 0]
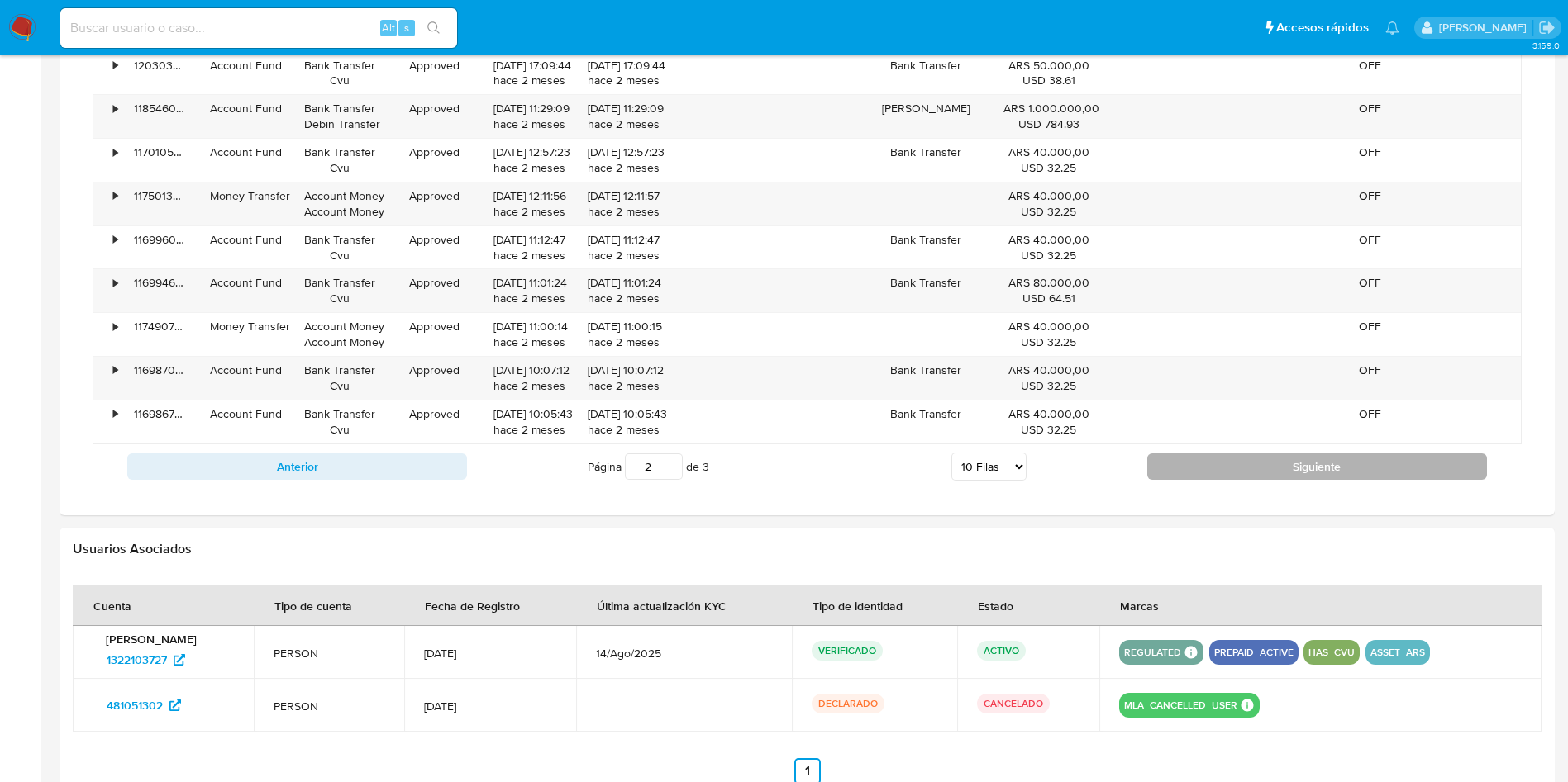
click at [1368, 475] on button "Siguiente" at bounding box center [1317, 466] width 340 height 27
type input "3"
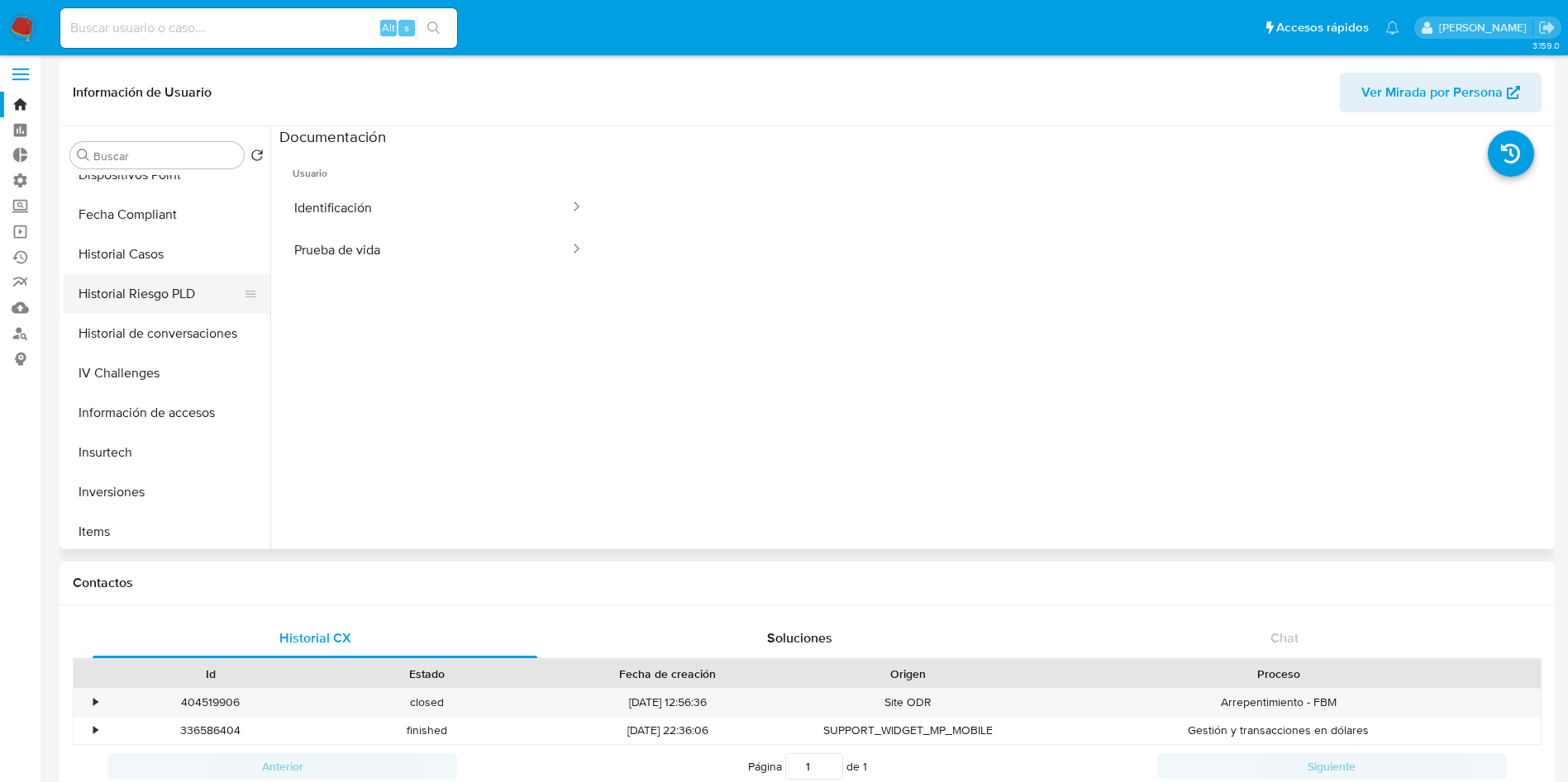
scroll to position [0, 0]
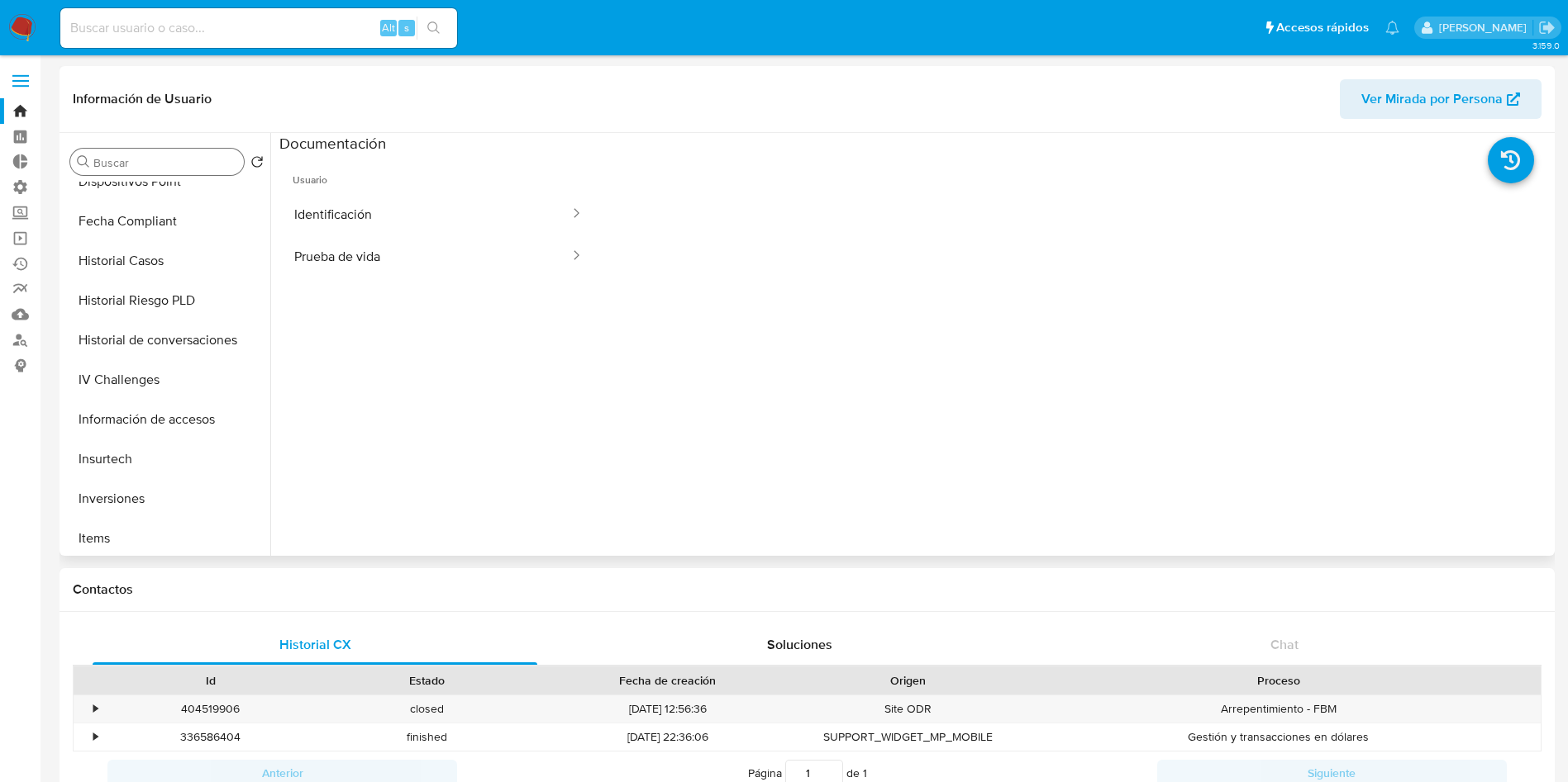
click at [165, 165] on input "Buscar" at bounding box center [166, 162] width 144 height 15
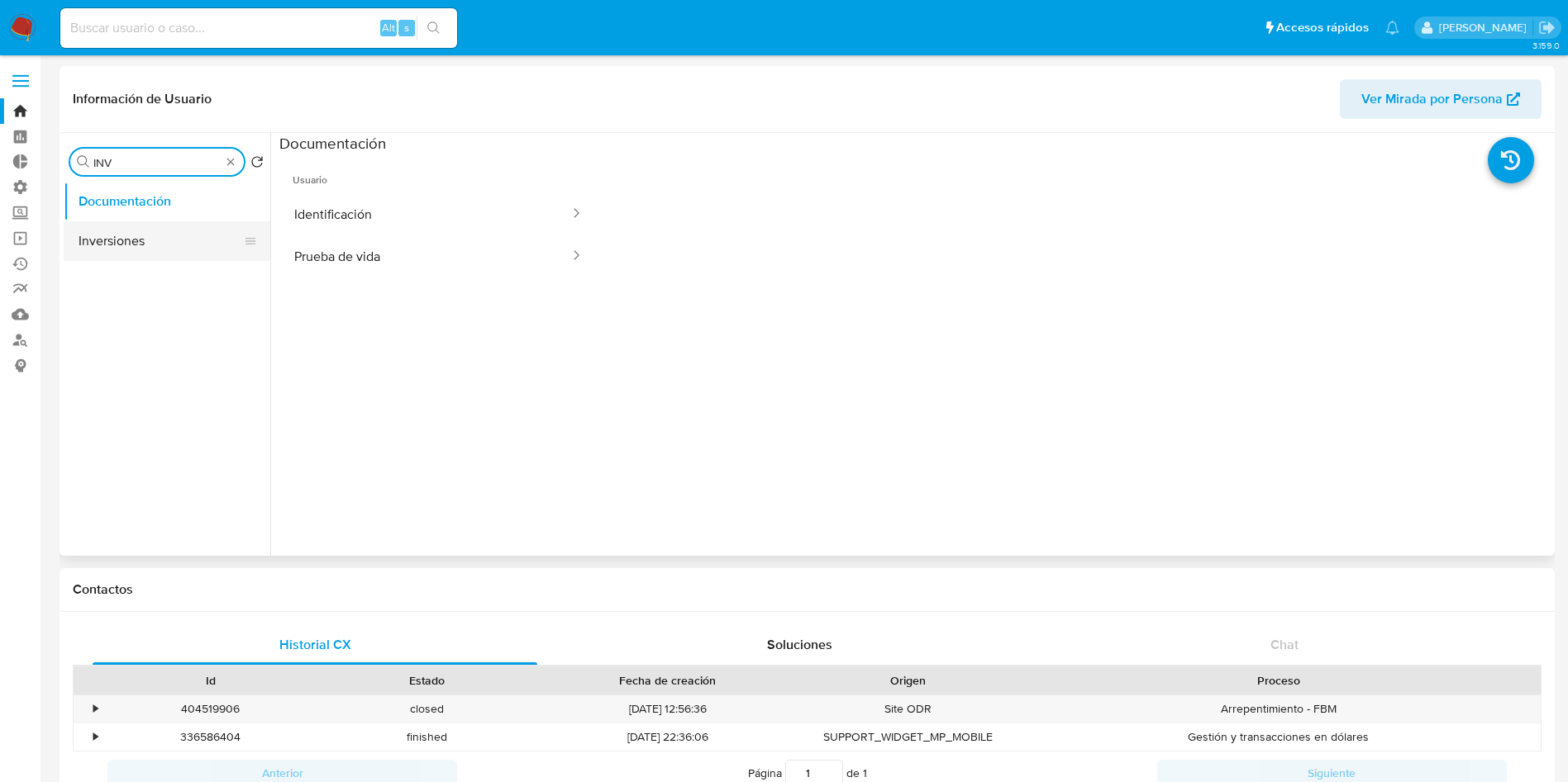
type input "INV"
click at [130, 246] on button "Inversiones" at bounding box center [160, 241] width 193 height 39
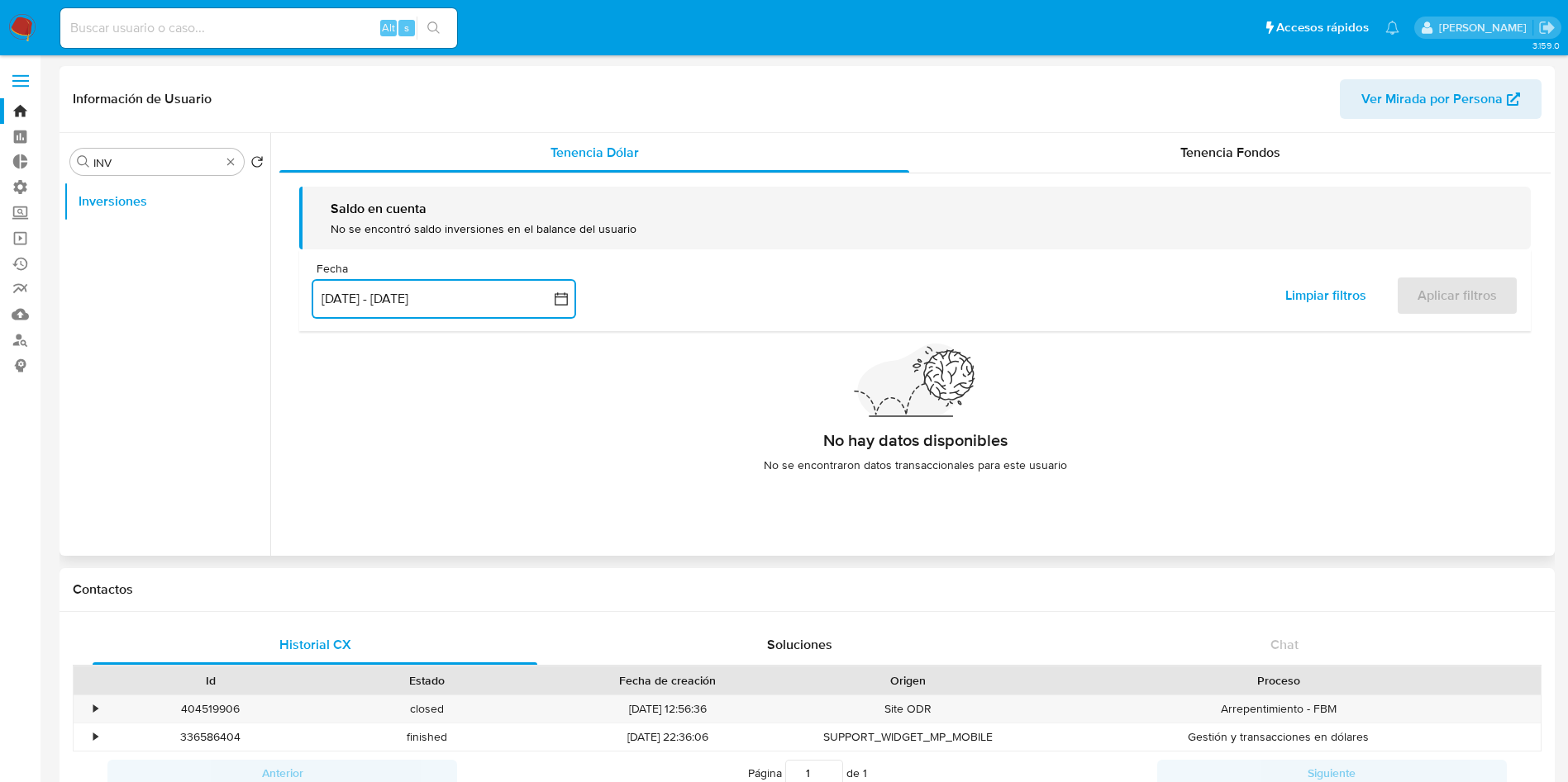
click at [538, 300] on button "19 jun 2025 - 16 sep 2025" at bounding box center [443, 299] width 264 height 39
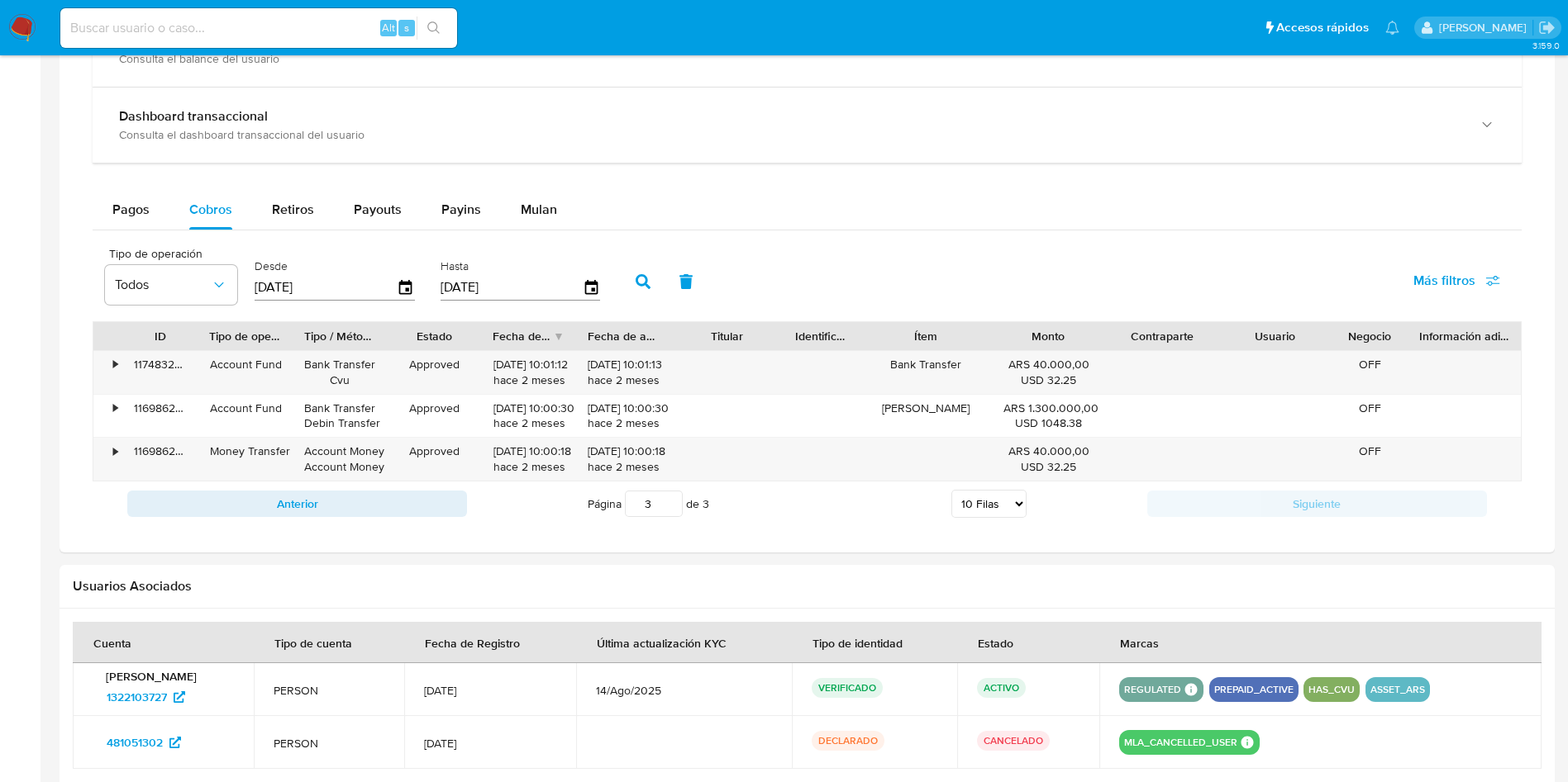
scroll to position [784, 0]
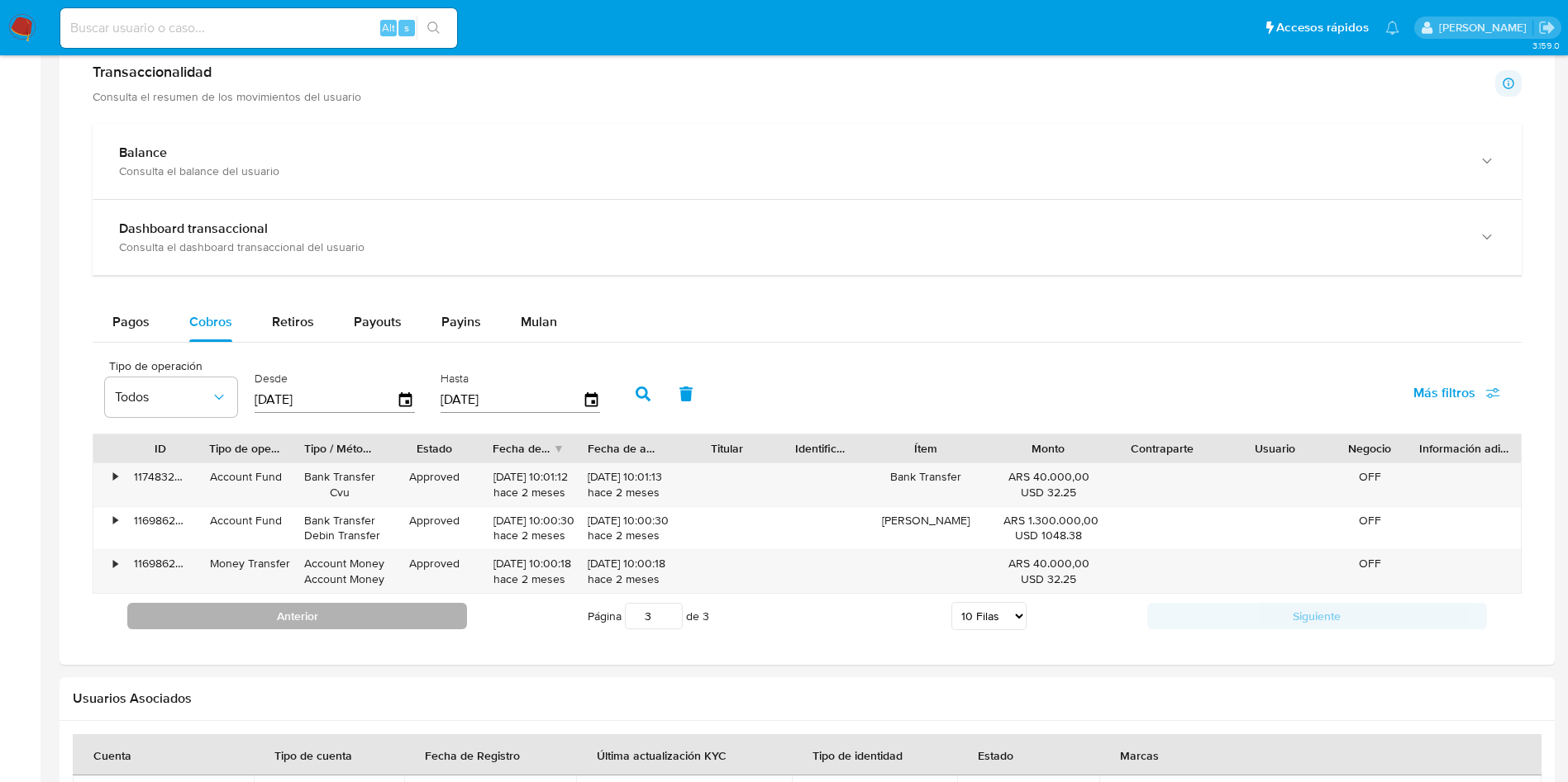
click at [440, 606] on button "Anterior" at bounding box center [297, 616] width 340 height 27
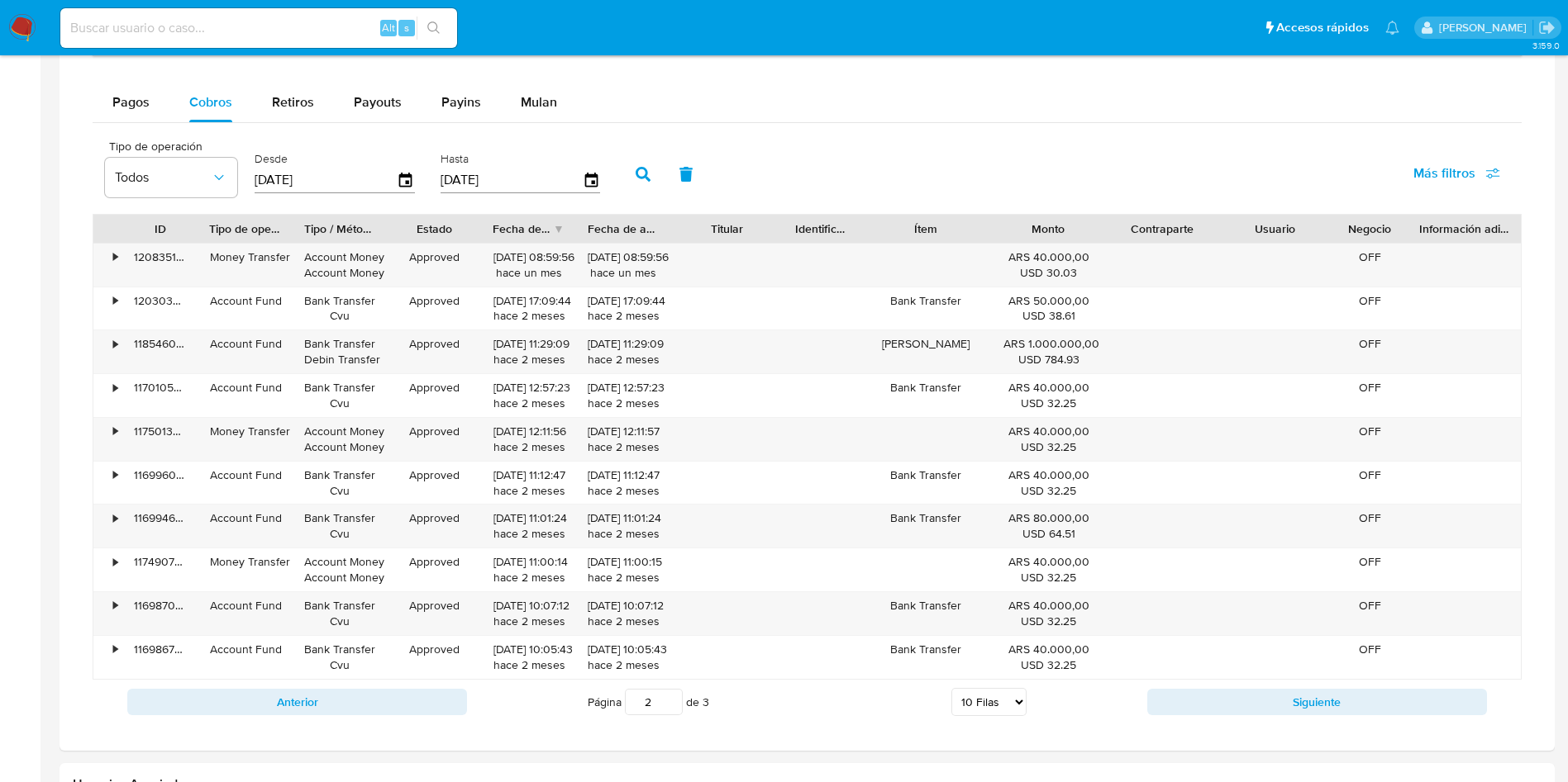
scroll to position [1156, 0]
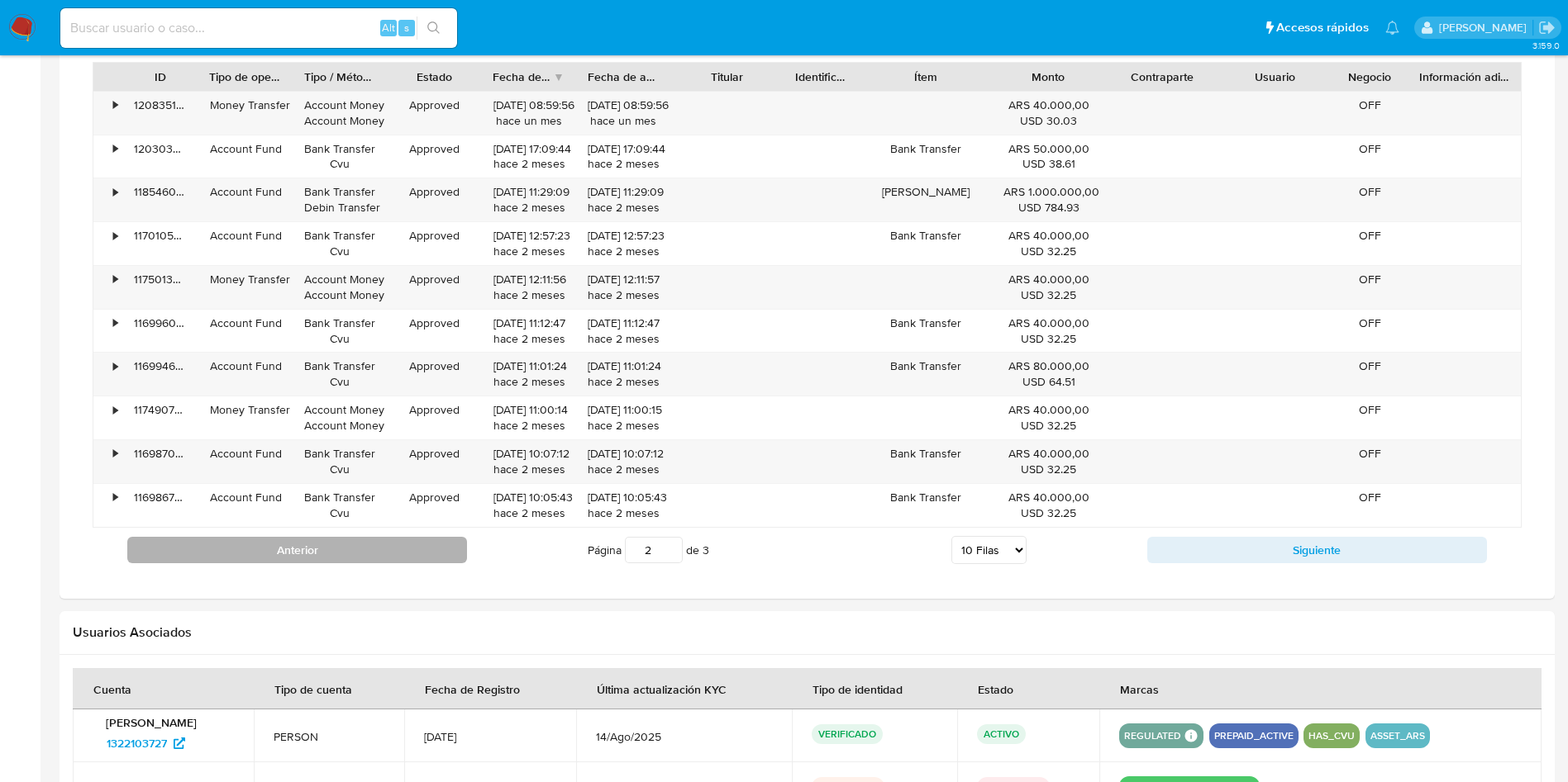
click at [422, 553] on button "Anterior" at bounding box center [297, 550] width 340 height 27
type input "1"
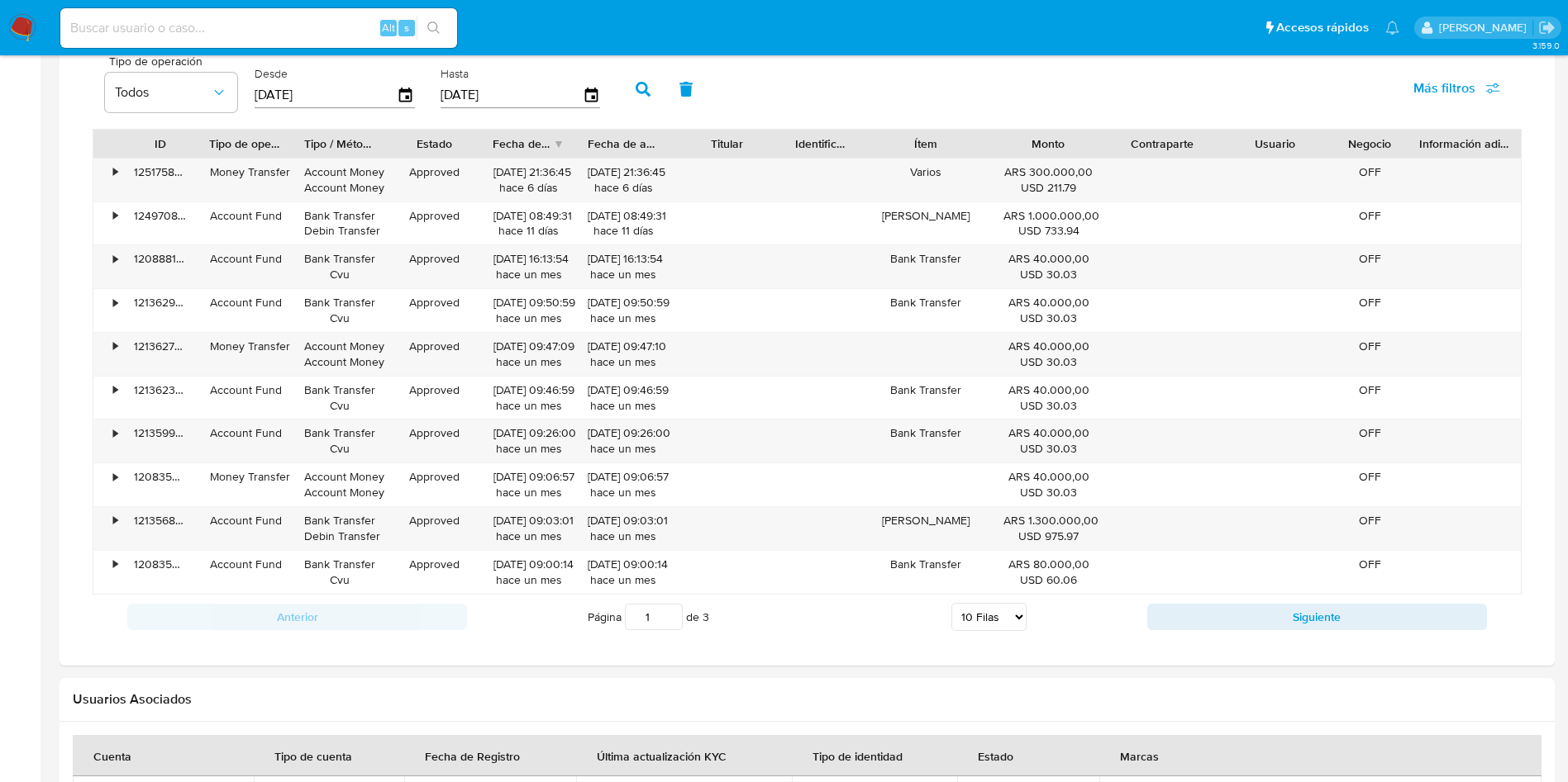
scroll to position [1337, 0]
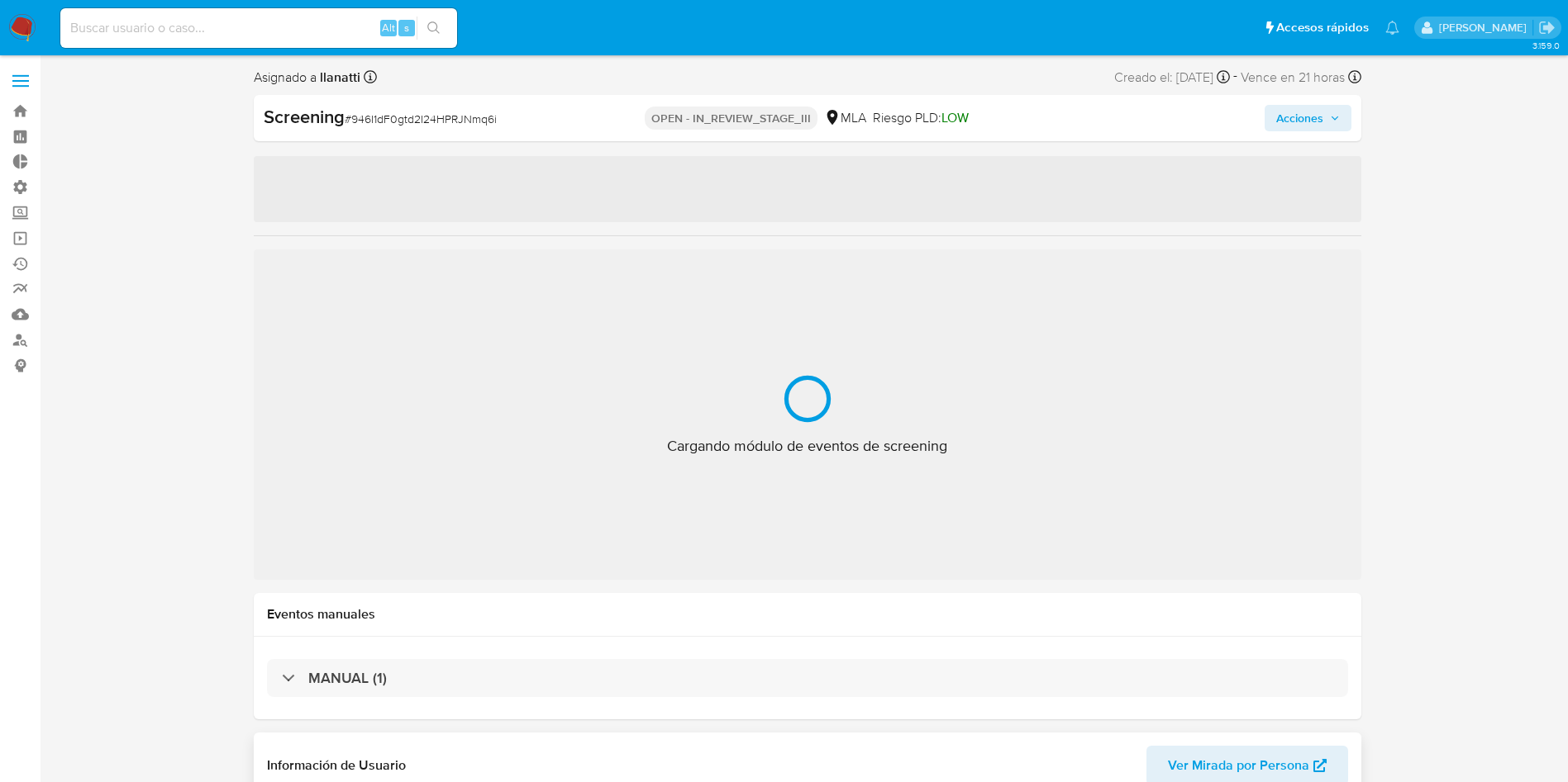
select select "10"
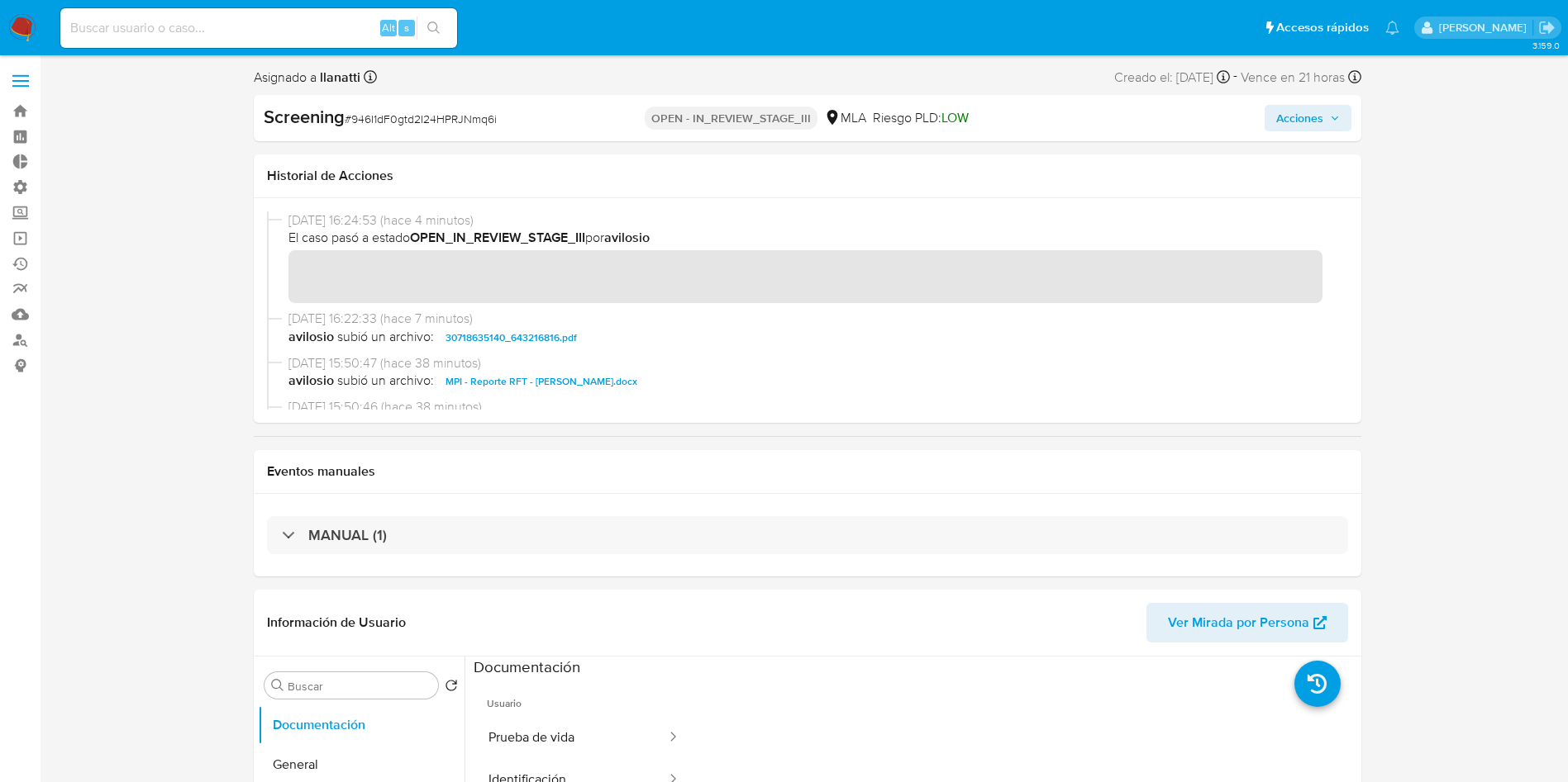
click at [1320, 112] on span "Acciones" at bounding box center [1300, 117] width 47 height 27
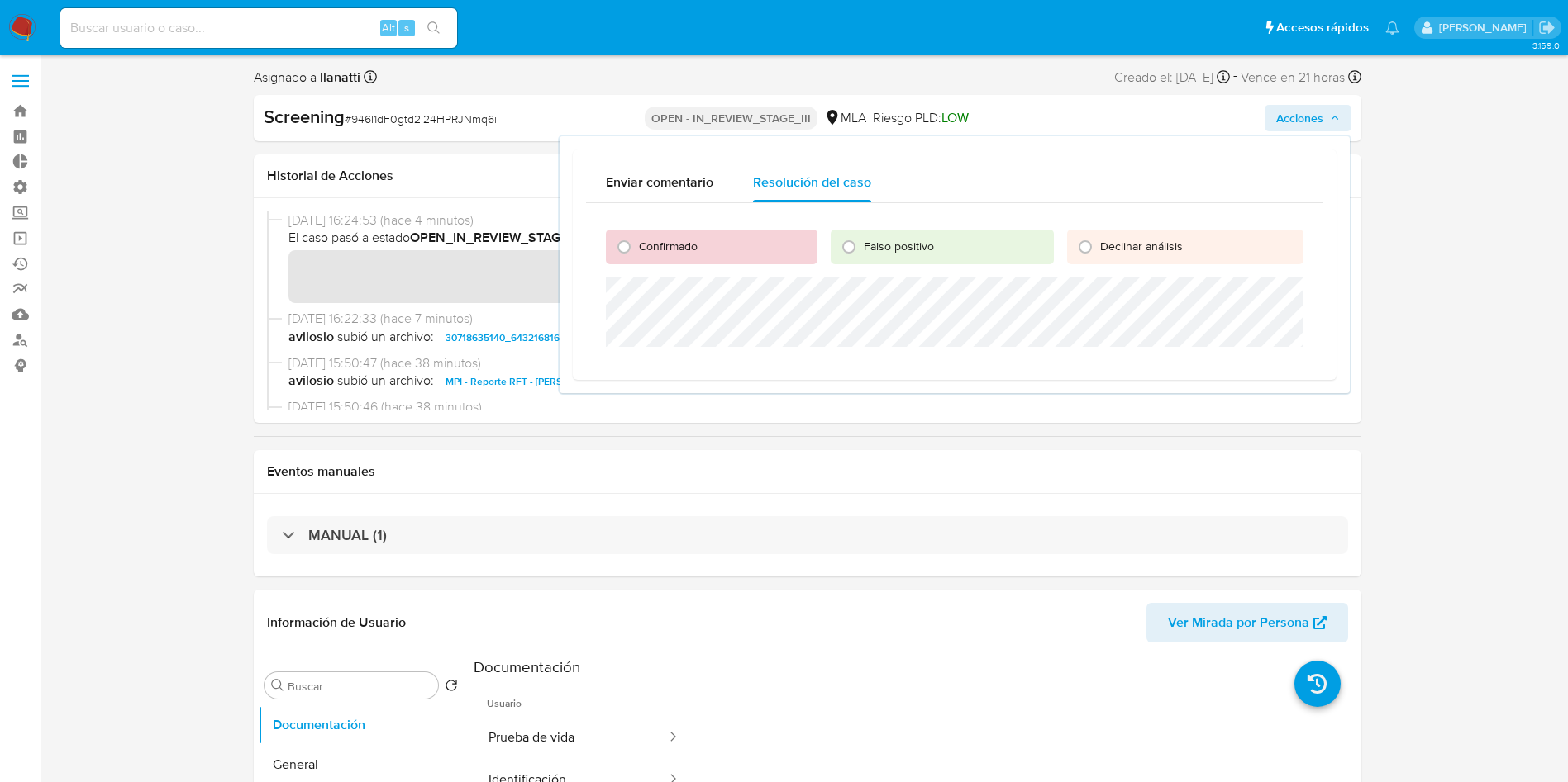
click at [761, 252] on div "Confirmado" at bounding box center [711, 247] width 212 height 34
click at [637, 237] on div "Confirmado" at bounding box center [711, 247] width 212 height 34
click at [624, 247] on input "Confirmado" at bounding box center [624, 247] width 27 height 27
radio input "true"
click at [1253, 367] on span "Cerrar Caso" at bounding box center [1245, 366] width 79 height 23
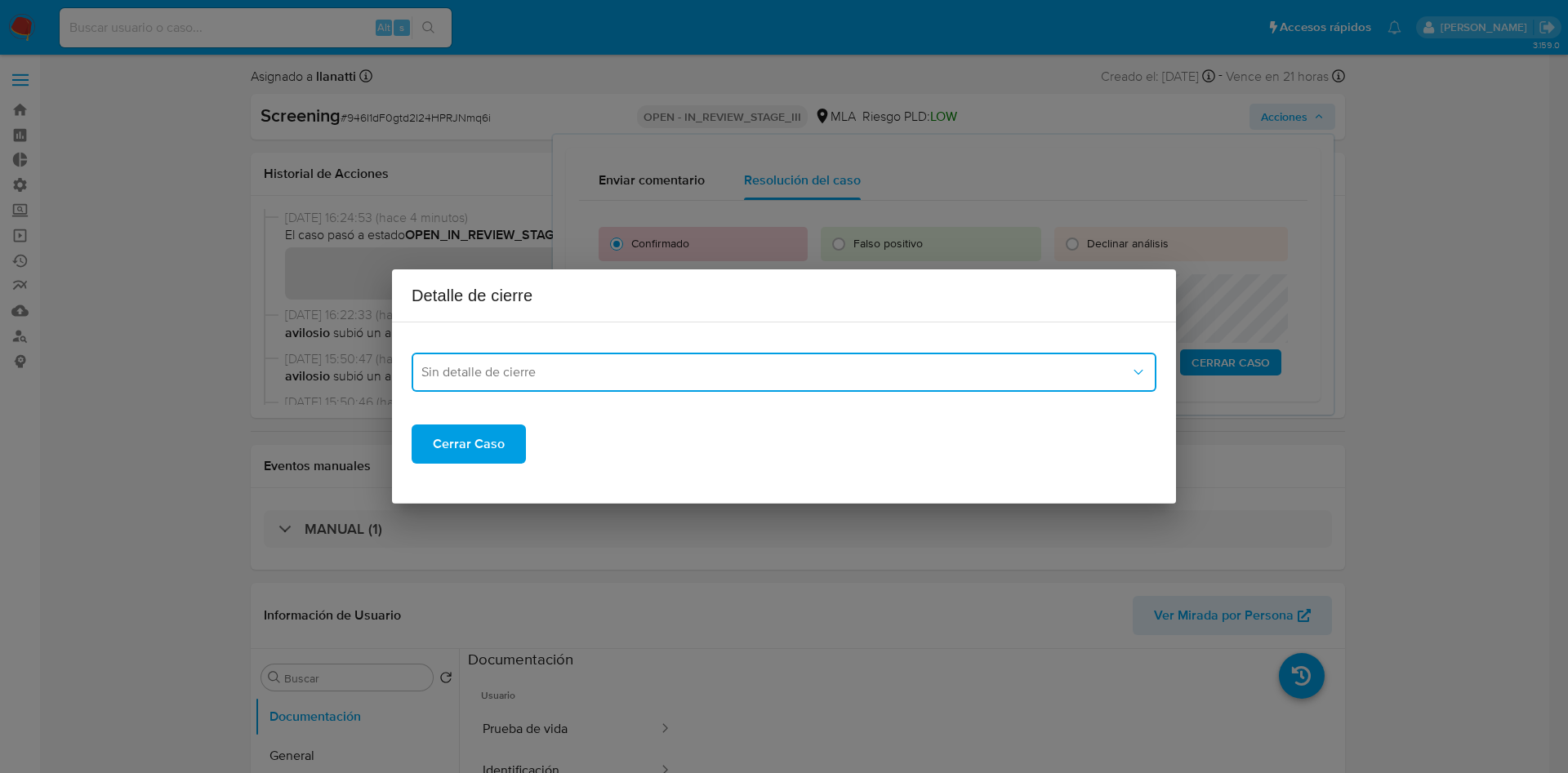
click at [612, 363] on button "Sin detalle de cierre" at bounding box center [784, 372] width 745 height 39
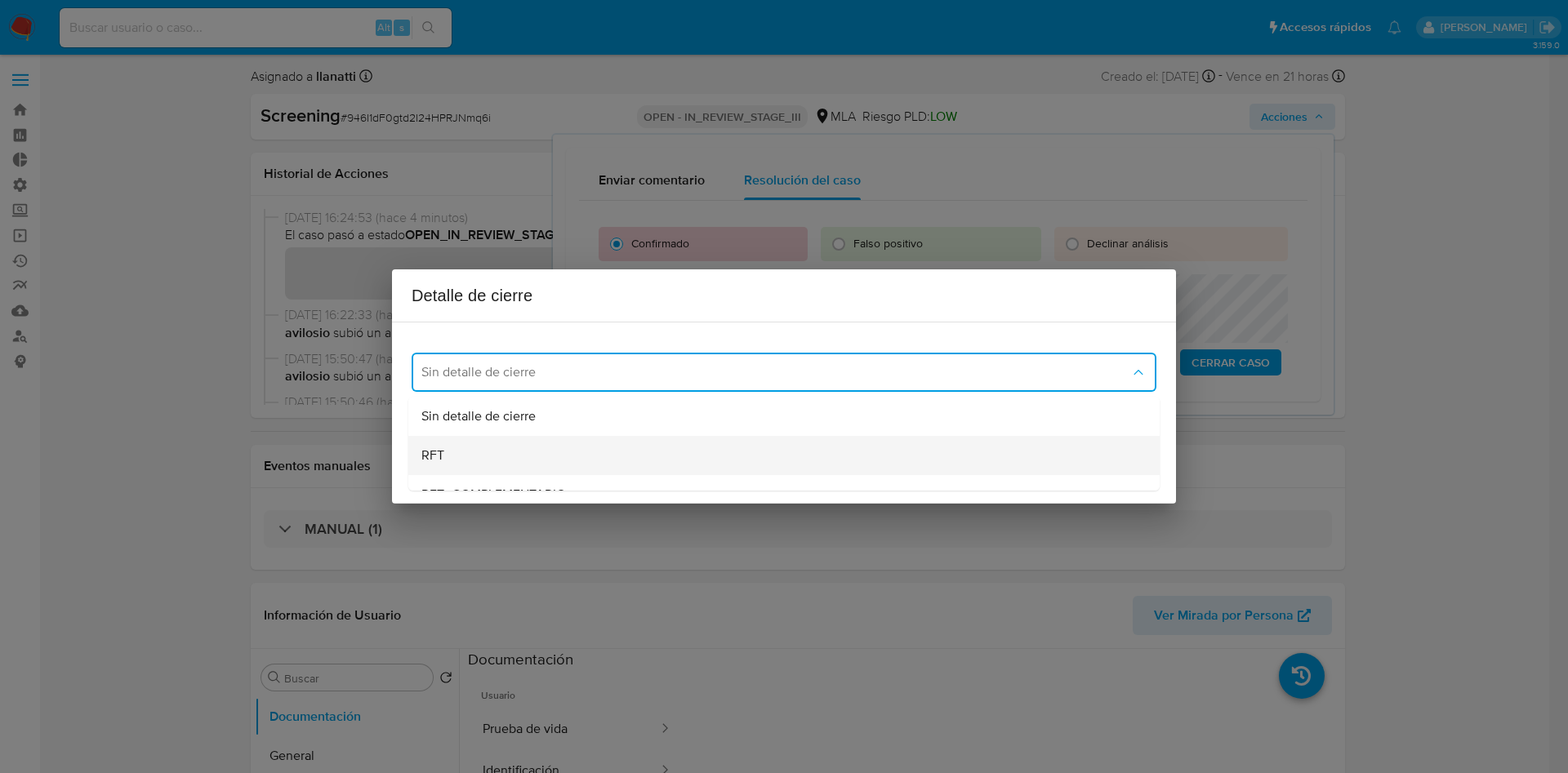
click at [579, 448] on div "RFT" at bounding box center [779, 455] width 715 height 39
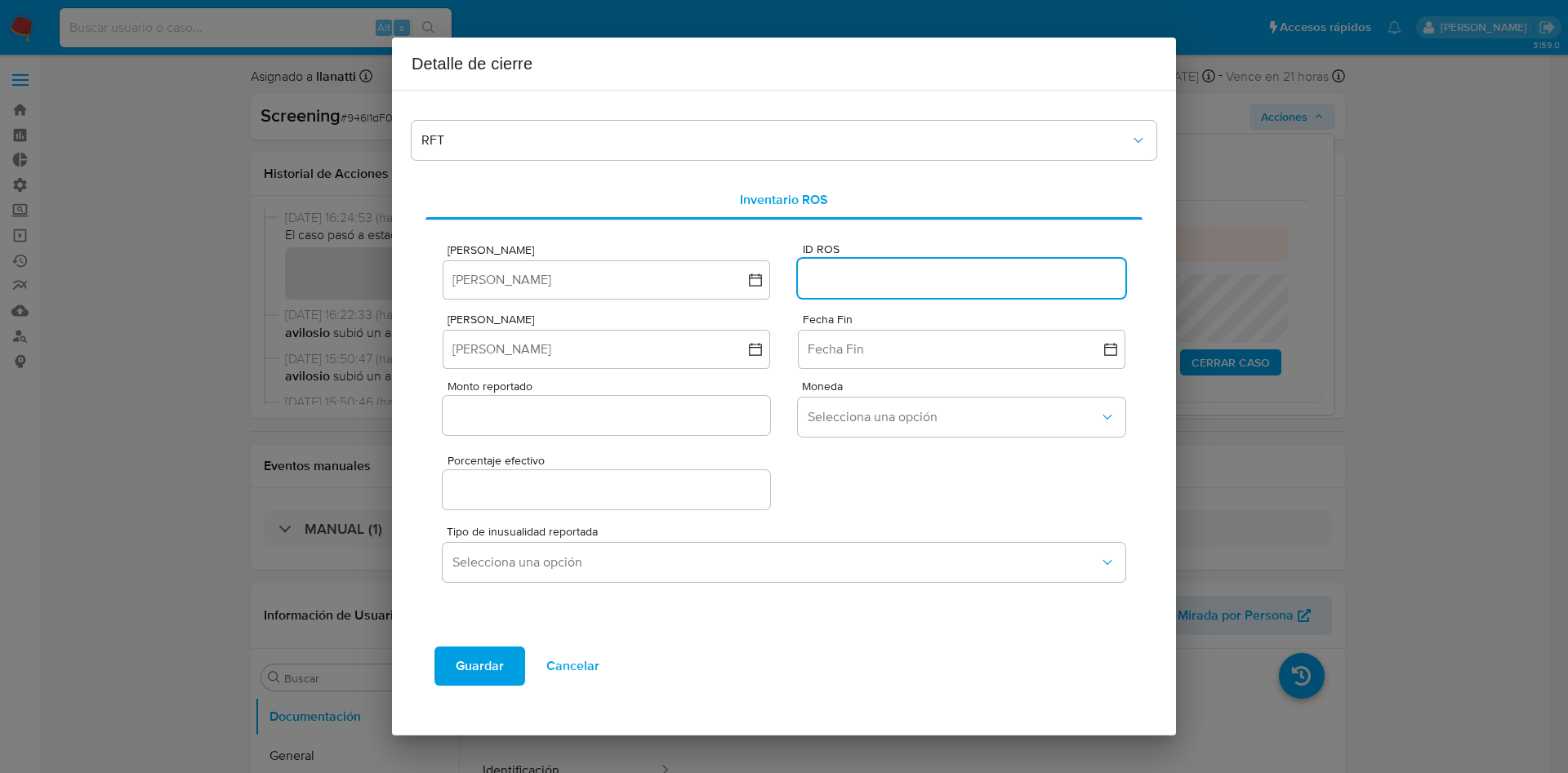
click at [882, 275] on input "ID ROS" at bounding box center [961, 278] width 327 height 21
paste input "643216816"
type input "643216816"
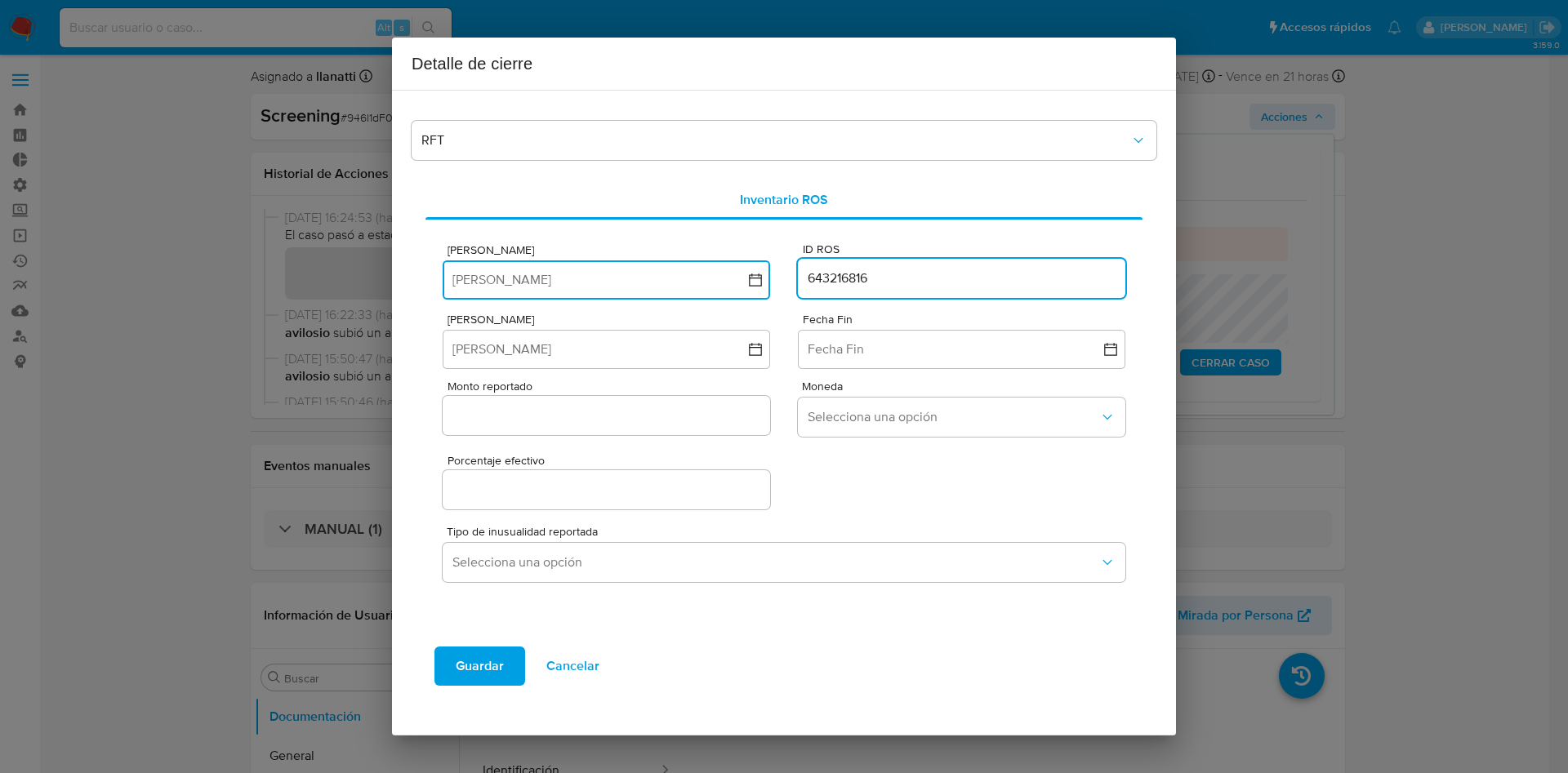
click at [638, 279] on button "Fecha ROS" at bounding box center [606, 280] width 327 height 39
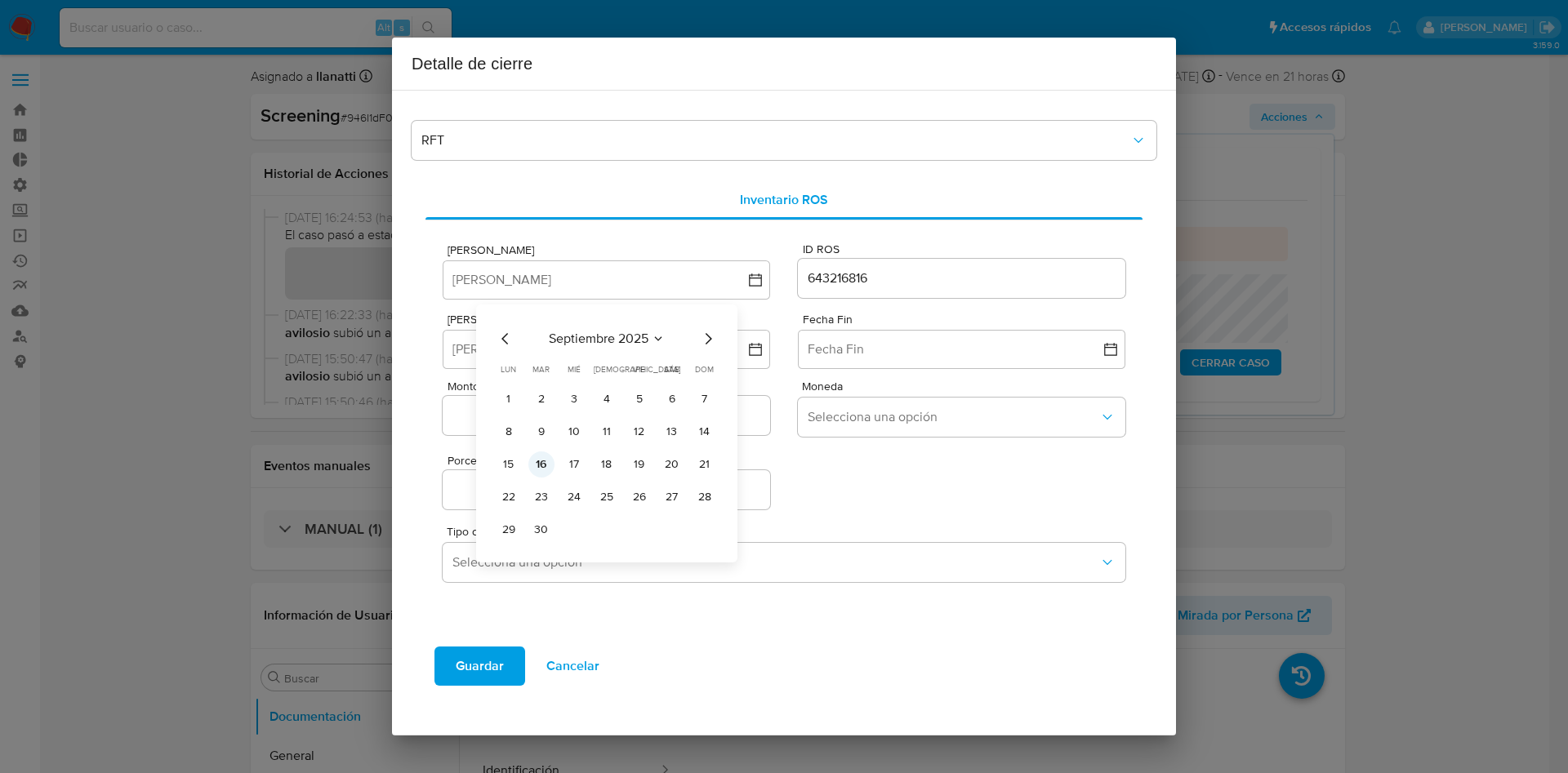
click at [539, 464] on button "16" at bounding box center [541, 464] width 26 height 26
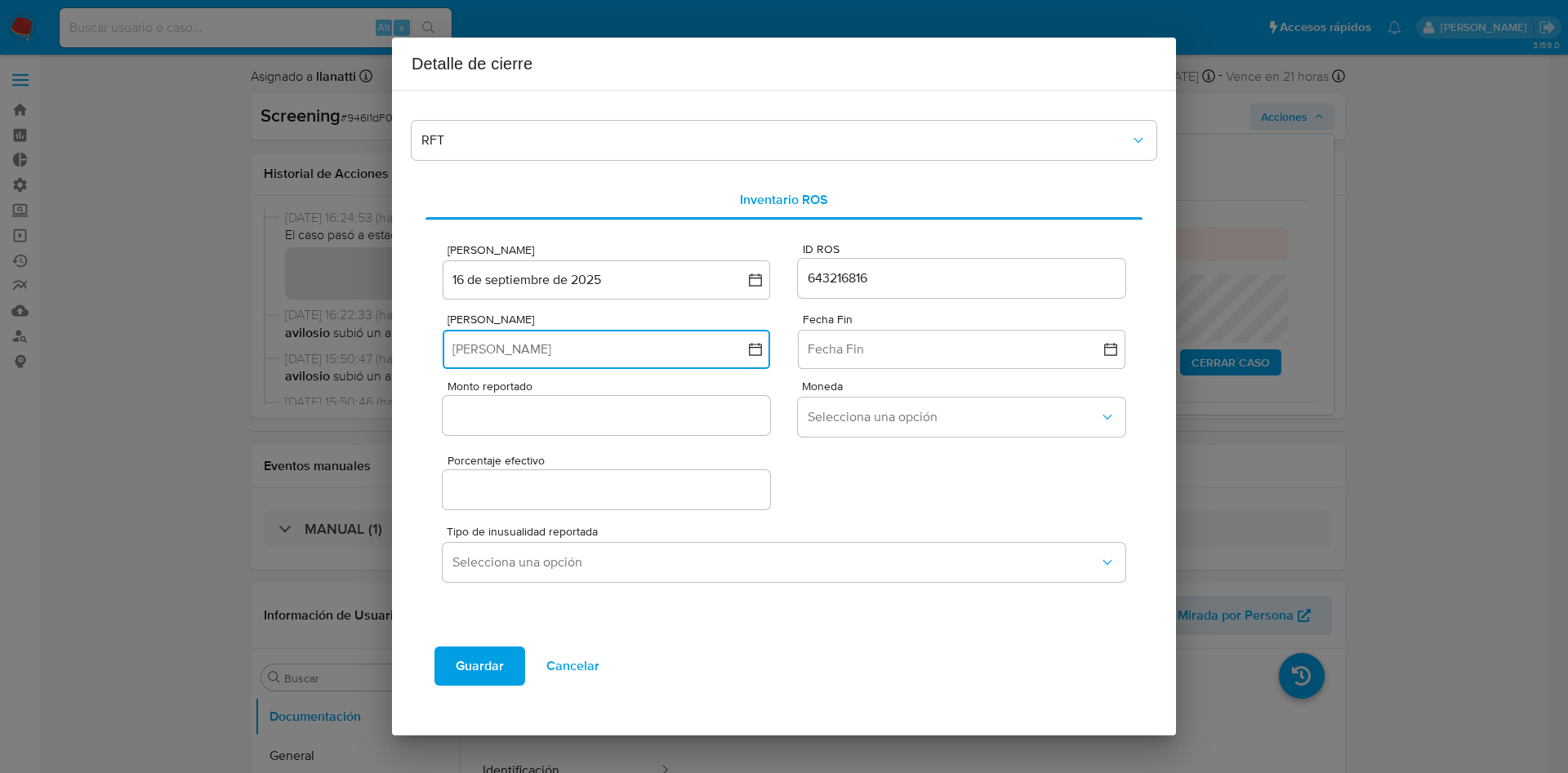
click at [575, 351] on button "Fecha Inicio" at bounding box center [606, 349] width 327 height 39
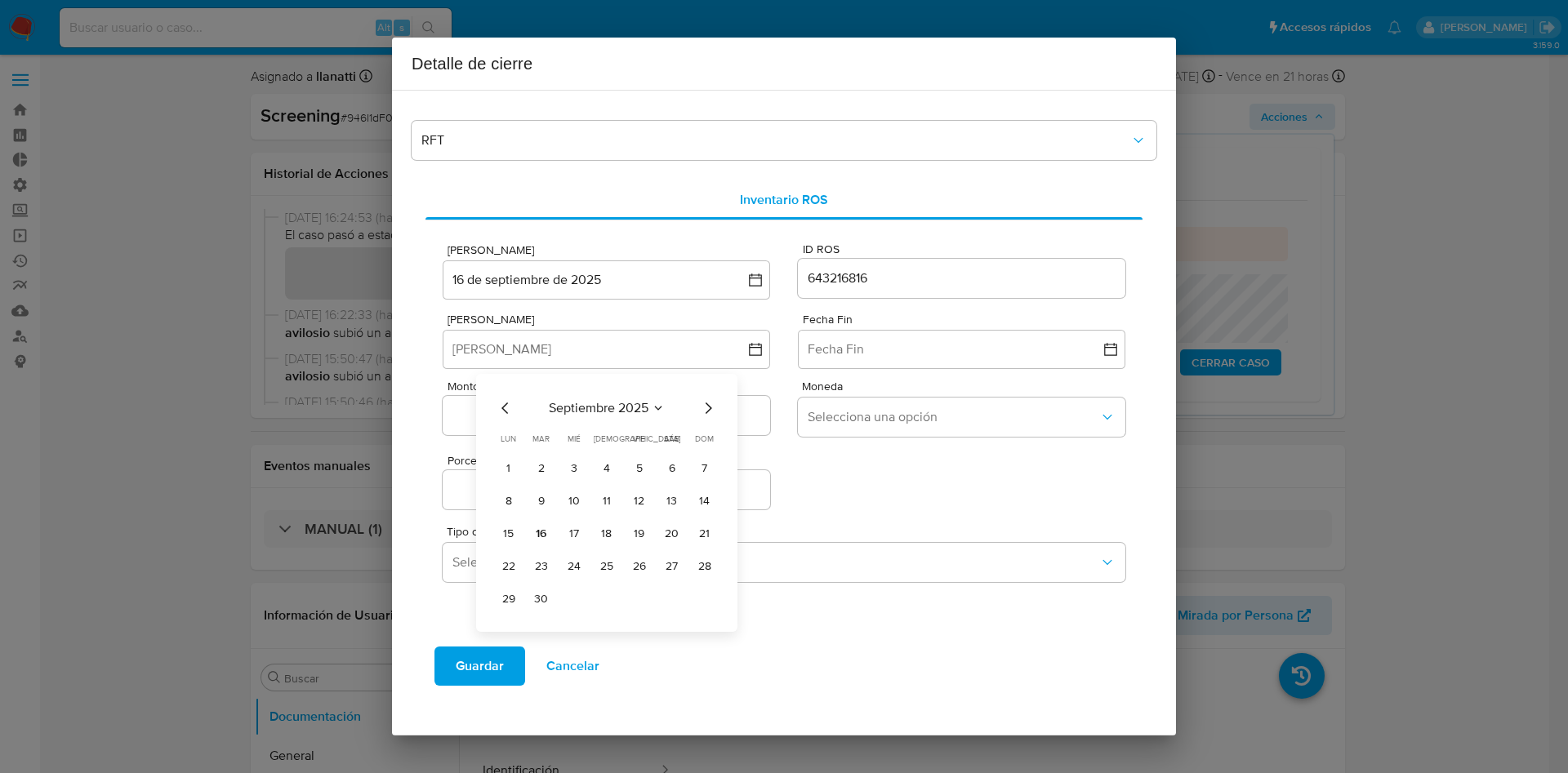
click at [508, 406] on icon "Mes anterior" at bounding box center [505, 408] width 19 height 19
click at [642, 537] on button "18" at bounding box center [639, 534] width 26 height 26
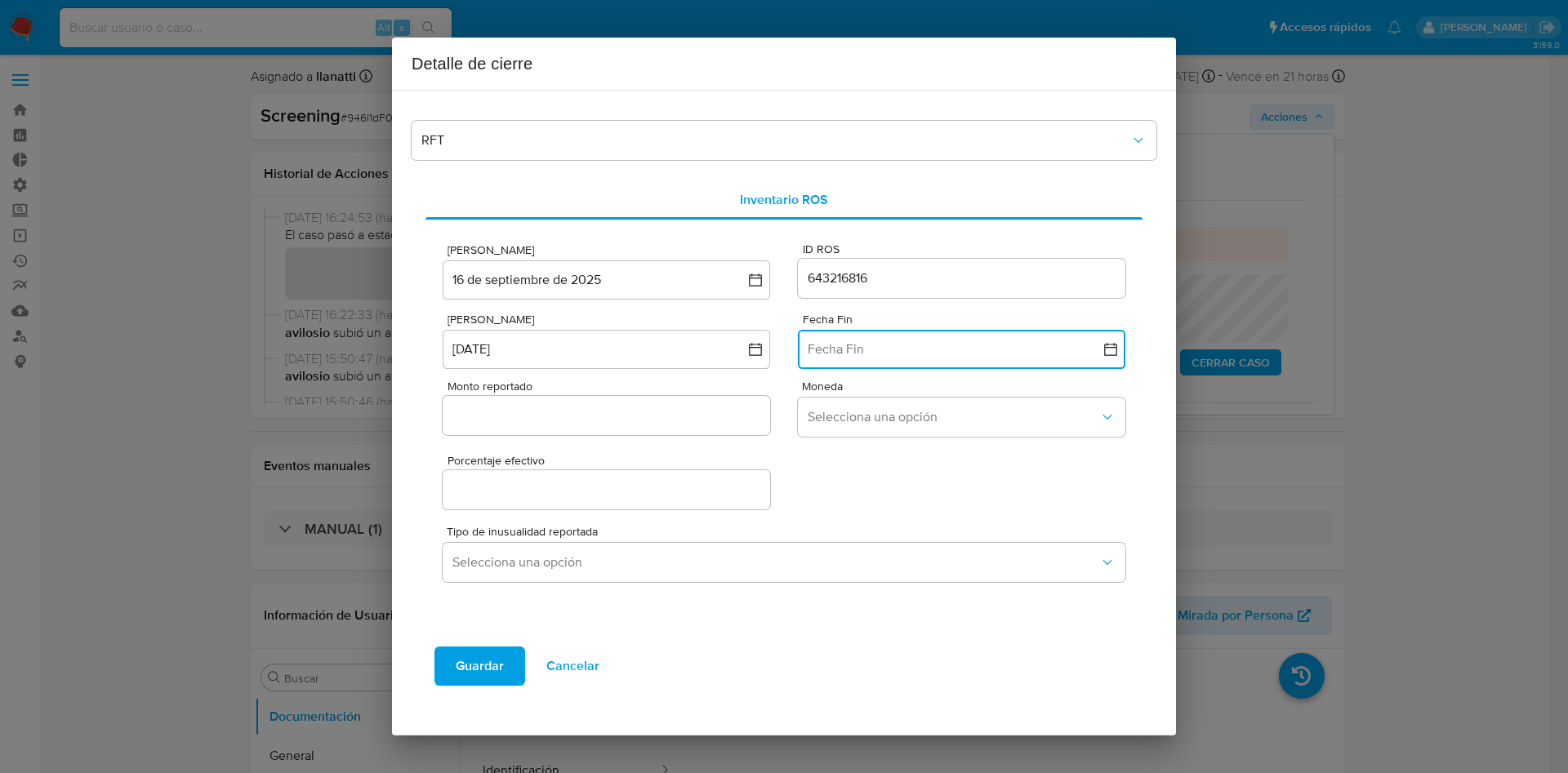
click at [971, 348] on button "Fecha Fin" at bounding box center [961, 349] width 327 height 39
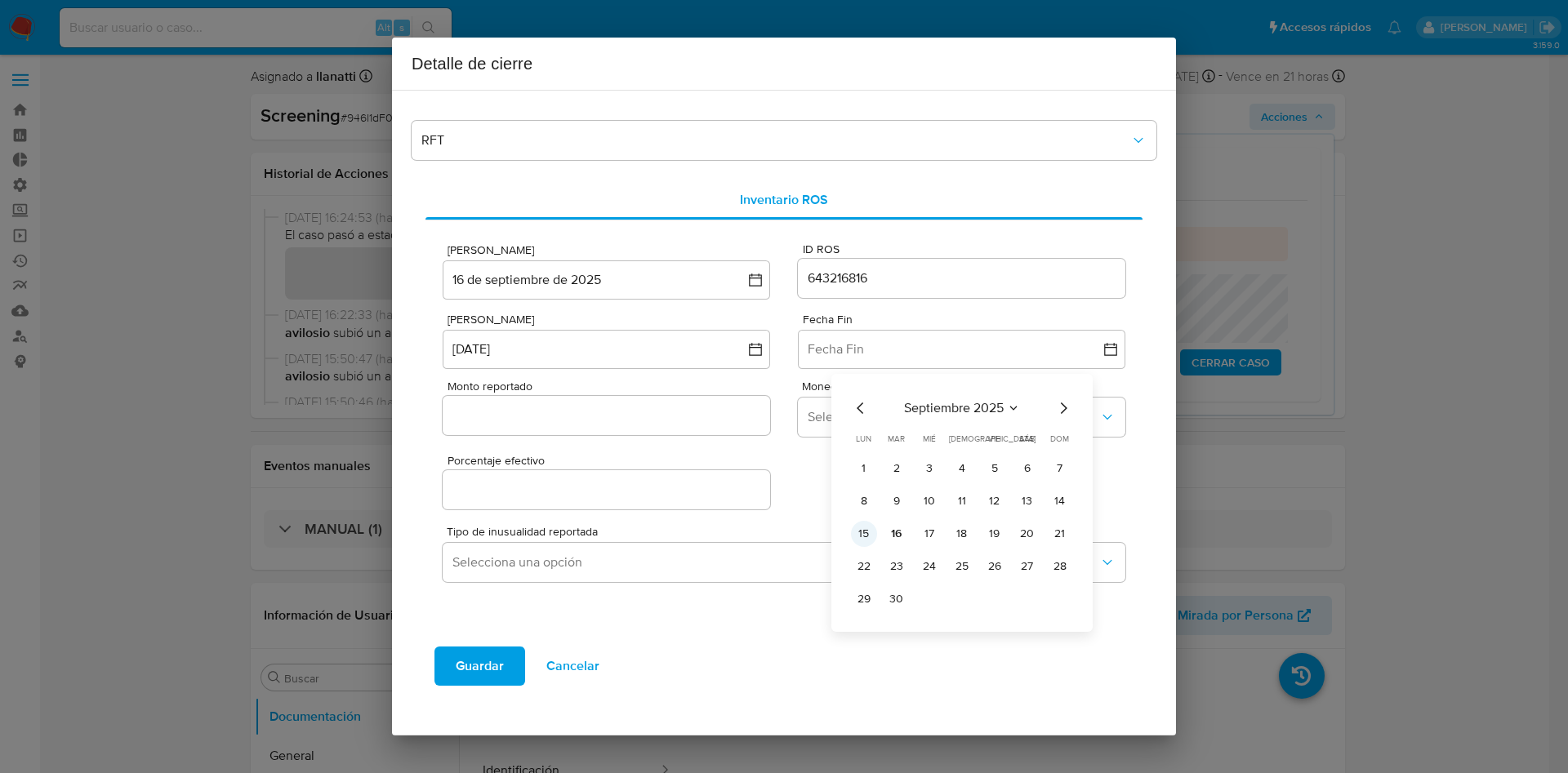
click at [869, 535] on button "15" at bounding box center [864, 534] width 26 height 26
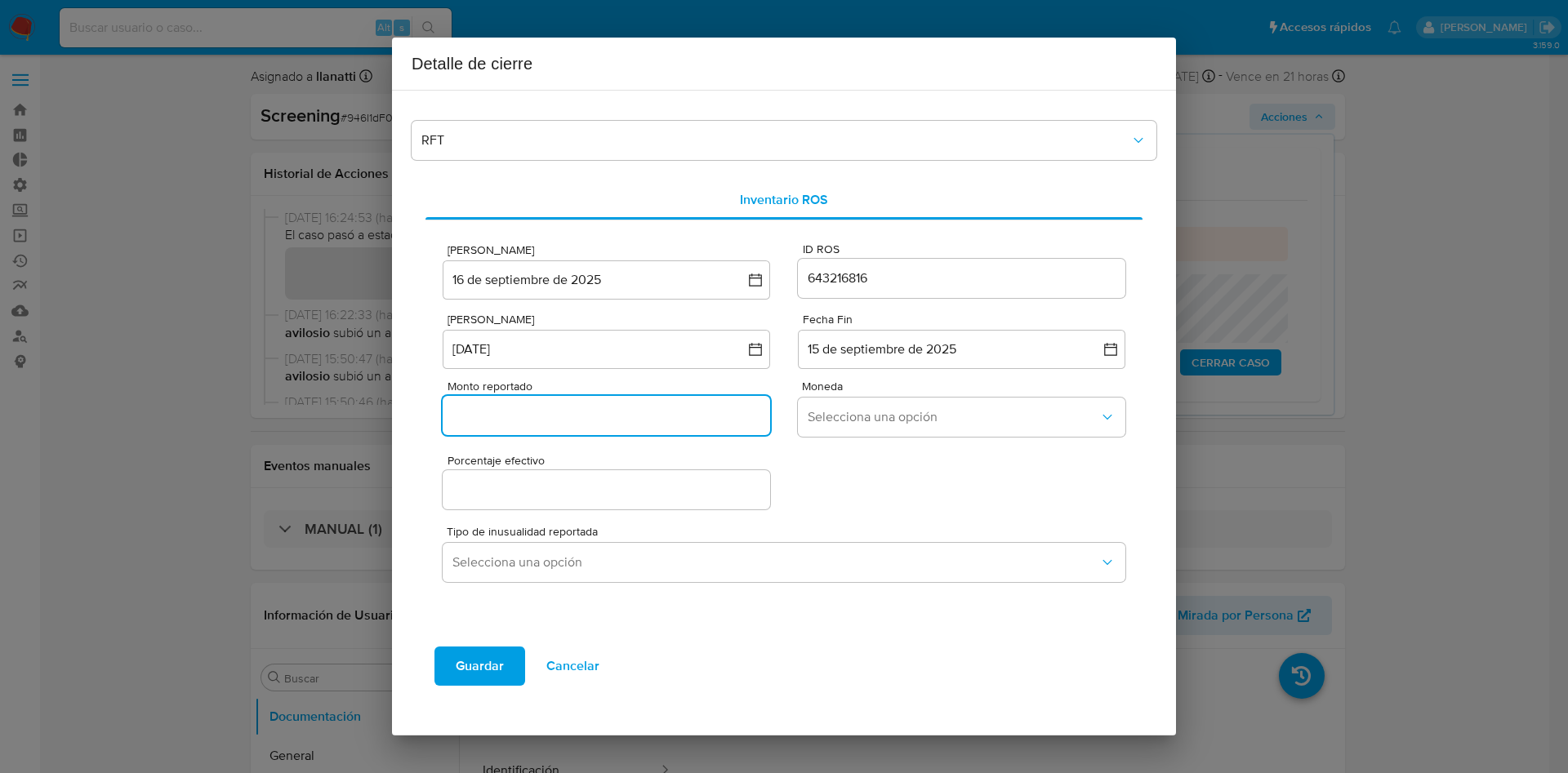
click at [508, 420] on input "Monto reportado" at bounding box center [606, 415] width 327 height 21
paste input "271661"
type input "271661"
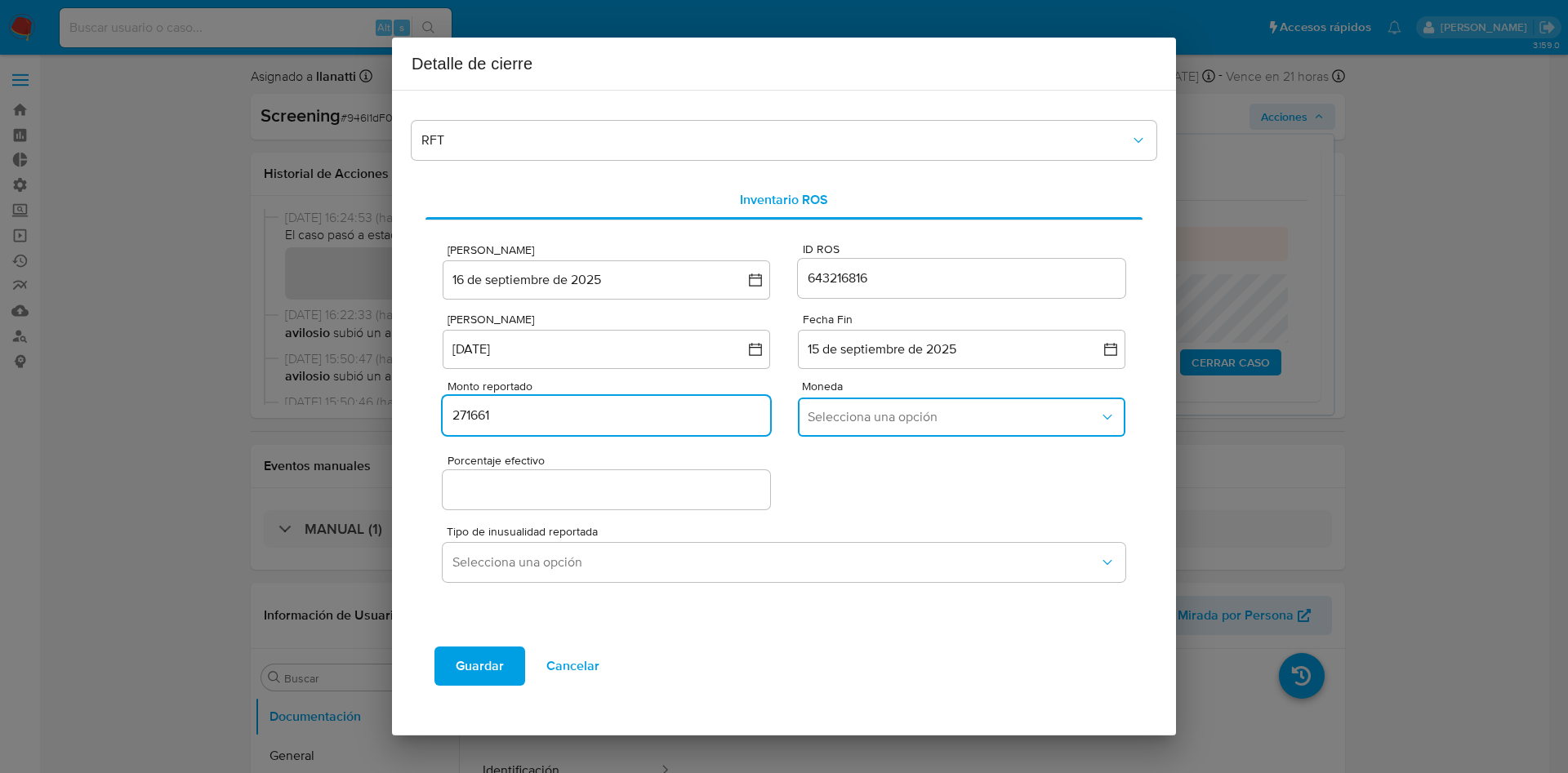
click at [926, 416] on span "Selecciona una opción" at bounding box center [954, 417] width 292 height 16
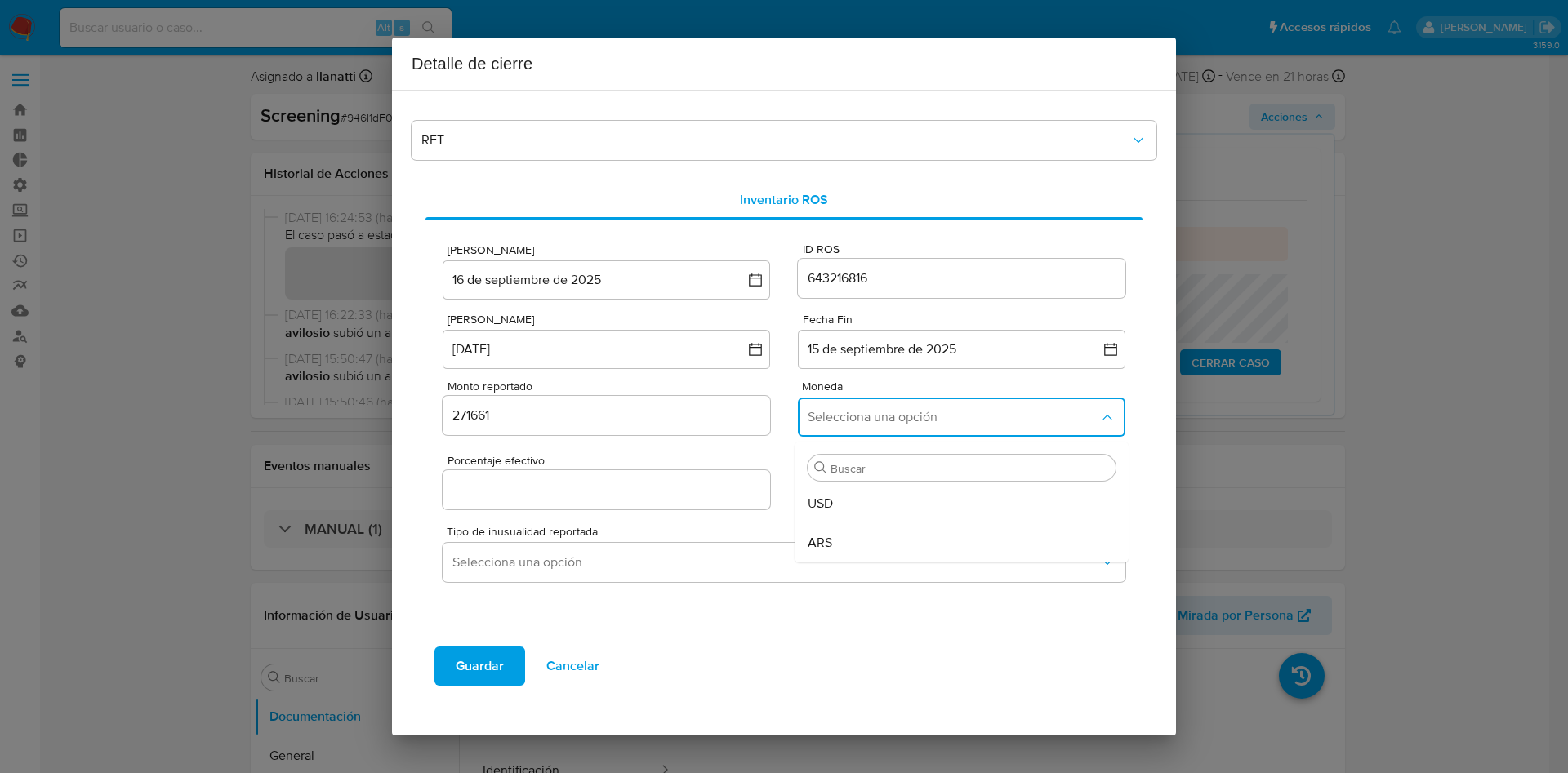
drag, startPoint x: 866, startPoint y: 545, endPoint x: 550, endPoint y: 479, distance: 322.8
click at [865, 546] on div "ARS" at bounding box center [957, 543] width 298 height 39
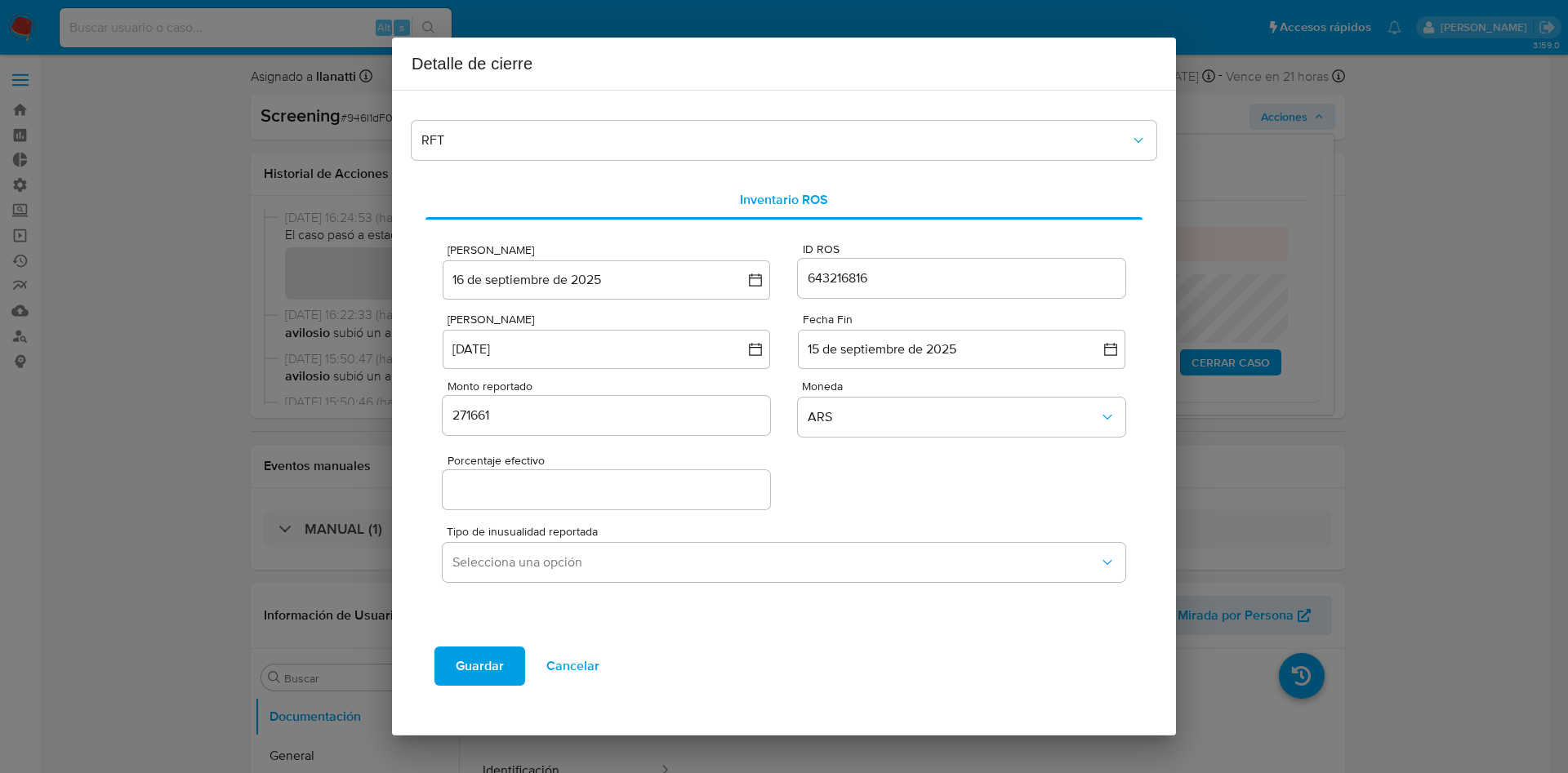
click at [548, 477] on div at bounding box center [606, 490] width 327 height 39
click at [543, 492] on input "Porcentaje efectivo" at bounding box center [606, 490] width 327 height 21
type input "0%"
click at [1001, 509] on div "Porcentaje efectivo 0%" at bounding box center [783, 478] width 682 height 70
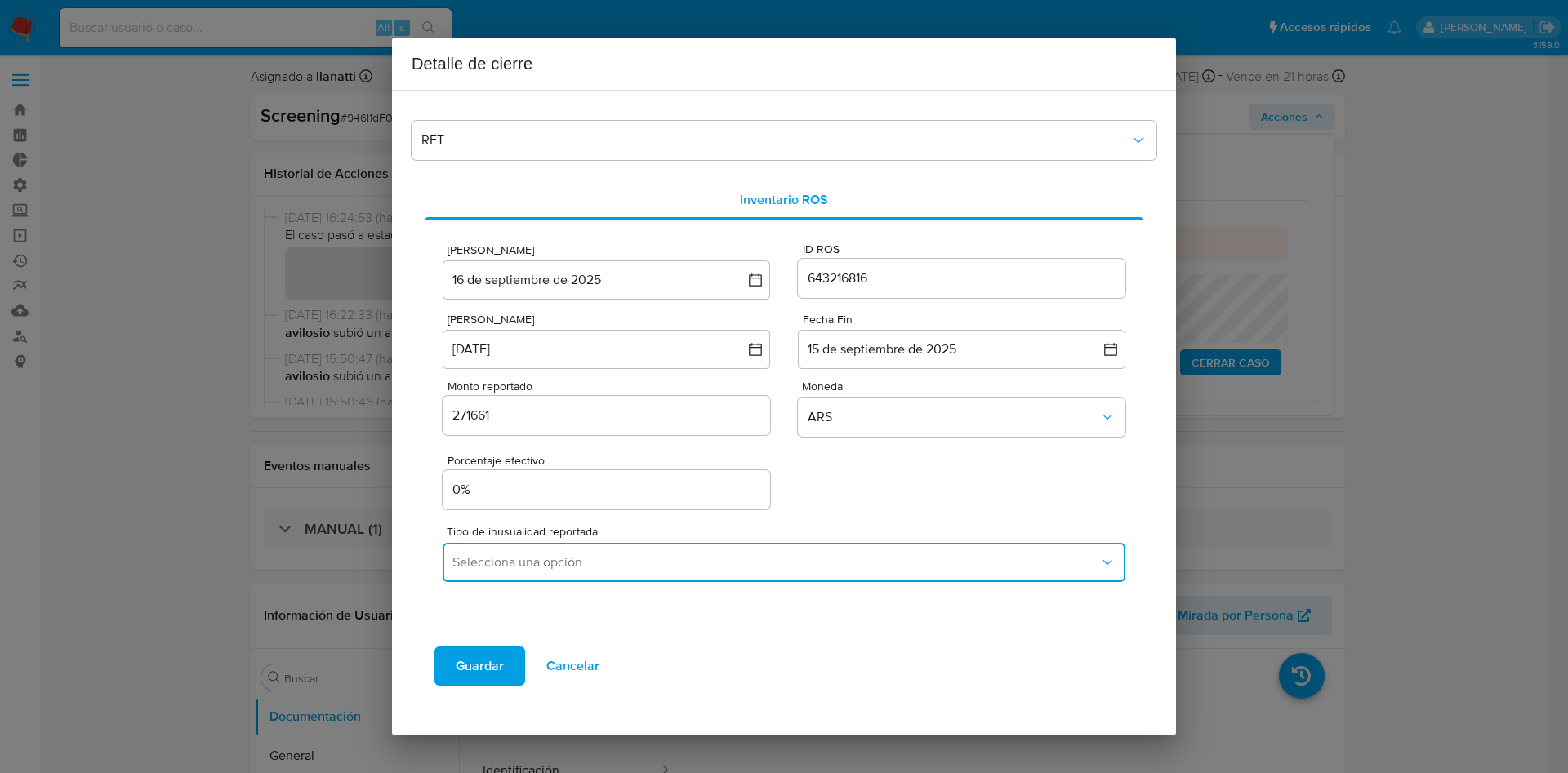
click at [746, 567] on span "Selecciona una opción" at bounding box center [776, 562] width 647 height 16
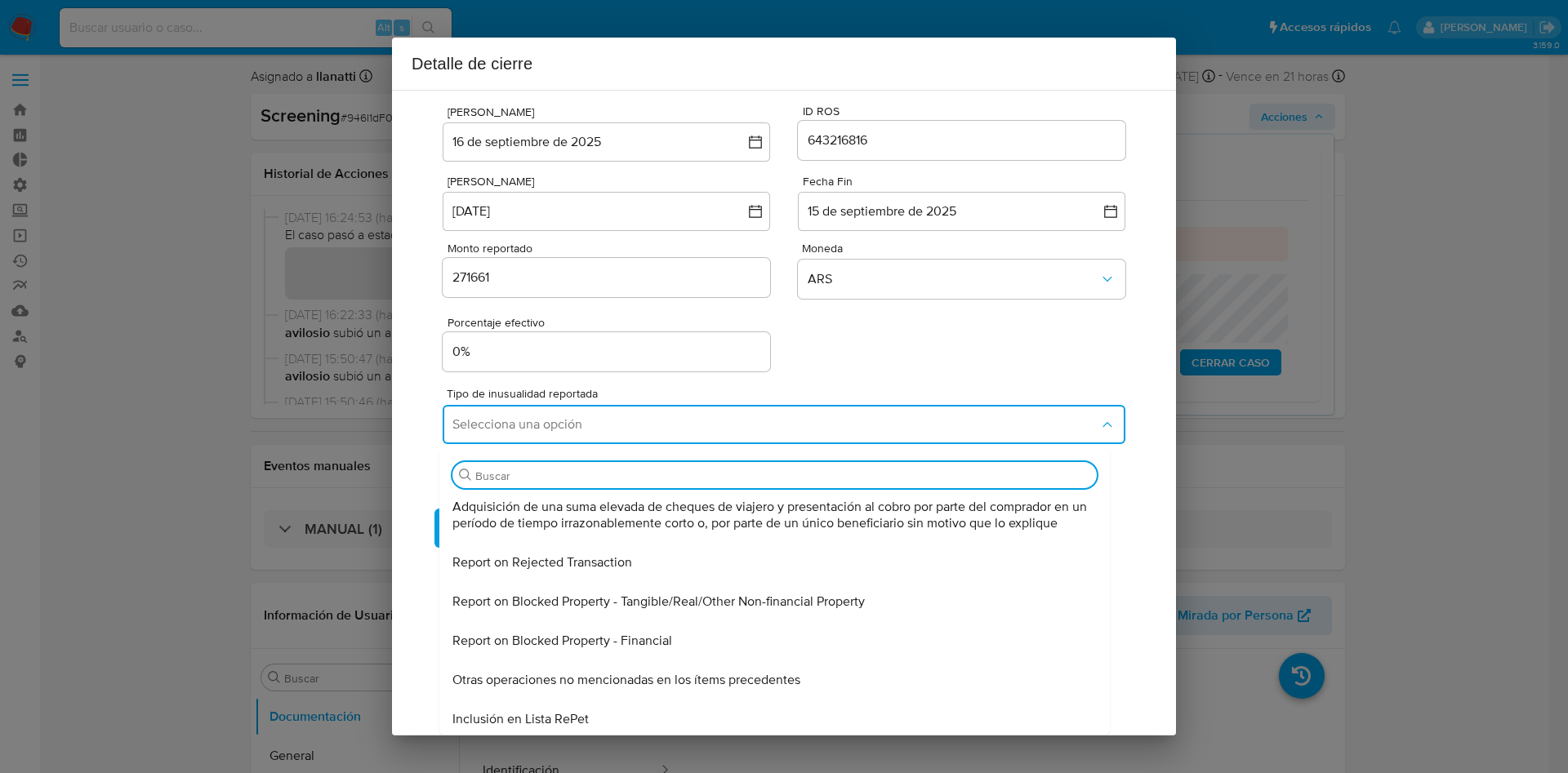
scroll to position [573, 0]
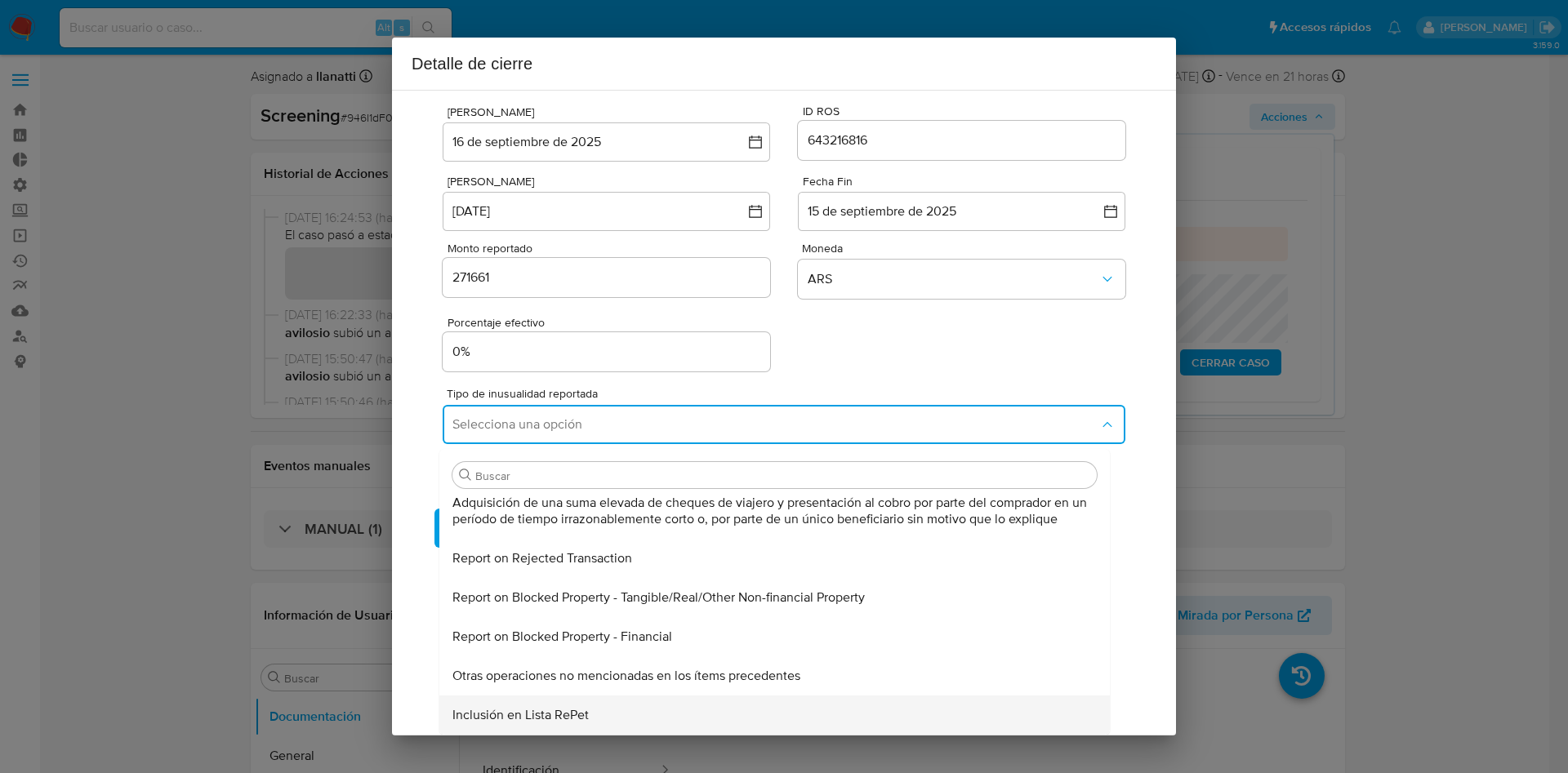
click at [655, 707] on div "Inclusión en Lista RePet" at bounding box center [770, 715] width 635 height 39
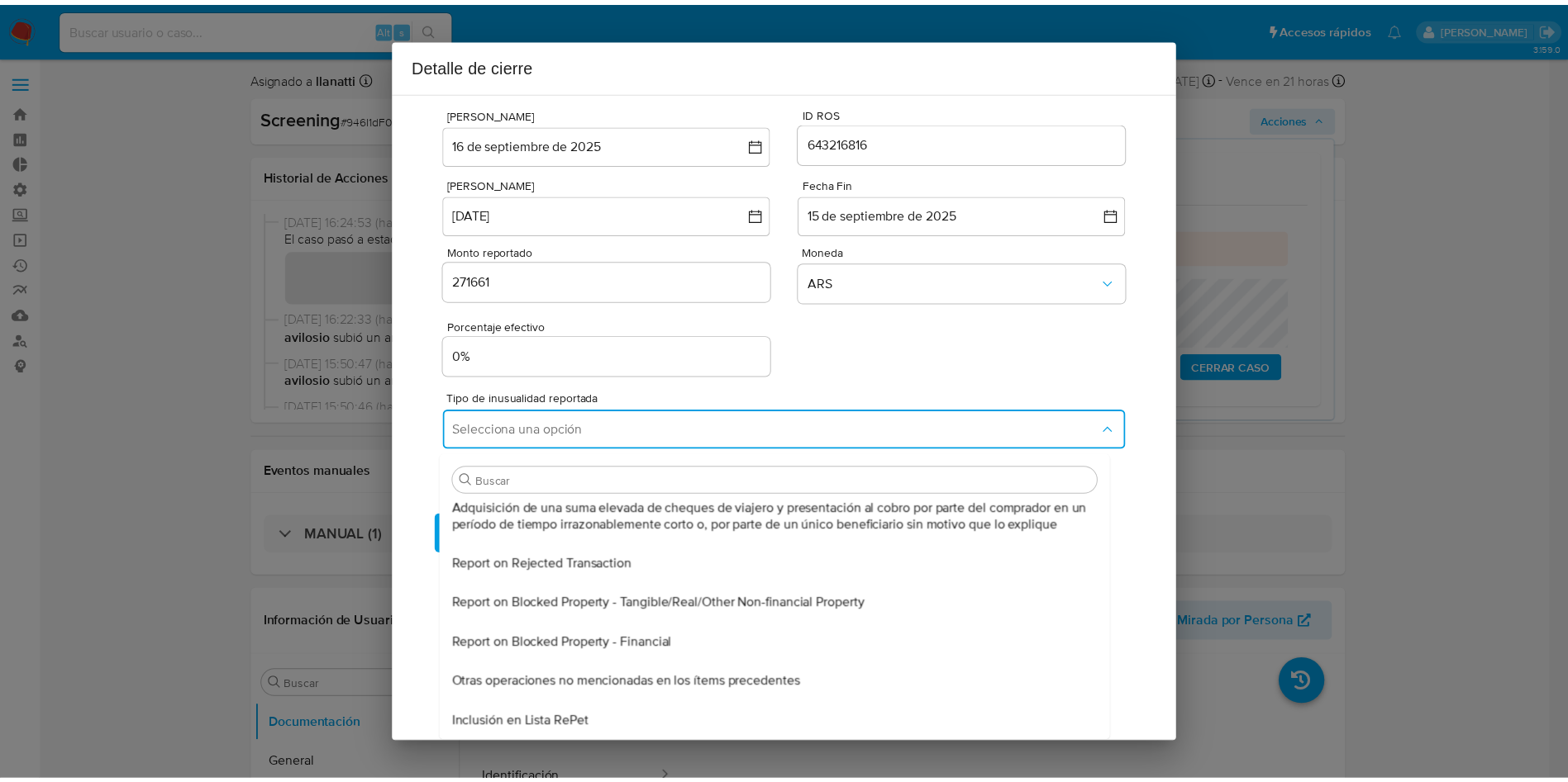
scroll to position [0, 0]
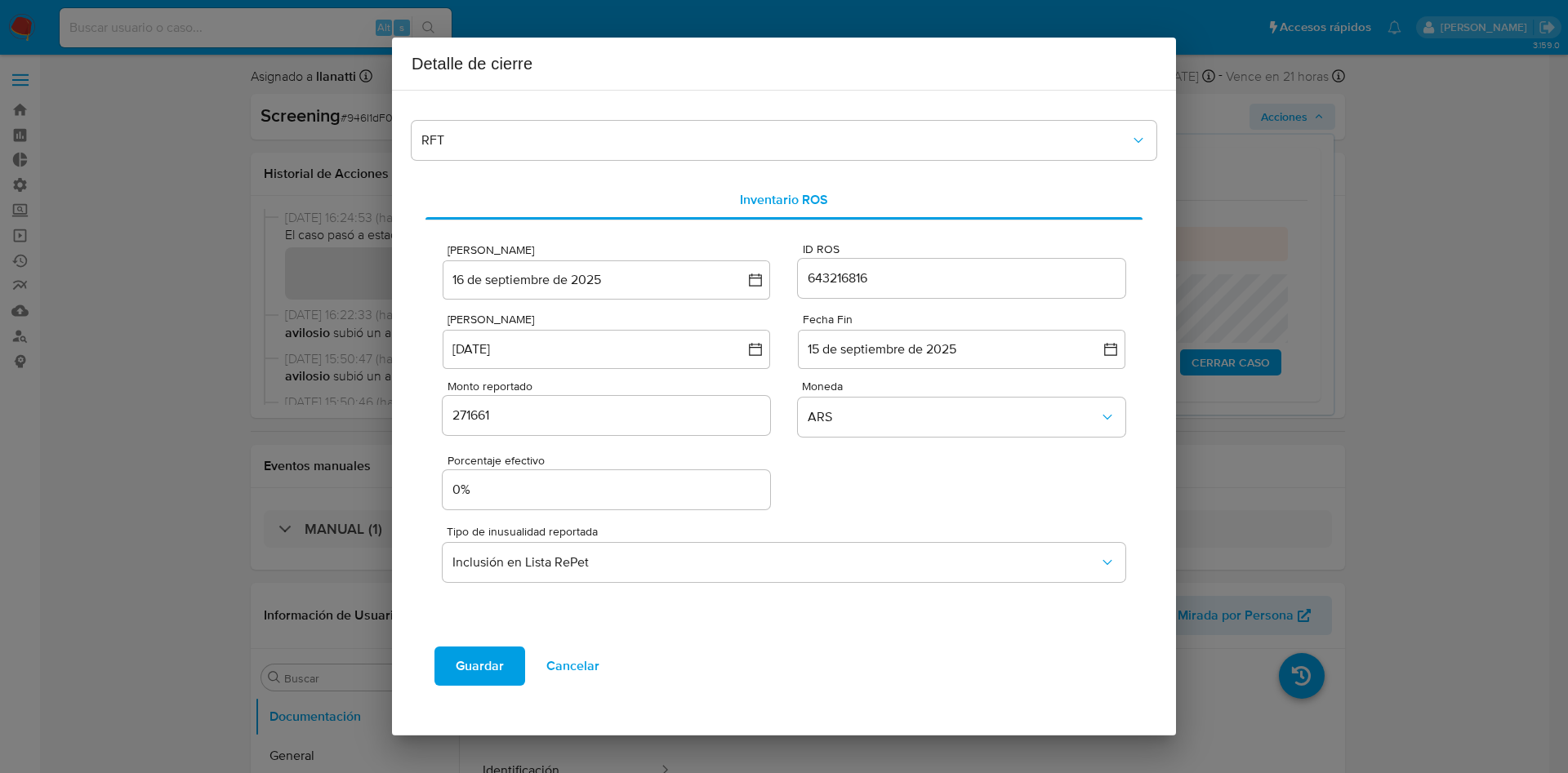
click at [492, 674] on span "Guardar" at bounding box center [480, 666] width 48 height 36
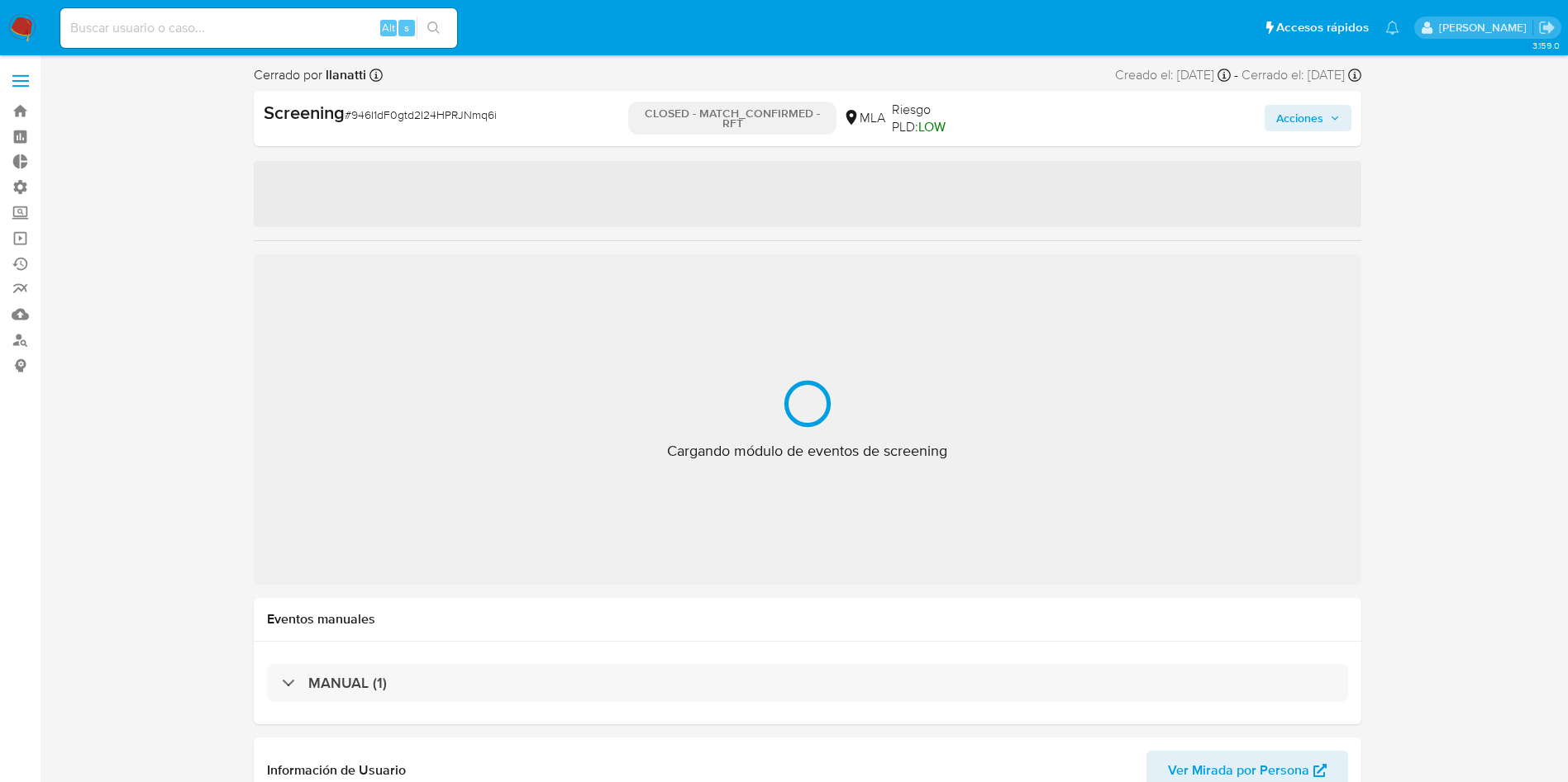
select select "10"
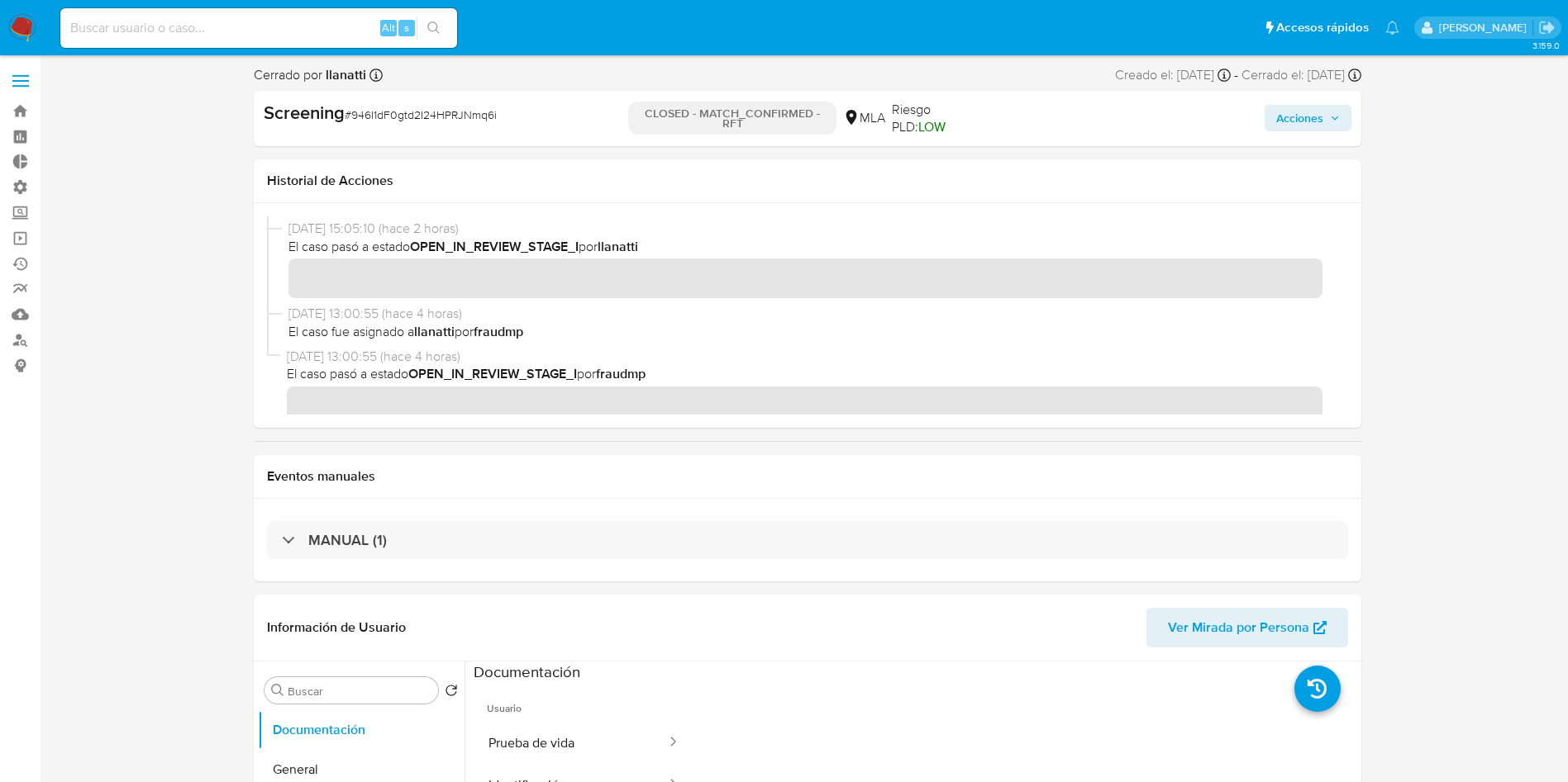
scroll to position [372, 0]
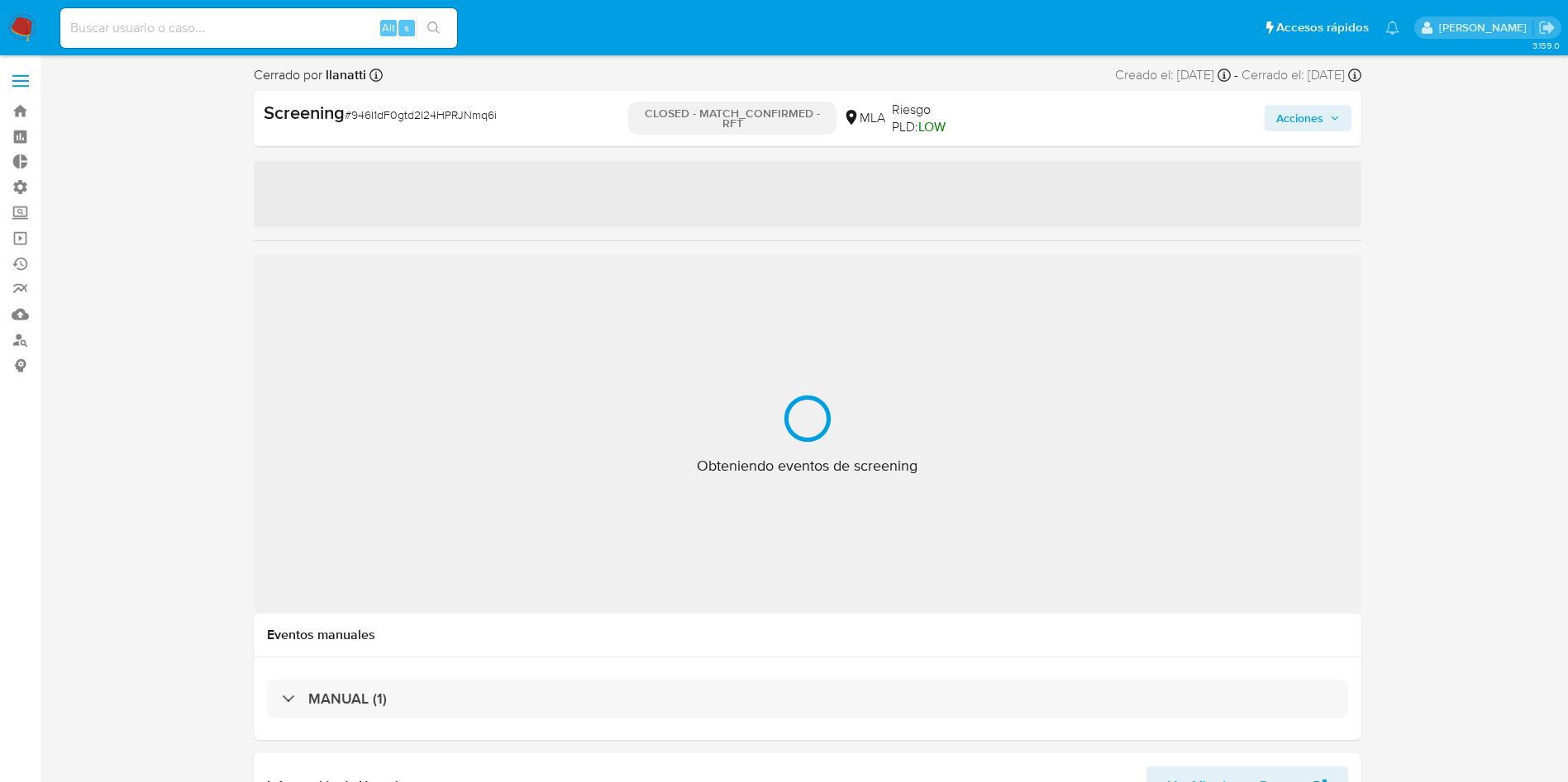
select select "10"
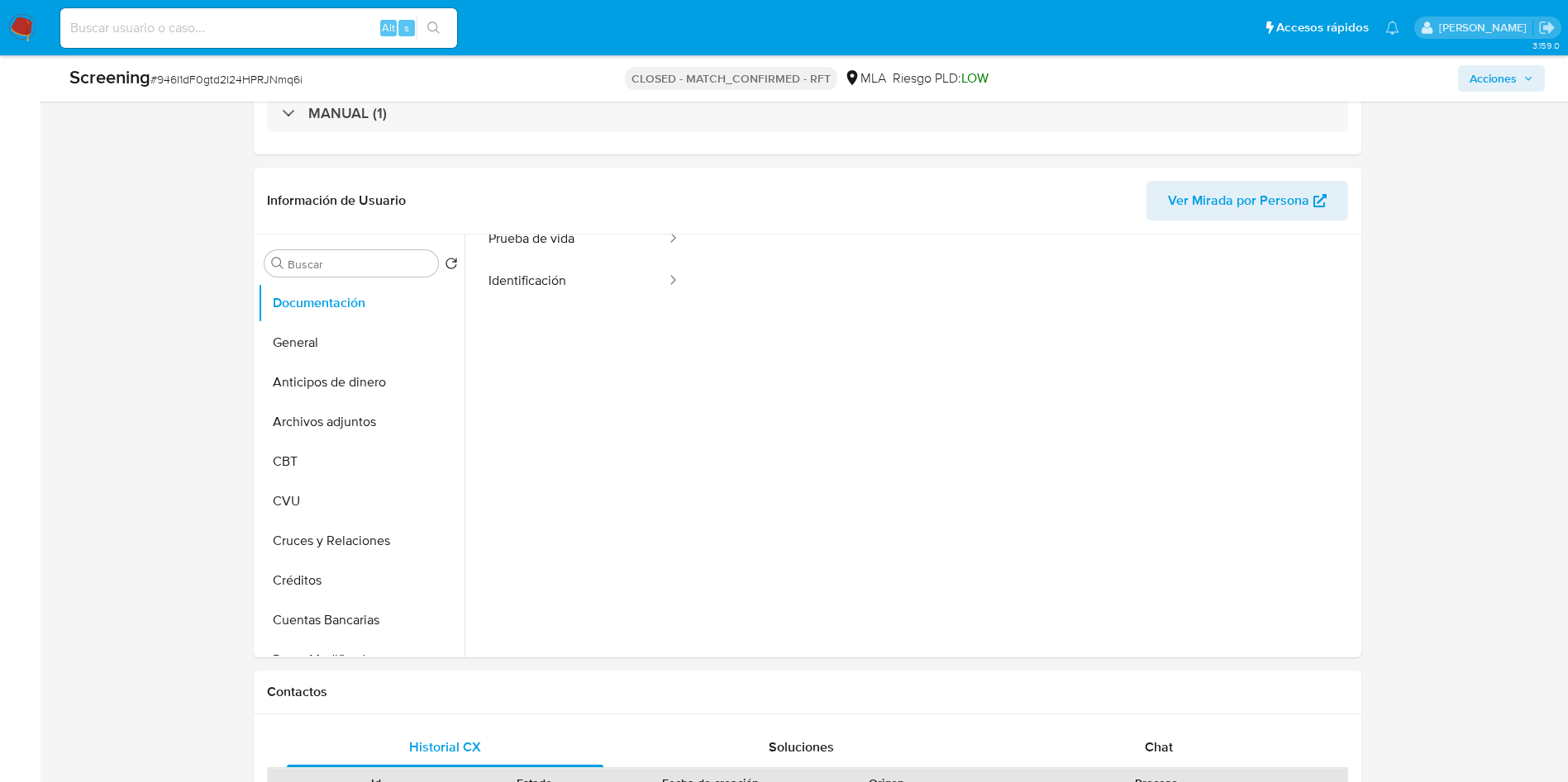
scroll to position [135, 0]
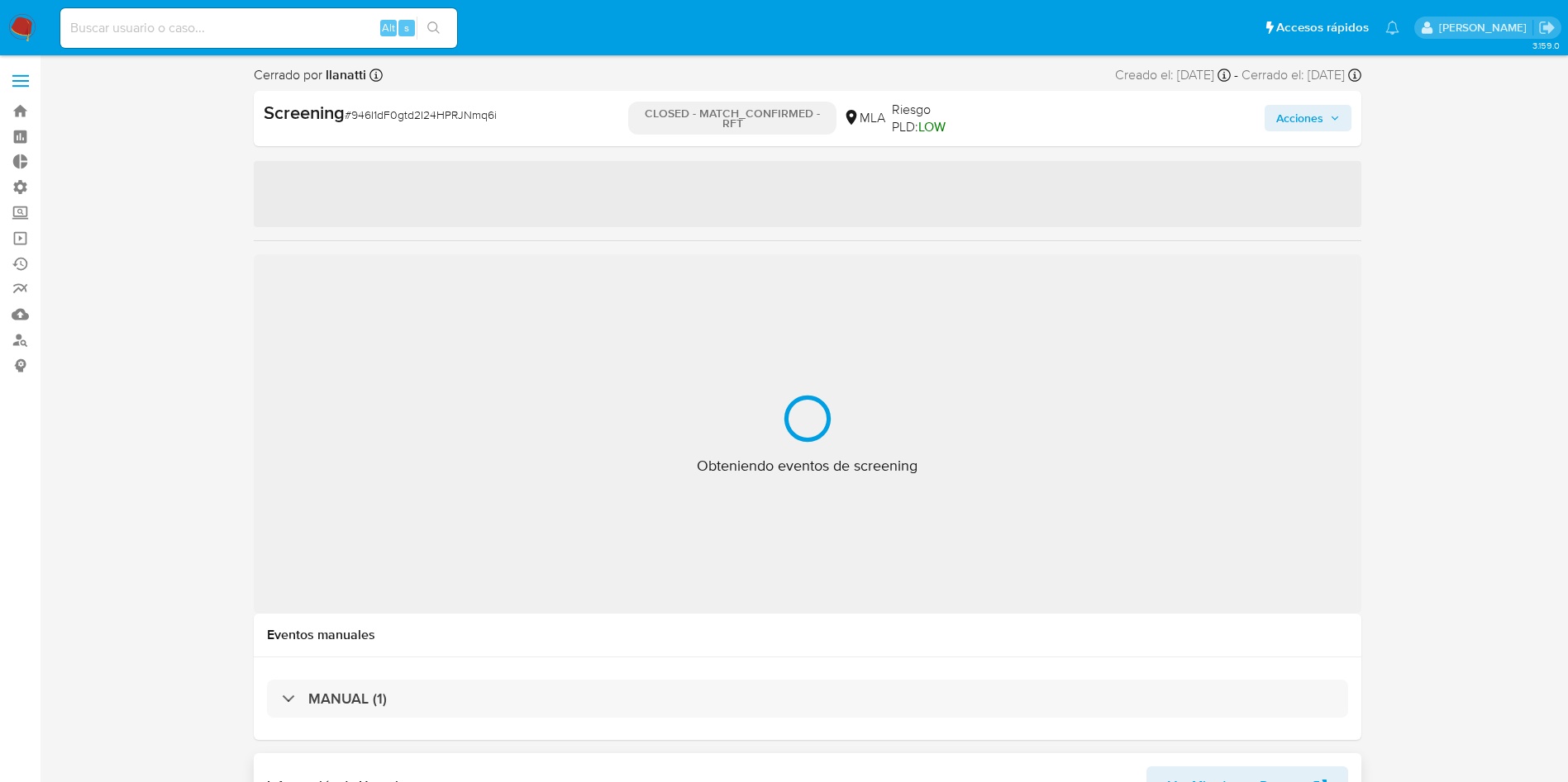
select select "10"
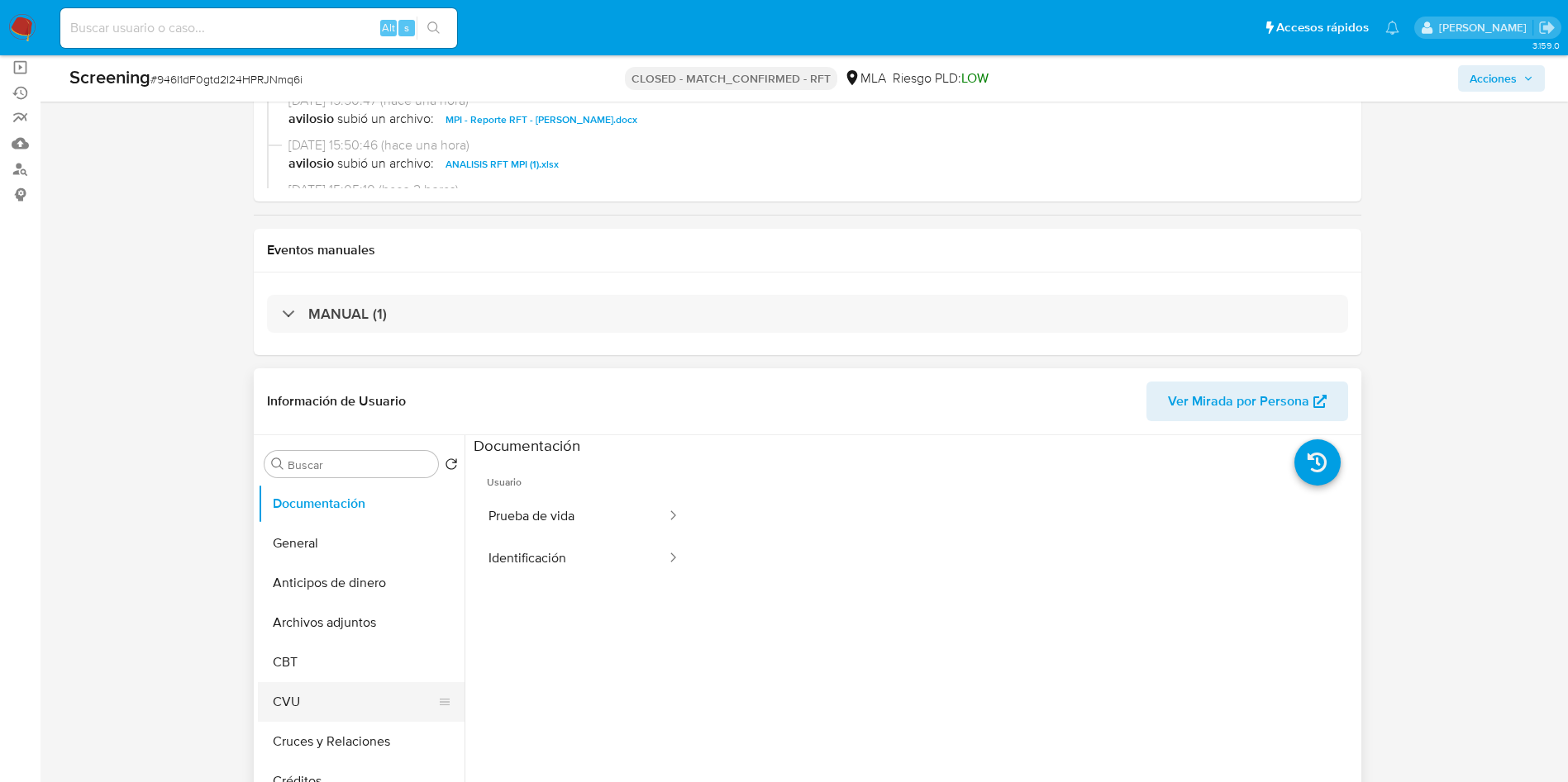
scroll to position [248, 0]
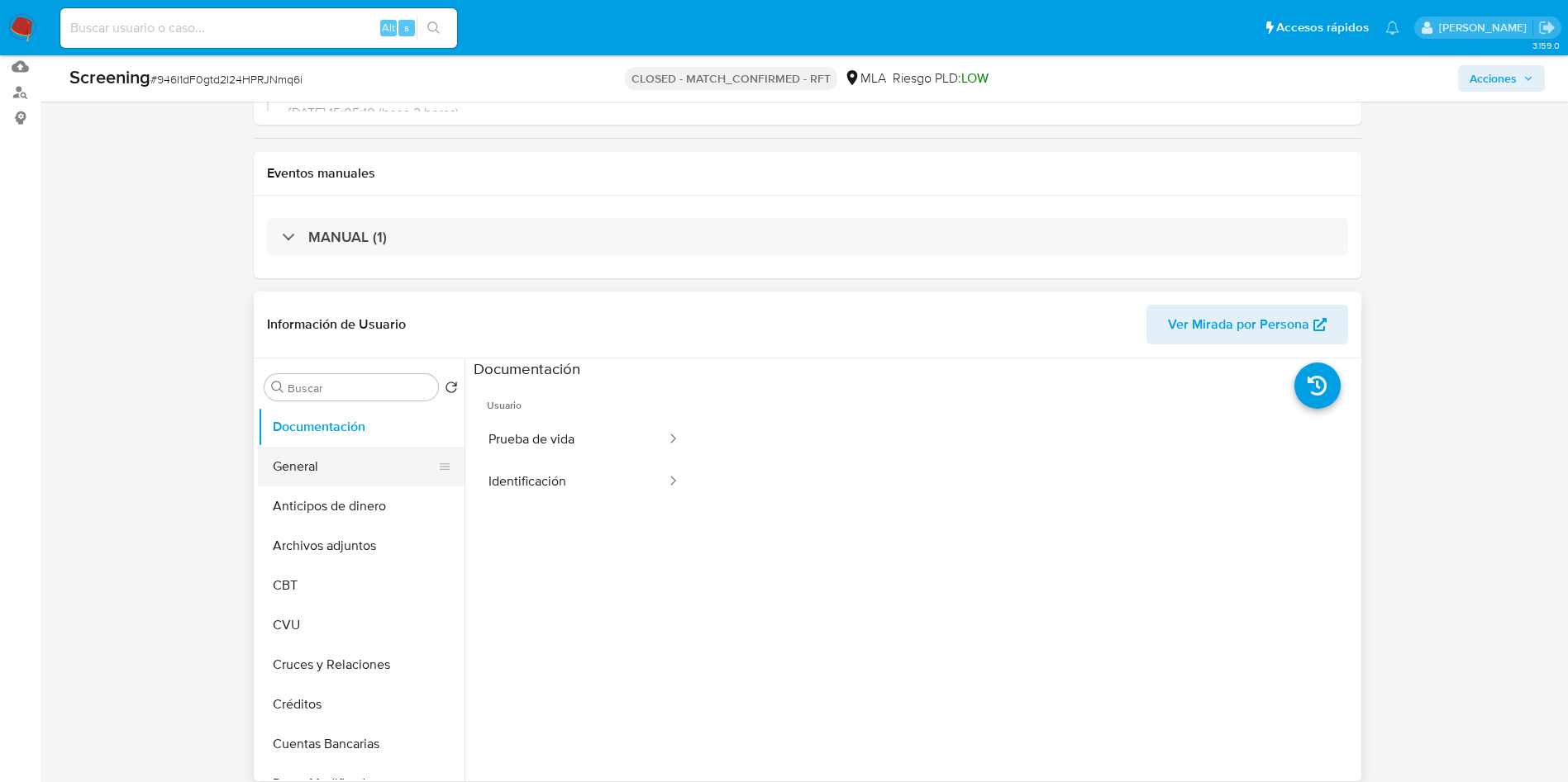
click at [336, 478] on button "General" at bounding box center [354, 466] width 193 height 39
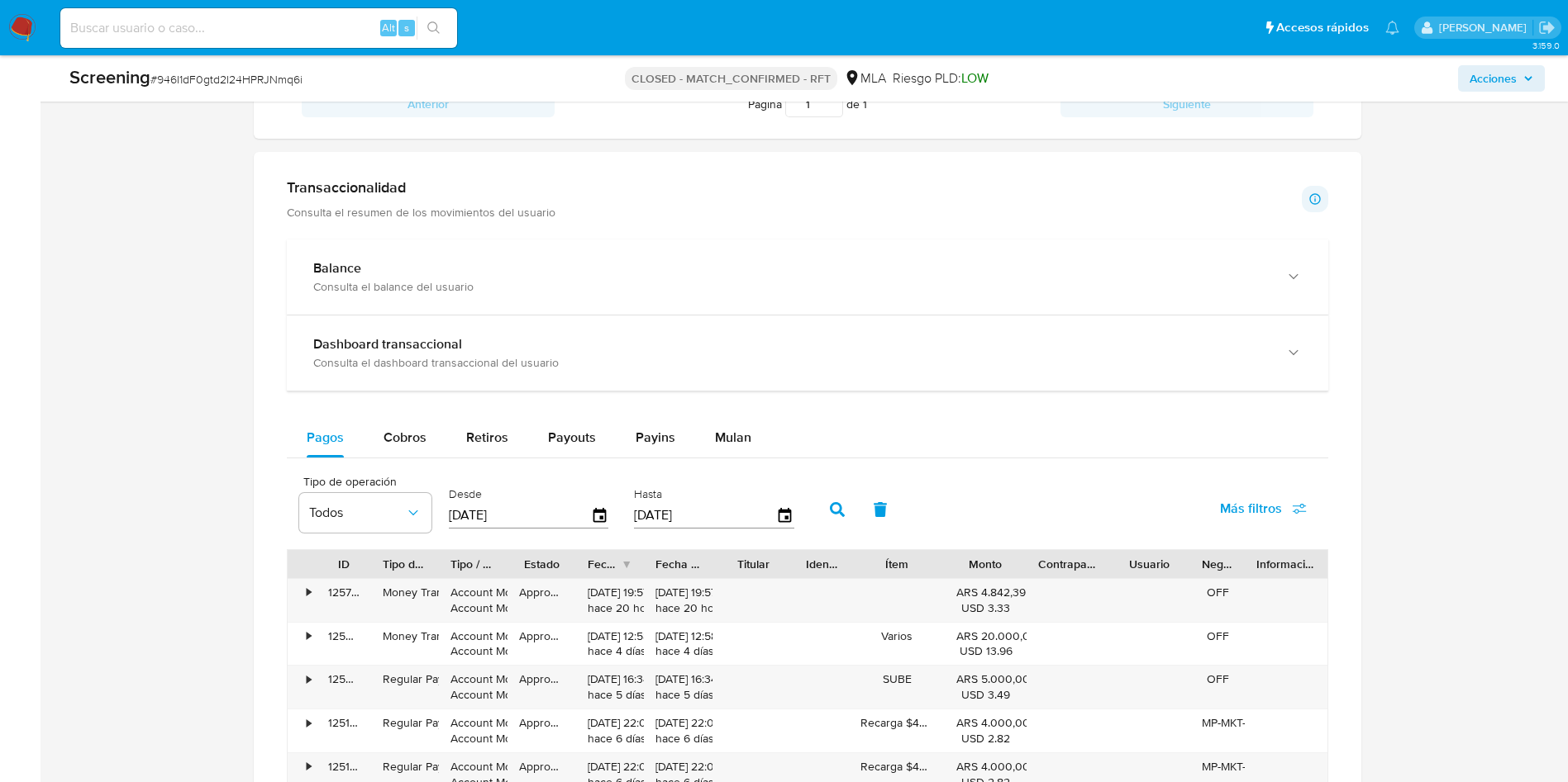
scroll to position [1615, 0]
